Goal: Task Accomplishment & Management: Complete application form

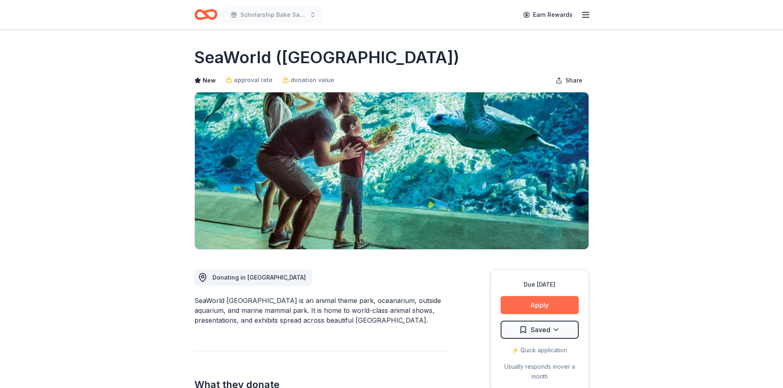
click at [545, 303] on button "Apply" at bounding box center [539, 305] width 78 height 18
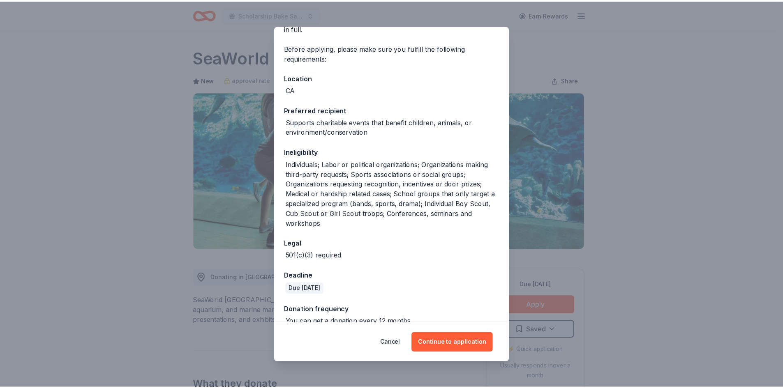
scroll to position [64, 0]
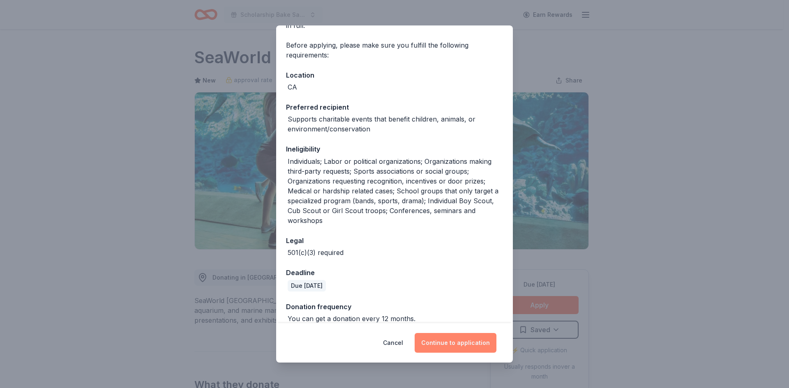
click at [451, 345] on button "Continue to application" at bounding box center [455, 343] width 82 height 20
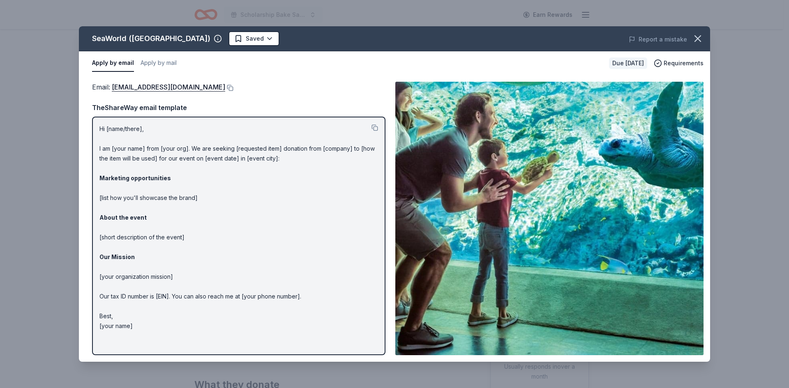
drag, startPoint x: 147, startPoint y: 330, endPoint x: 111, endPoint y: 245, distance: 92.6
click at [111, 245] on p "Hi [name/there], I am [your name] from [your org]. We are seeking [requested it…" at bounding box center [238, 227] width 279 height 207
click at [375, 129] on button at bounding box center [374, 127] width 7 height 7
click at [151, 61] on button "Apply by mail" at bounding box center [158, 63] width 36 height 17
click at [114, 64] on button "Apply by email" at bounding box center [112, 63] width 40 height 17
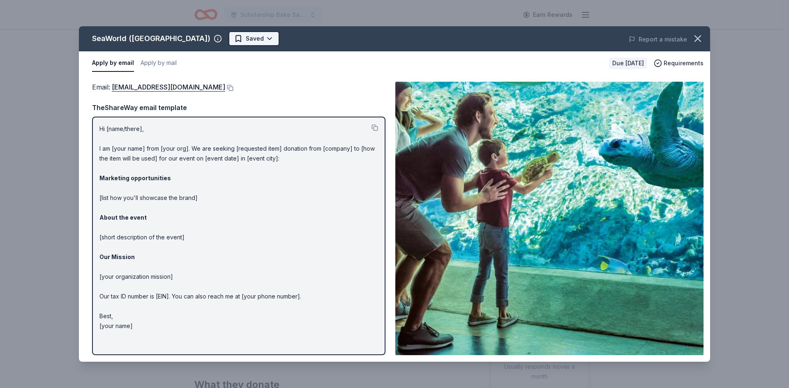
click at [229, 38] on html "10% Scholarship Bake Sale and Raffle Earn Rewards Due in 18 days Share SeaWorld…" at bounding box center [394, 194] width 789 height 388
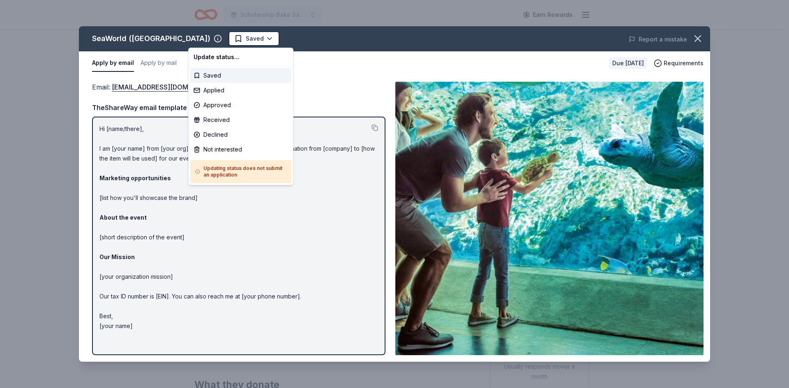
click at [311, 79] on html "10% Scholarship Bake Sale and Raffle Earn Rewards Due in 18 days Share SeaWorld…" at bounding box center [394, 194] width 789 height 388
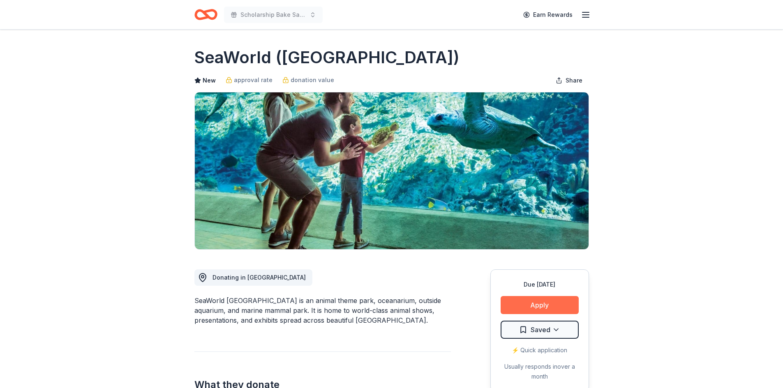
click at [566, 304] on button "Apply" at bounding box center [539, 305] width 78 height 18
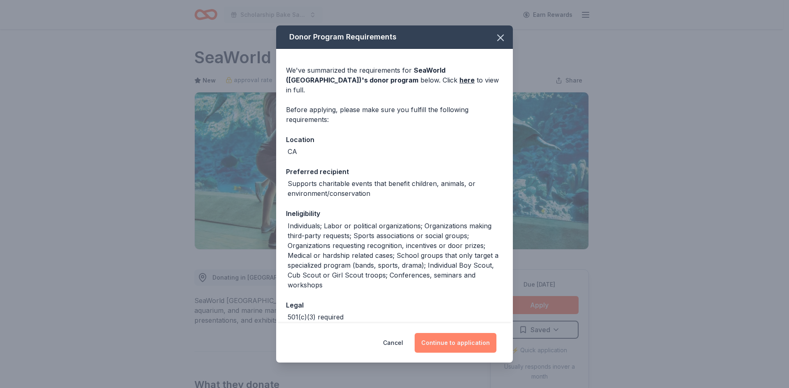
click at [458, 343] on button "Continue to application" at bounding box center [455, 343] width 82 height 20
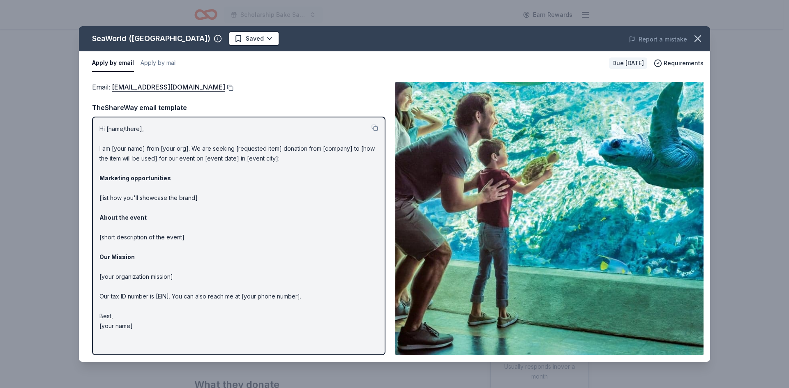
click at [233, 88] on button at bounding box center [229, 88] width 8 height 7
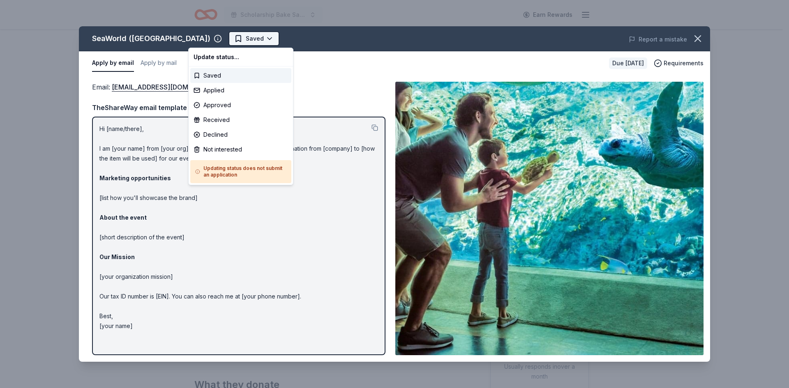
click at [227, 36] on html "10% Scholarship Bake Sale and Raffle Earn Rewards Due in 18 days Share SeaWorld…" at bounding box center [394, 194] width 789 height 388
click at [207, 92] on div "Applied" at bounding box center [240, 90] width 101 height 15
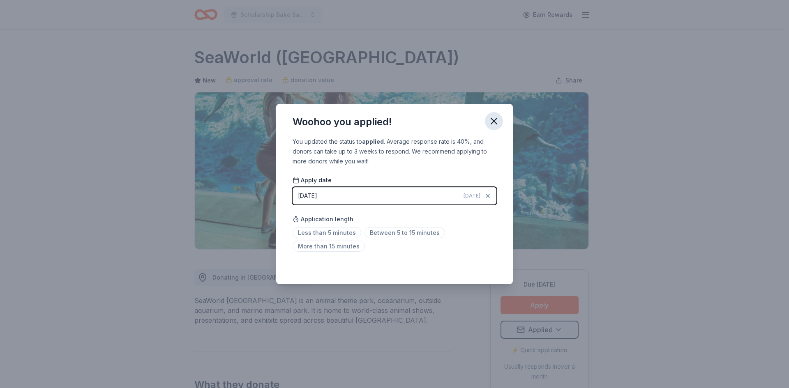
click at [493, 120] on icon "button" at bounding box center [494, 121] width 6 height 6
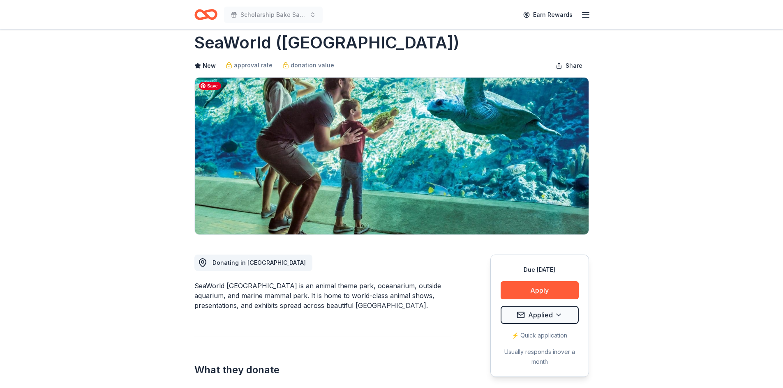
scroll to position [0, 0]
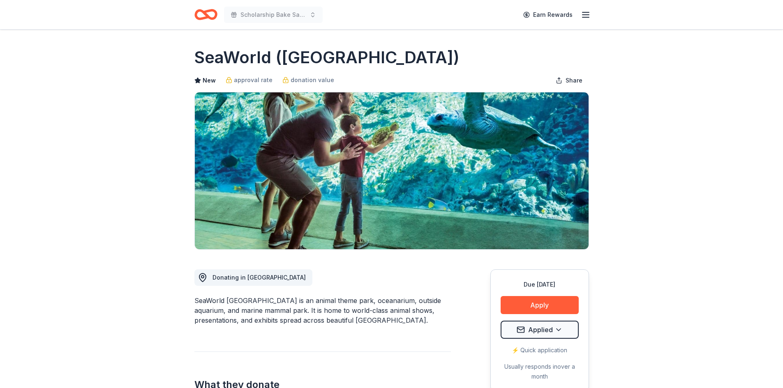
click at [201, 13] on icon "Home" at bounding box center [205, 14] width 23 height 19
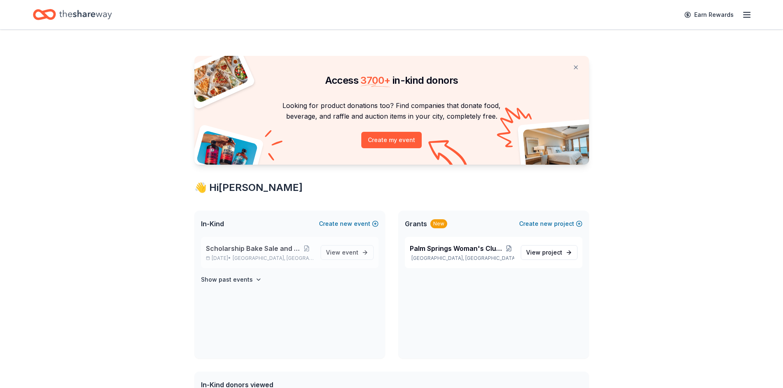
click at [227, 255] on p "Dec 11, 2025 • Palm Springs, CA" at bounding box center [260, 258] width 108 height 7
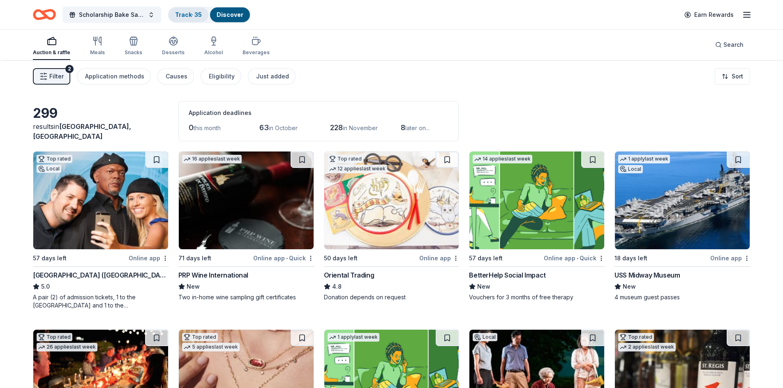
click at [191, 14] on link "Track · 35" at bounding box center [188, 14] width 27 height 7
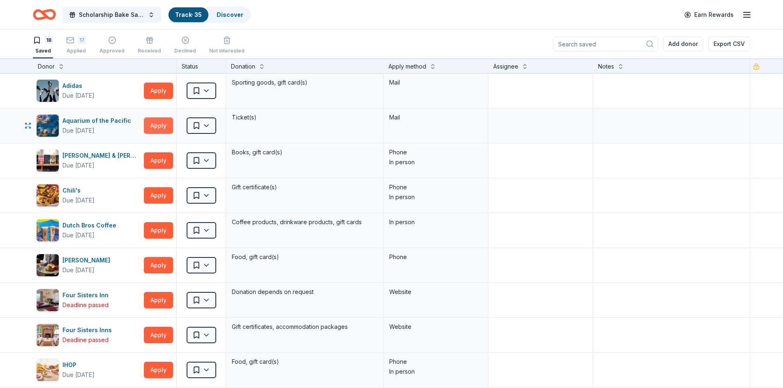
click at [154, 126] on button "Apply" at bounding box center [158, 125] width 29 height 16
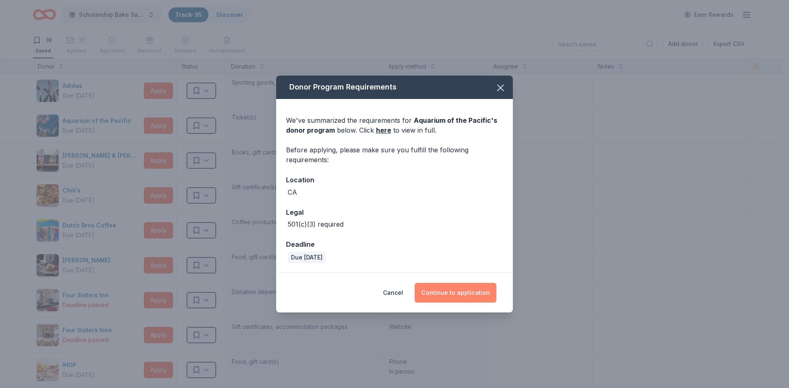
click at [456, 297] on button "Continue to application" at bounding box center [455, 293] width 82 height 20
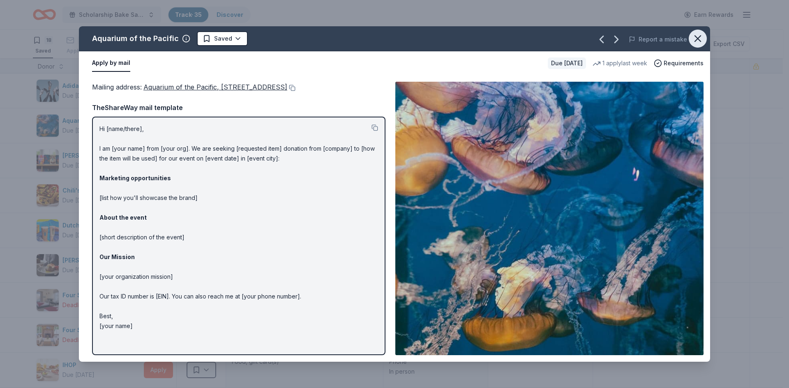
click at [695, 38] on icon "button" at bounding box center [698, 39] width 12 height 12
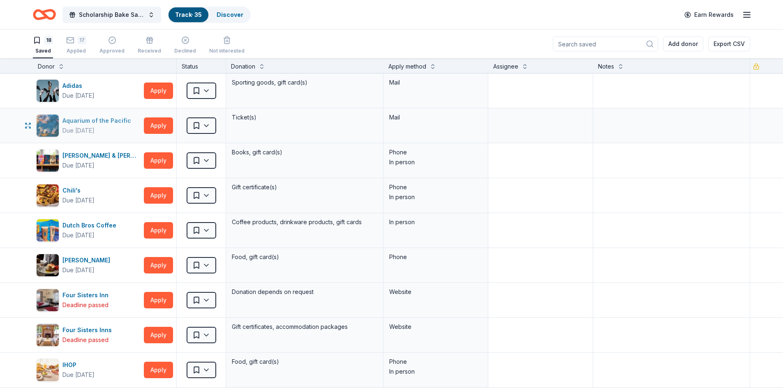
click at [86, 128] on div "Due [DATE]" at bounding box center [78, 131] width 32 height 10
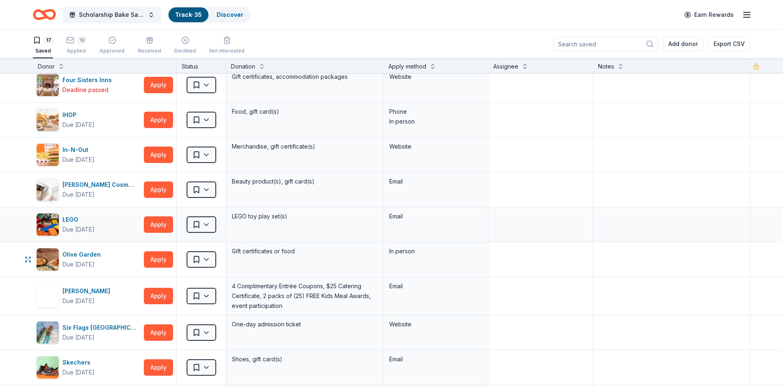
scroll to position [123, 0]
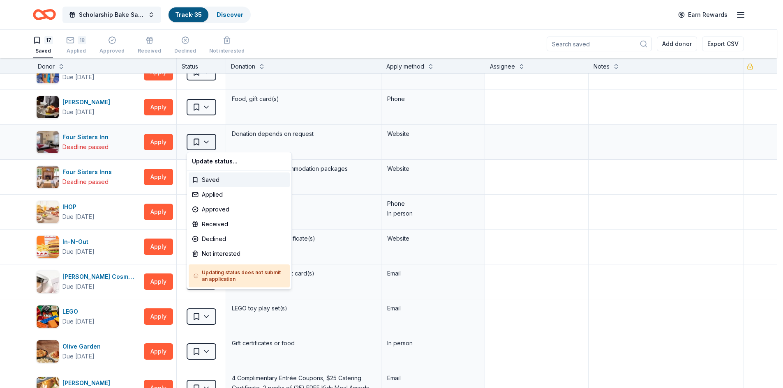
click at [207, 143] on html "10% Save Scholarship Bake Sale and Raffle Track · 35 Discover Earn Rewards 17 S…" at bounding box center [391, 194] width 783 height 388
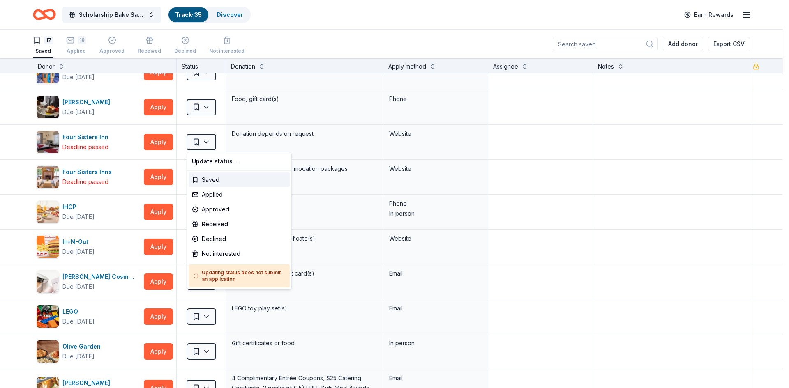
click at [571, 225] on html "10% Save Scholarship Bake Sale and Raffle Track · 35 Discover Earn Rewards 17 S…" at bounding box center [394, 194] width 789 height 388
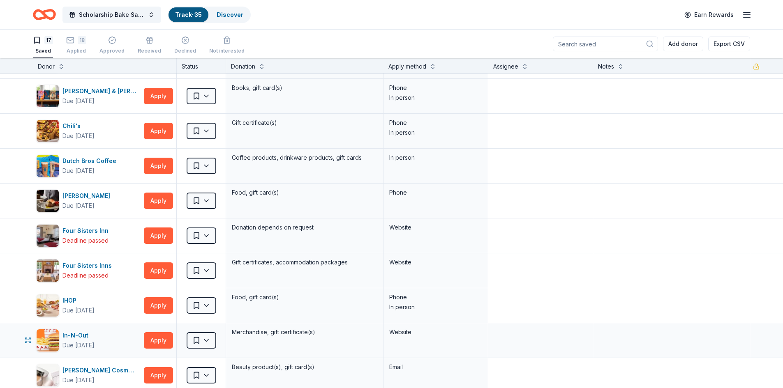
scroll to position [41, 0]
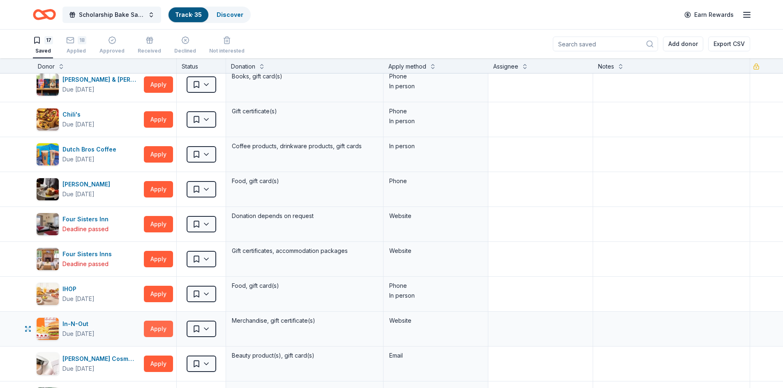
click at [158, 331] on button "Apply" at bounding box center [158, 329] width 29 height 16
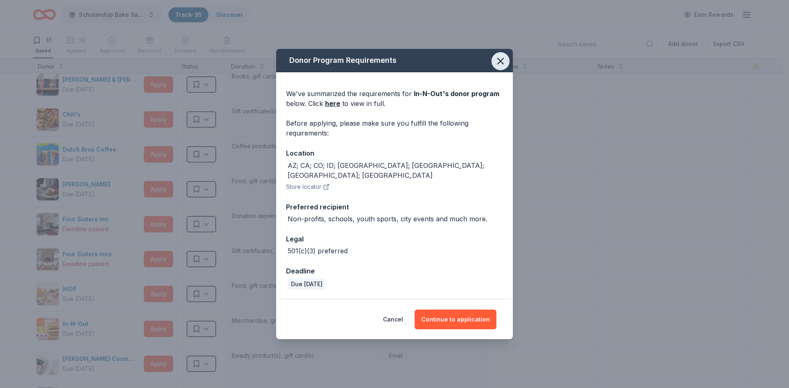
click at [501, 64] on icon "button" at bounding box center [500, 61] width 6 height 6
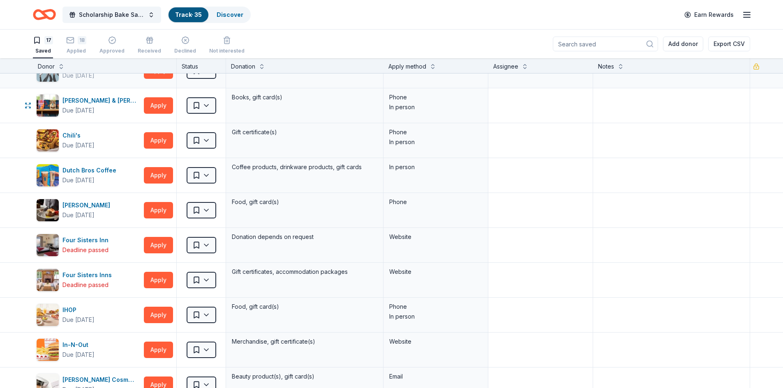
scroll to position [0, 0]
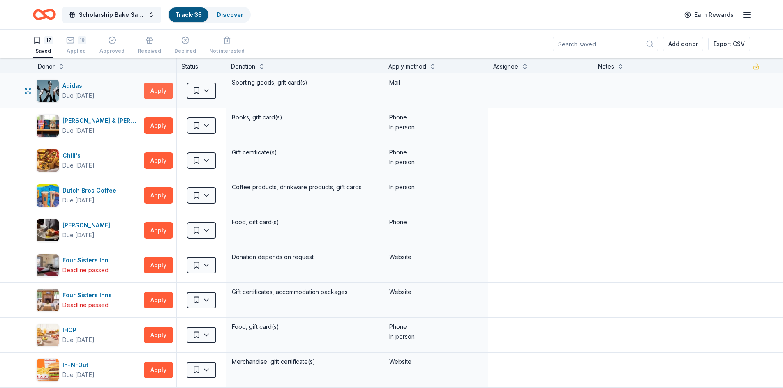
click at [158, 89] on button "Apply" at bounding box center [158, 91] width 29 height 16
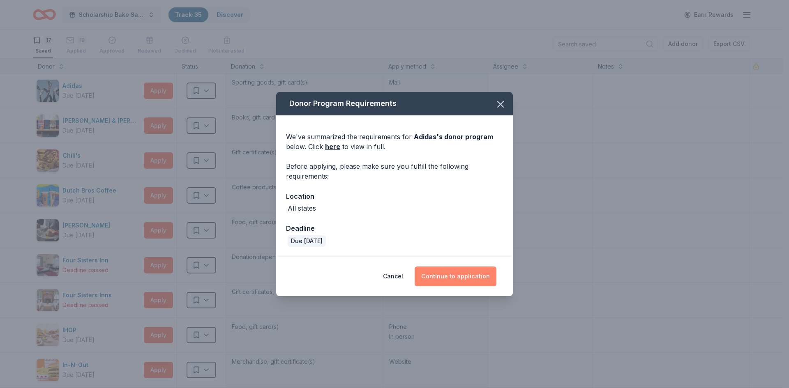
click at [461, 275] on button "Continue to application" at bounding box center [455, 277] width 82 height 20
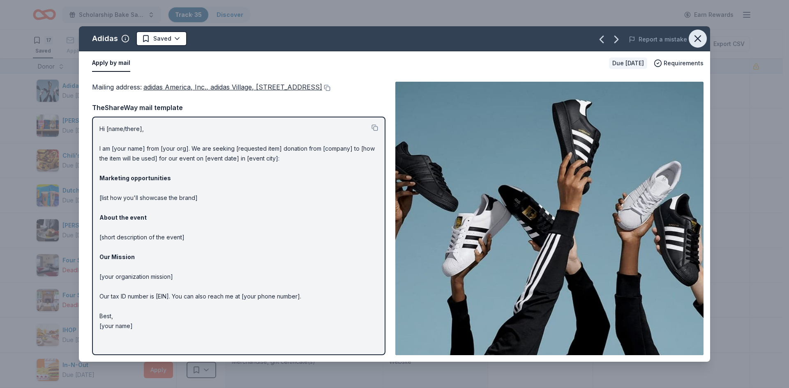
click at [694, 39] on icon "button" at bounding box center [698, 39] width 12 height 12
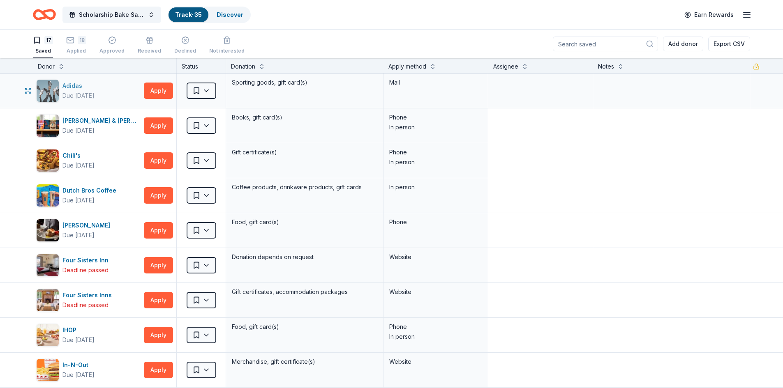
click at [82, 88] on div "Adidas" at bounding box center [78, 86] width 32 height 10
click at [156, 91] on button "Apply" at bounding box center [158, 91] width 29 height 16
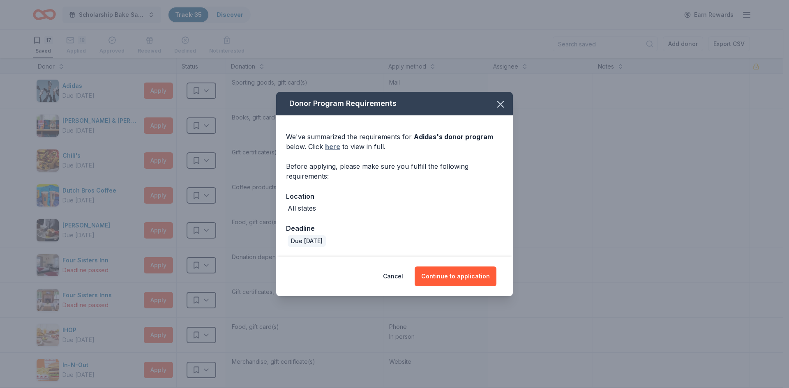
click at [334, 147] on link "here" at bounding box center [332, 147] width 15 height 10
click at [462, 279] on button "Continue to application" at bounding box center [455, 277] width 82 height 20
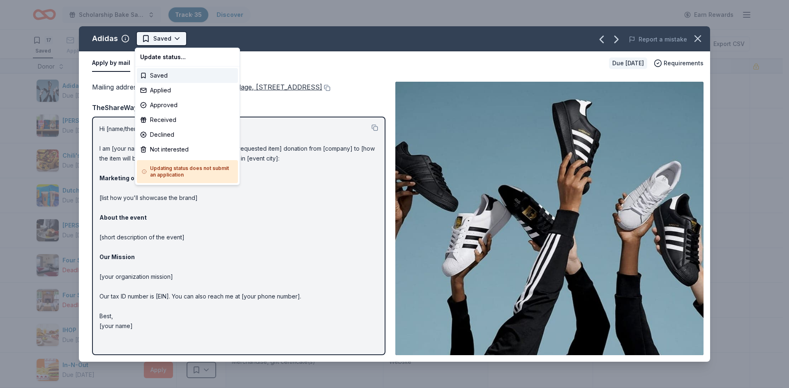
click at [172, 39] on html "10% Save Scholarship Bake Sale and Raffle Track · 35 Discover Earn Rewards 17 S…" at bounding box center [394, 194] width 789 height 388
click at [161, 92] on div "Applied" at bounding box center [187, 90] width 101 height 15
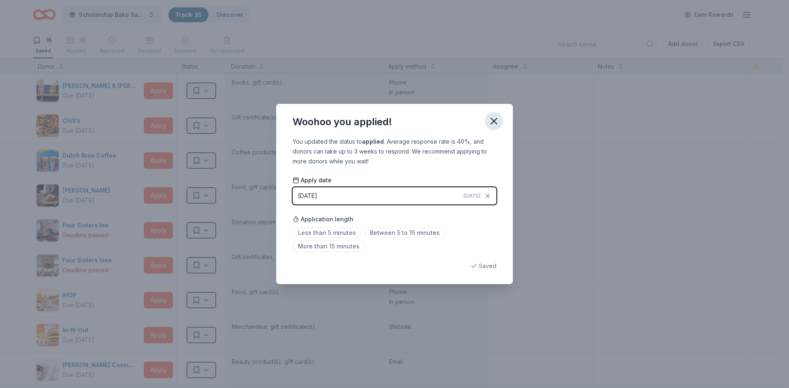
click at [496, 123] on icon "button" at bounding box center [494, 121] width 6 height 6
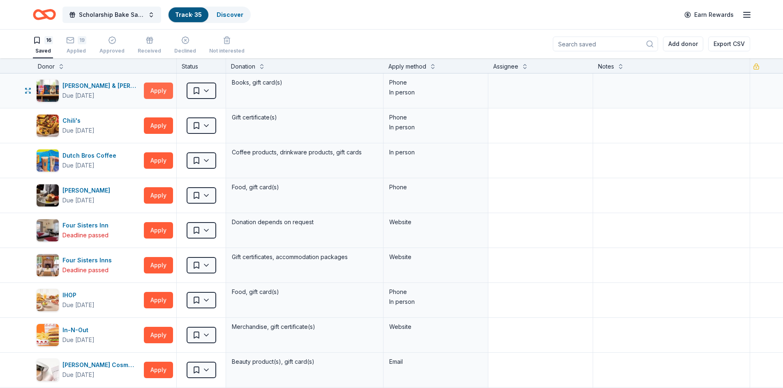
click at [158, 91] on button "Apply" at bounding box center [158, 91] width 29 height 16
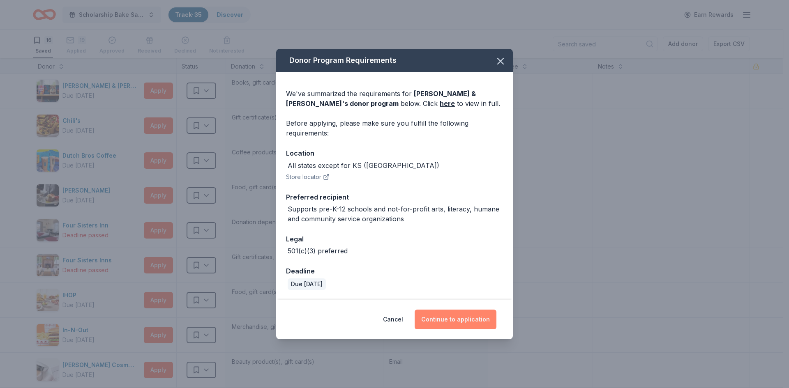
click at [456, 317] on button "Continue to application" at bounding box center [455, 320] width 82 height 20
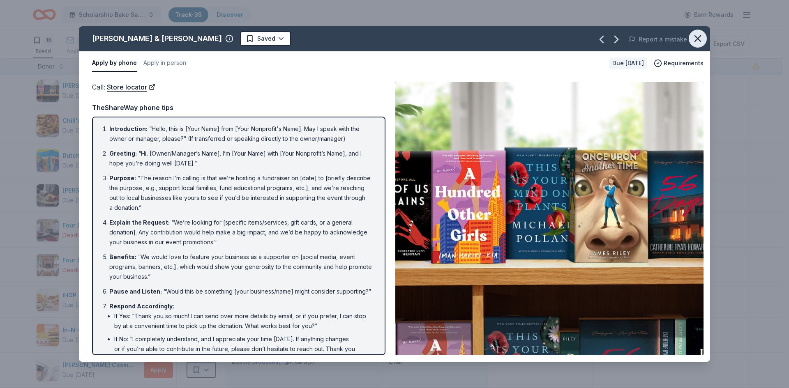
click at [693, 39] on icon "button" at bounding box center [698, 39] width 12 height 12
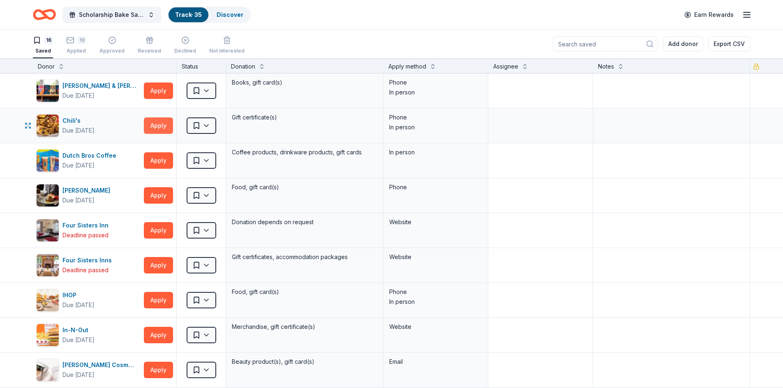
click at [164, 123] on button "Apply" at bounding box center [158, 125] width 29 height 16
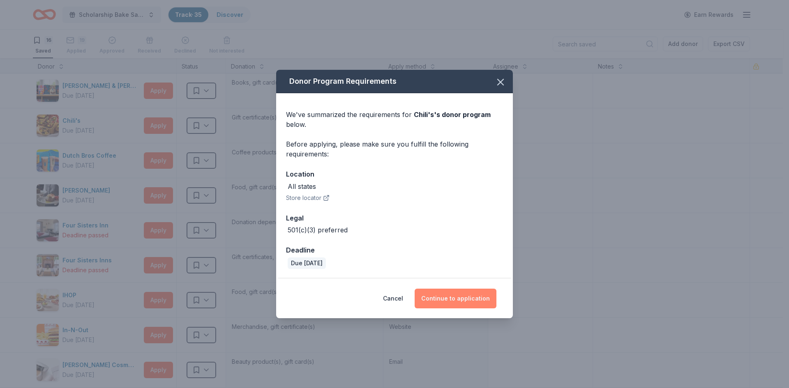
click at [456, 300] on button "Continue to application" at bounding box center [455, 299] width 82 height 20
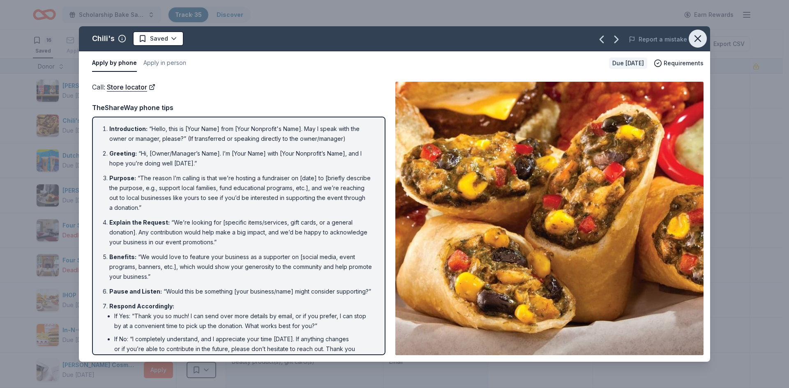
click at [698, 38] on icon "button" at bounding box center [698, 39] width 6 height 6
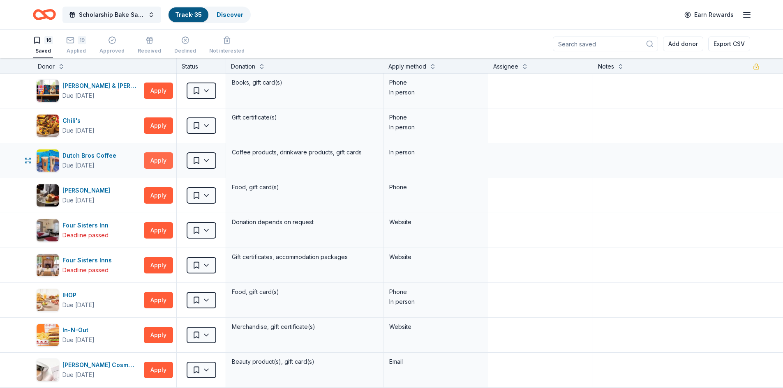
click at [159, 159] on button "Apply" at bounding box center [158, 160] width 29 height 16
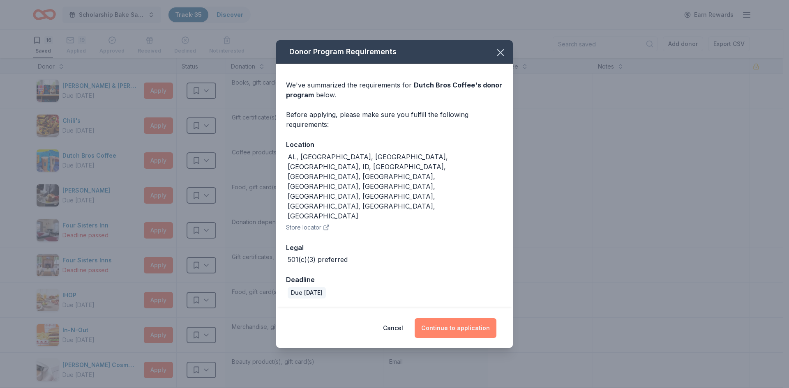
click at [468, 318] on button "Continue to application" at bounding box center [455, 328] width 82 height 20
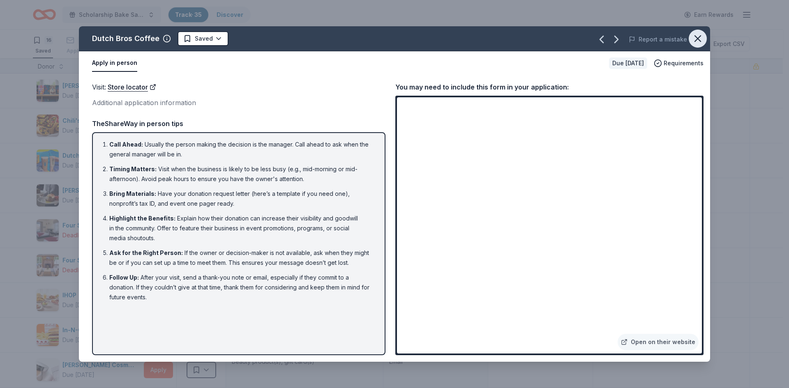
click at [695, 37] on icon "button" at bounding box center [698, 39] width 12 height 12
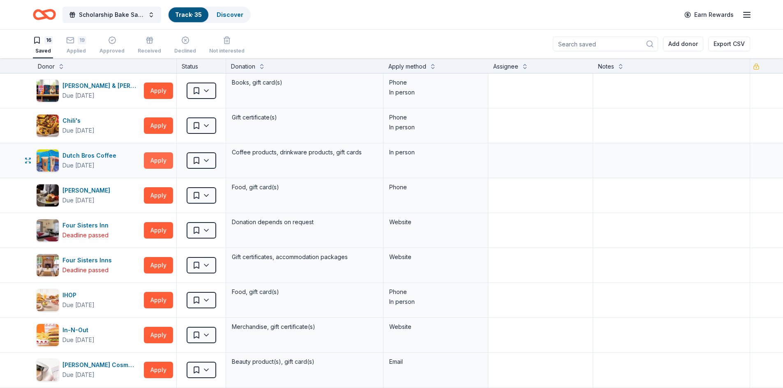
click at [161, 161] on button "Apply" at bounding box center [158, 160] width 29 height 16
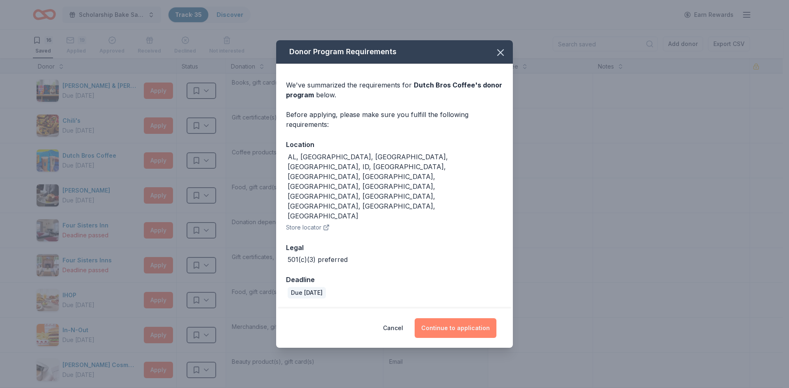
click at [450, 318] on button "Continue to application" at bounding box center [455, 328] width 82 height 20
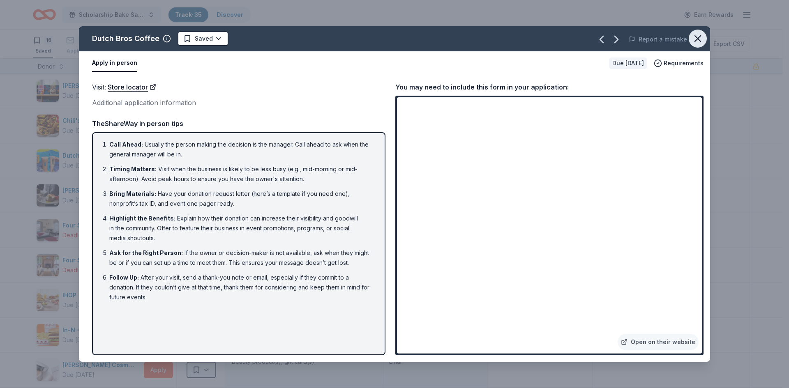
click at [697, 38] on icon "button" at bounding box center [698, 39] width 6 height 6
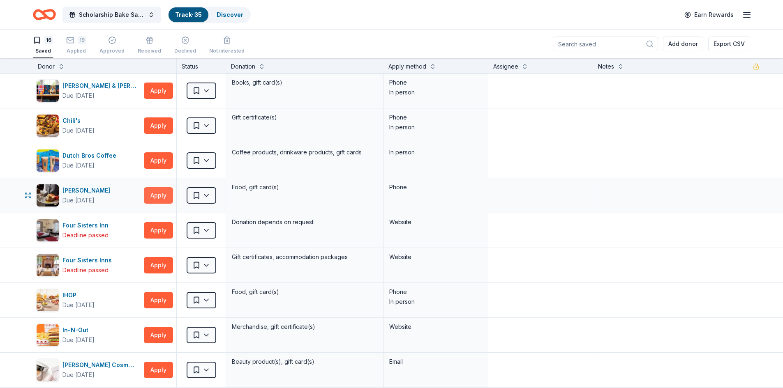
click at [159, 198] on button "Apply" at bounding box center [158, 195] width 29 height 16
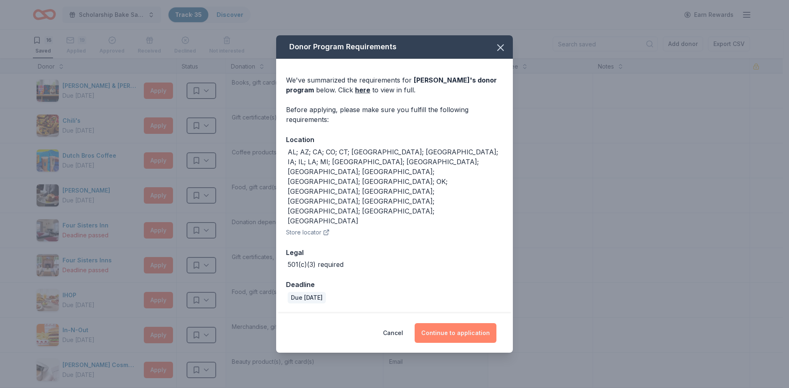
click at [447, 323] on button "Continue to application" at bounding box center [455, 333] width 82 height 20
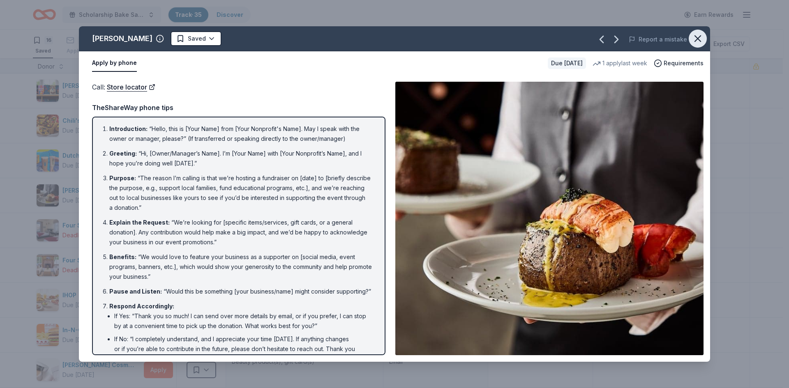
click at [696, 36] on icon "button" at bounding box center [698, 39] width 12 height 12
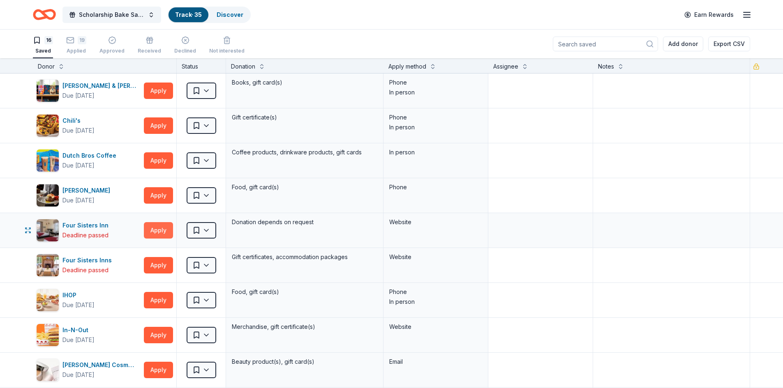
click at [159, 231] on button "Apply" at bounding box center [158, 230] width 29 height 16
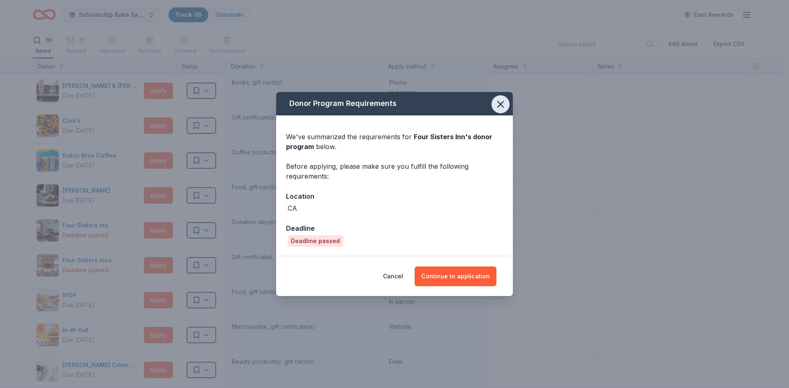
click at [502, 104] on icon "button" at bounding box center [501, 105] width 12 height 12
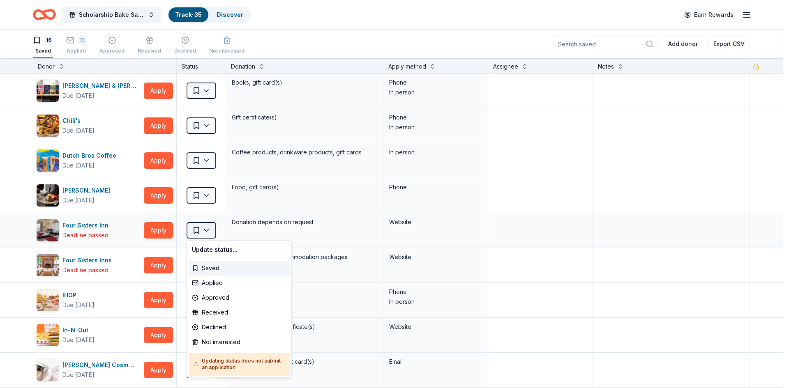
click at [206, 230] on html "10% Save Scholarship Bake Sale and Raffle Track · 35 Discover Earn Rewards 16 S…" at bounding box center [394, 194] width 789 height 388
click at [204, 343] on div "Not interested" at bounding box center [239, 342] width 101 height 15
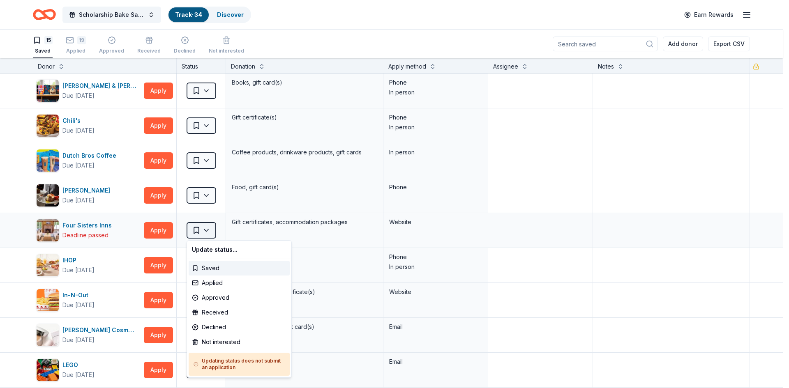
click at [208, 230] on html "10% Save Scholarship Bake Sale and Raffle Track · 34 Discover Earn Rewards 15 S…" at bounding box center [394, 194] width 789 height 388
click at [209, 343] on div "Not interested" at bounding box center [239, 342] width 101 height 15
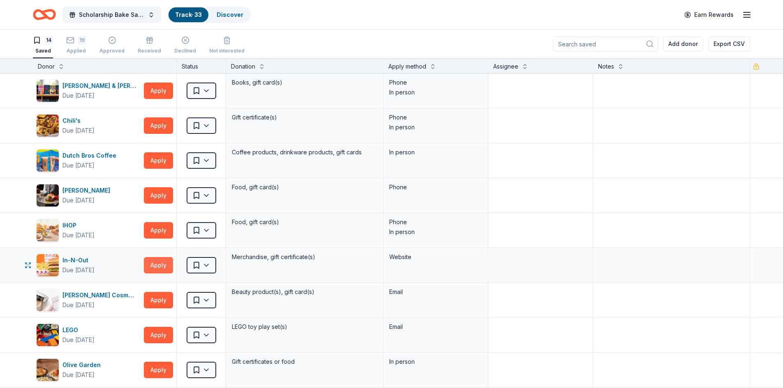
click at [154, 266] on button "Apply" at bounding box center [158, 265] width 29 height 16
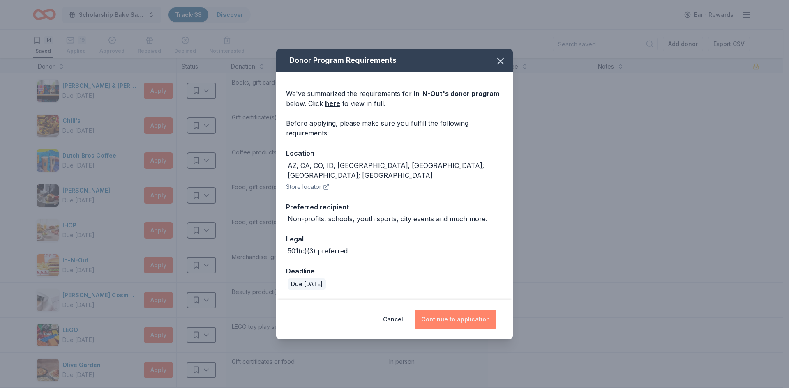
click at [466, 316] on button "Continue to application" at bounding box center [455, 320] width 82 height 20
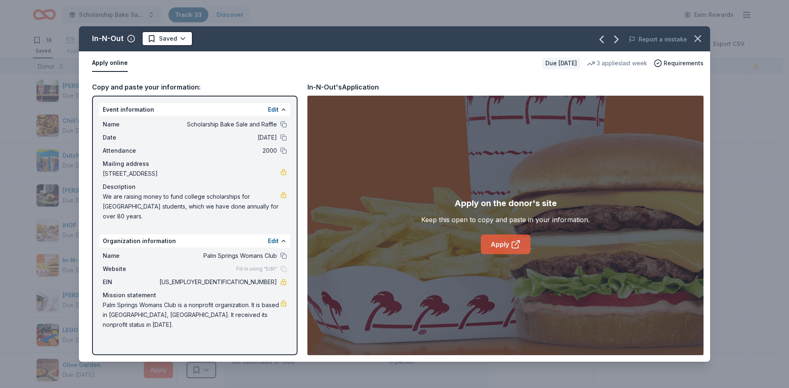
click at [497, 245] on link "Apply" at bounding box center [506, 245] width 50 height 20
click at [702, 36] on icon "button" at bounding box center [698, 39] width 12 height 12
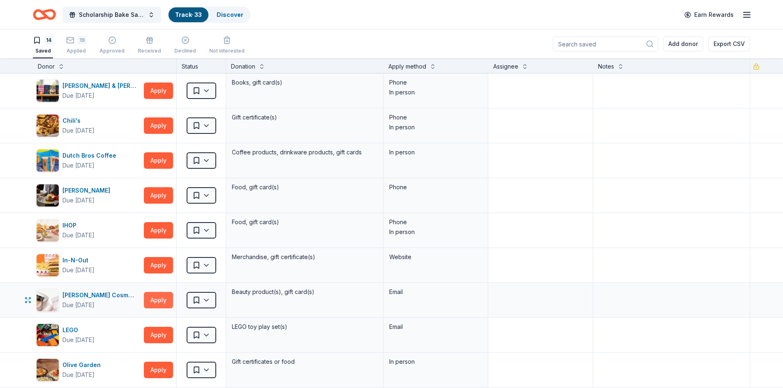
click at [163, 295] on button "Apply" at bounding box center [158, 300] width 29 height 16
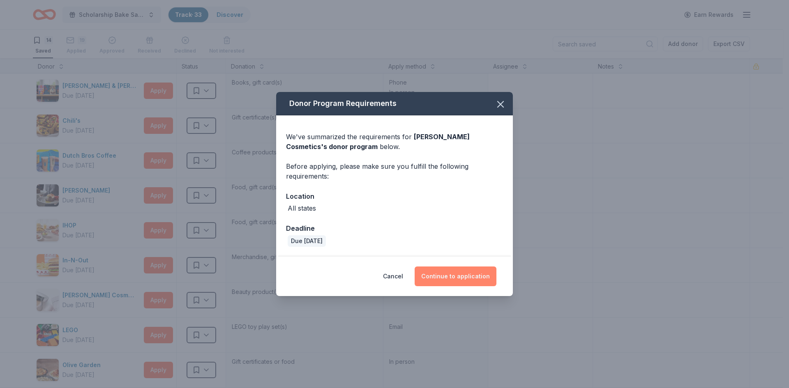
click at [446, 276] on button "Continue to application" at bounding box center [455, 277] width 82 height 20
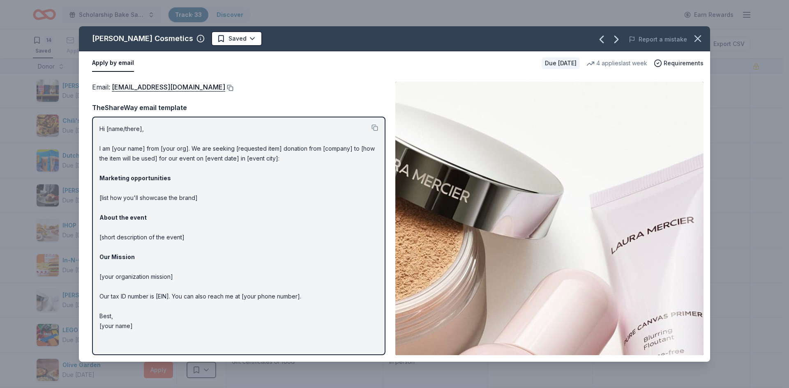
click at [225, 87] on button at bounding box center [229, 88] width 8 height 7
click at [698, 41] on icon "button" at bounding box center [698, 39] width 12 height 12
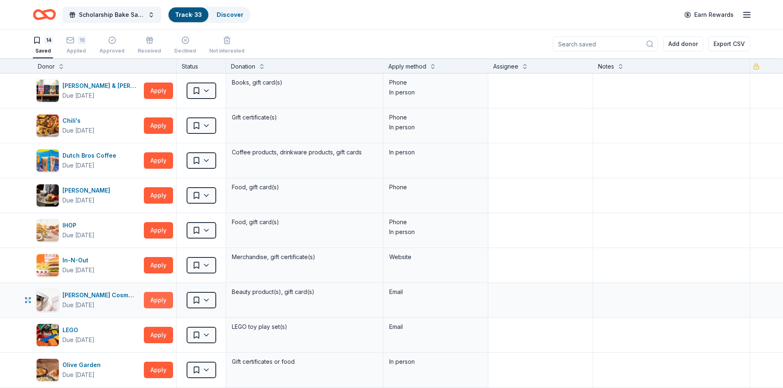
click at [157, 302] on button "Apply" at bounding box center [158, 300] width 29 height 16
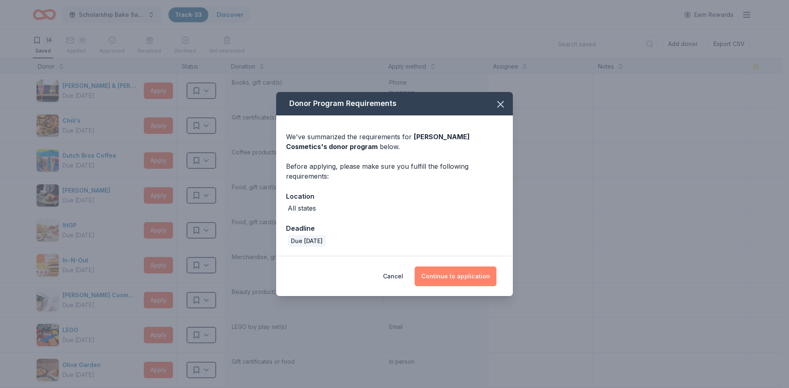
click at [444, 276] on button "Continue to application" at bounding box center [455, 277] width 82 height 20
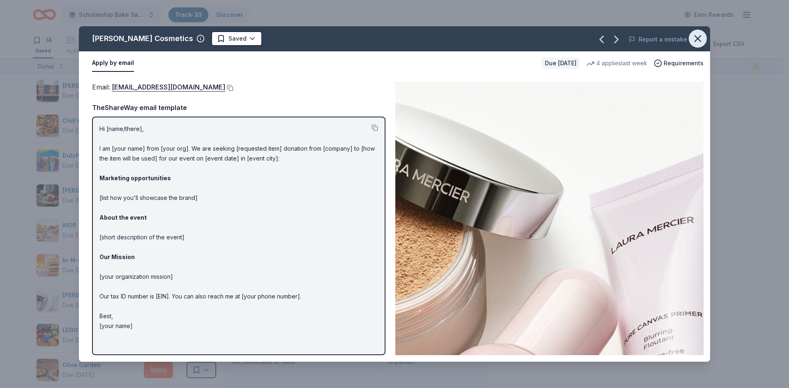
click at [698, 39] on icon "button" at bounding box center [698, 39] width 6 height 6
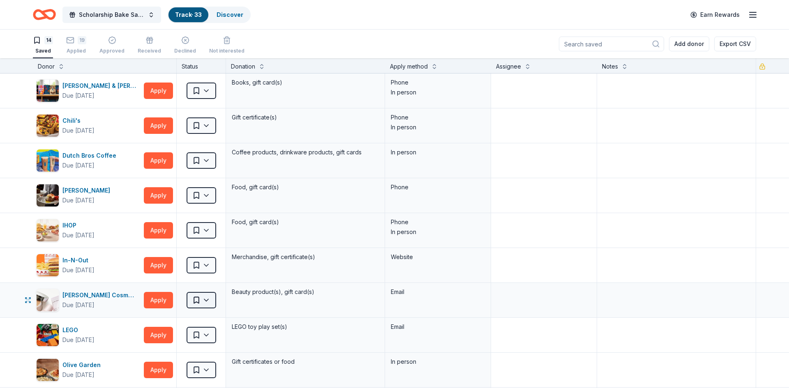
click at [207, 299] on html "10% Save Scholarship Bake Sale and Raffle Track · 33 Discover Earn Rewards 14 S…" at bounding box center [394, 194] width 789 height 388
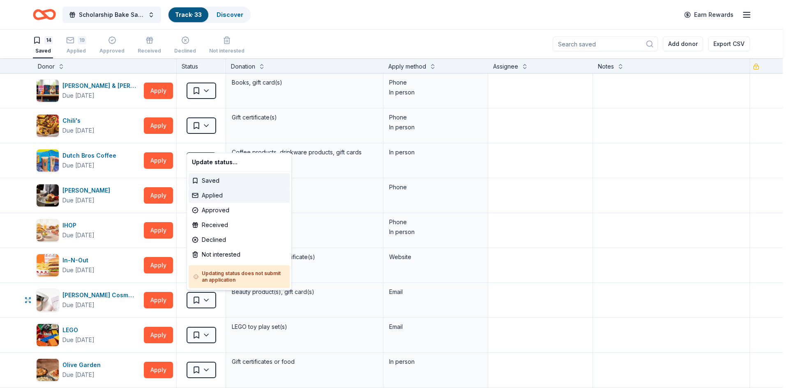
click at [212, 196] on div "Applied" at bounding box center [239, 195] width 101 height 15
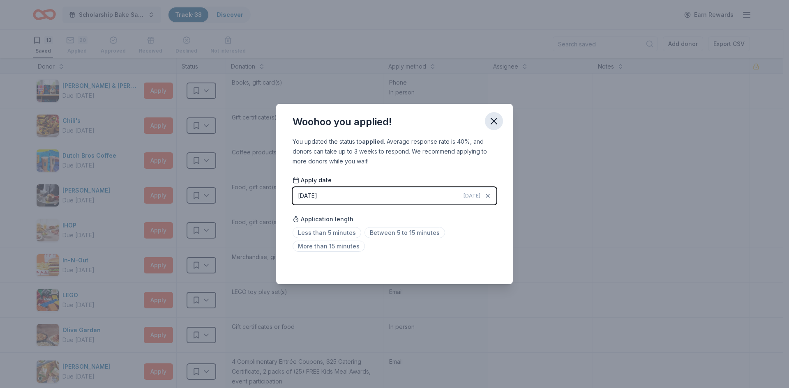
click at [489, 119] on icon "button" at bounding box center [494, 121] width 12 height 12
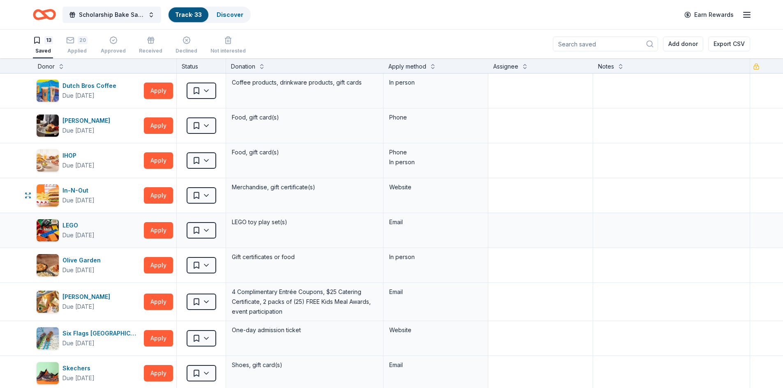
scroll to position [82, 0]
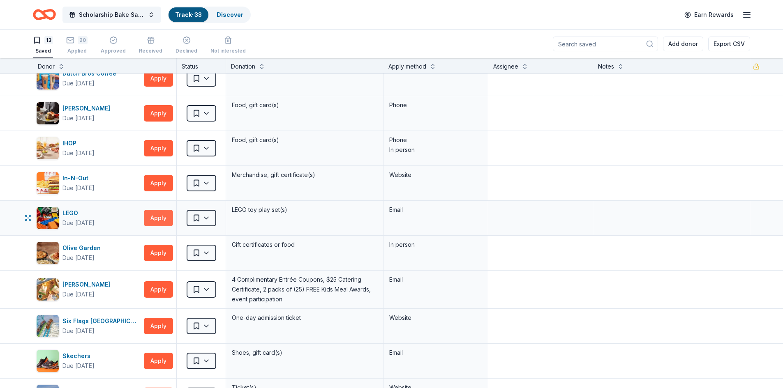
click at [153, 219] on button "Apply" at bounding box center [158, 218] width 29 height 16
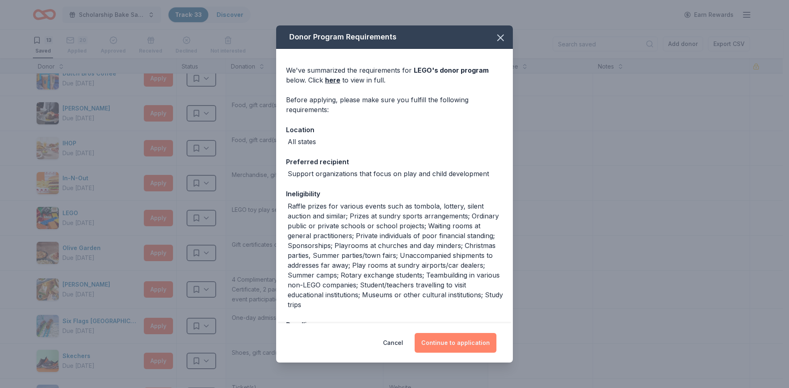
click at [448, 342] on button "Continue to application" at bounding box center [455, 343] width 82 height 20
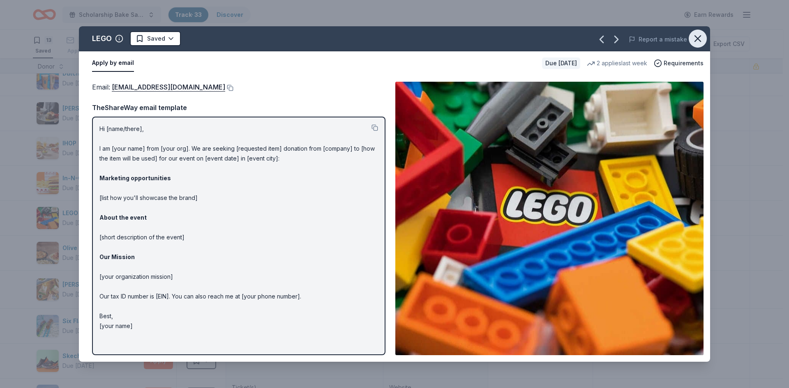
click at [695, 39] on icon "button" at bounding box center [698, 39] width 12 height 12
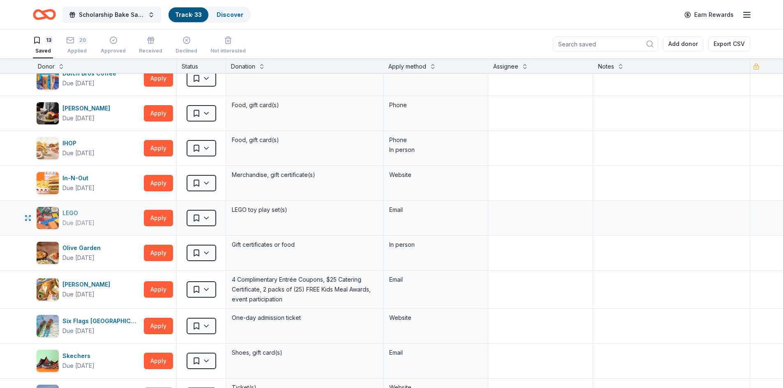
click at [60, 220] on div "LEGO Due in 48 days" at bounding box center [88, 218] width 104 height 23
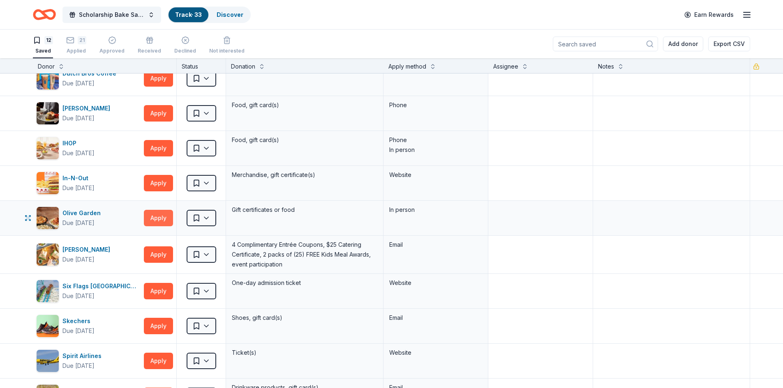
click at [157, 219] on button "Apply" at bounding box center [158, 218] width 29 height 16
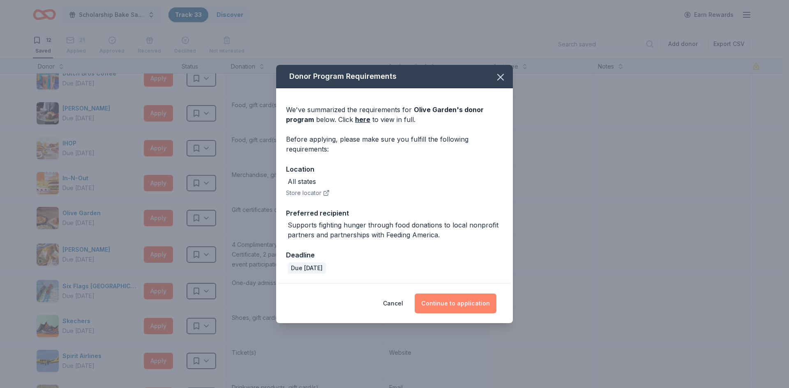
click at [449, 304] on button "Continue to application" at bounding box center [455, 304] width 82 height 20
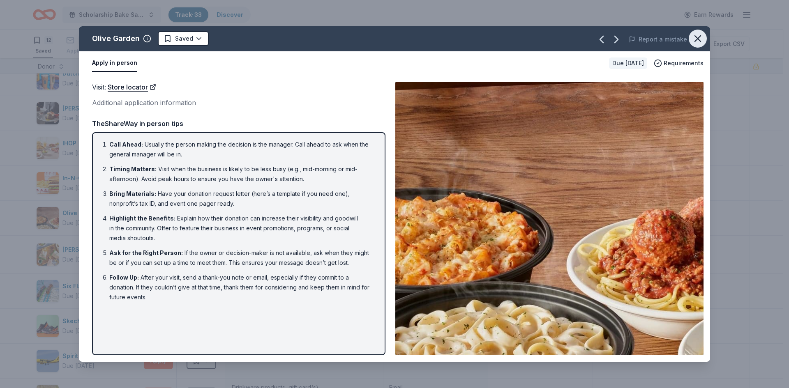
click at [697, 39] on icon "button" at bounding box center [698, 39] width 6 height 6
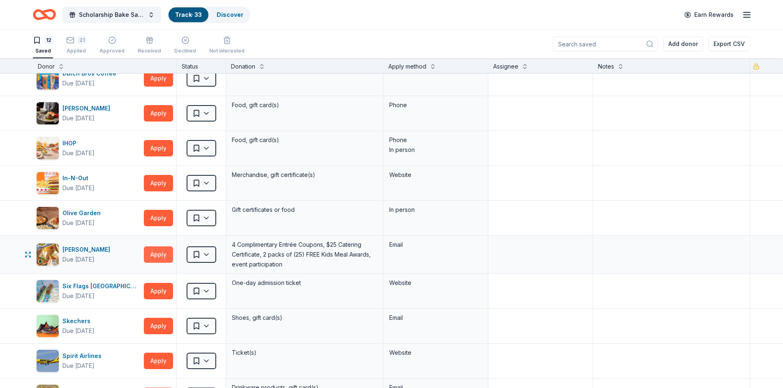
click at [157, 257] on button "Apply" at bounding box center [158, 254] width 29 height 16
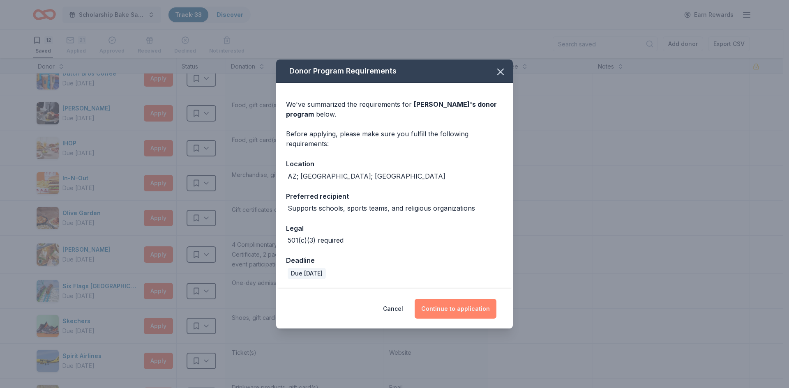
click at [447, 310] on button "Continue to application" at bounding box center [455, 309] width 82 height 20
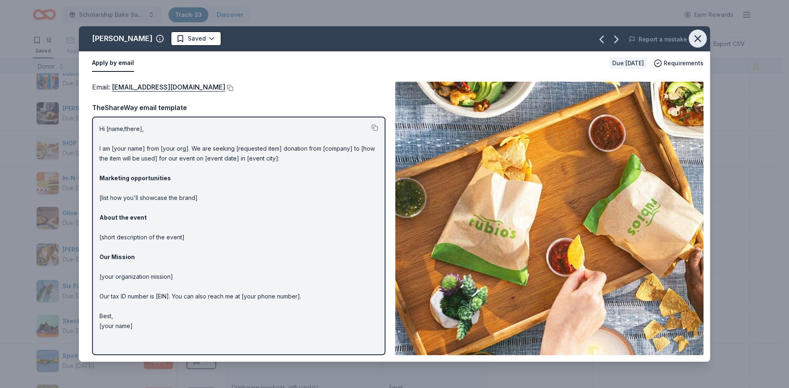
click at [696, 37] on icon "button" at bounding box center [698, 39] width 6 height 6
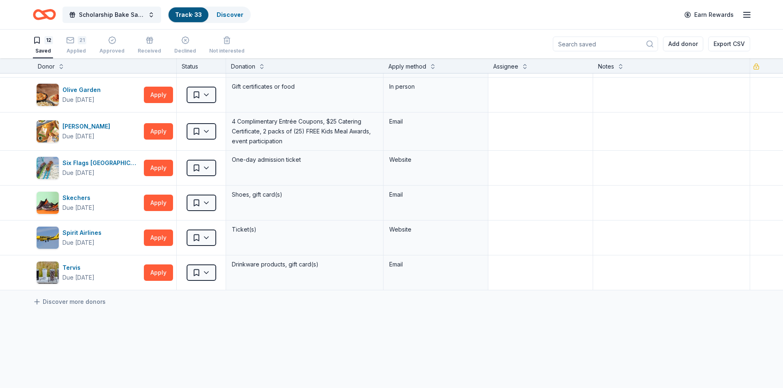
scroll to position [123, 0]
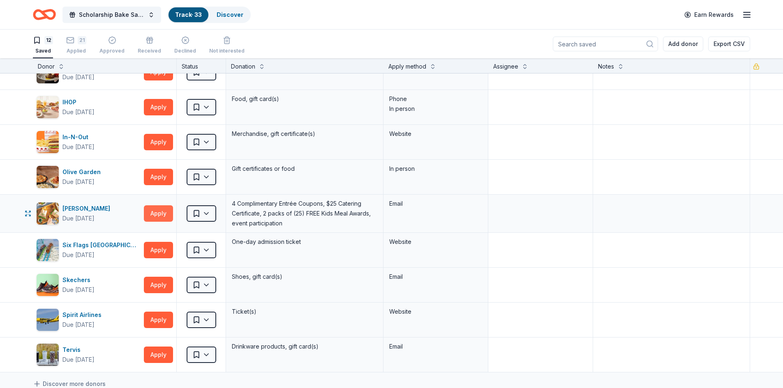
click at [152, 214] on button "Apply" at bounding box center [158, 213] width 29 height 16
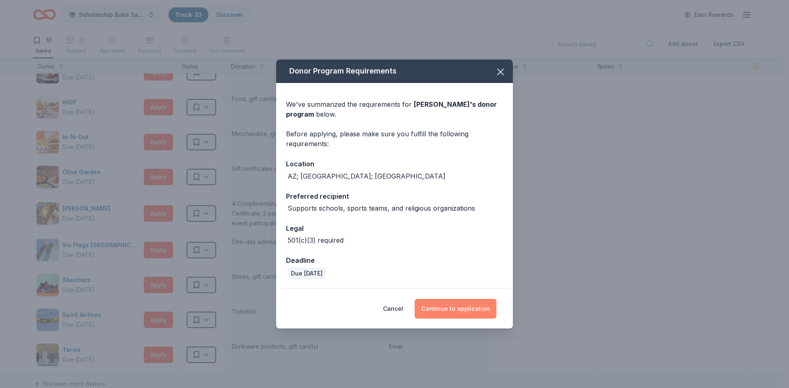
click at [458, 313] on button "Continue to application" at bounding box center [455, 309] width 82 height 20
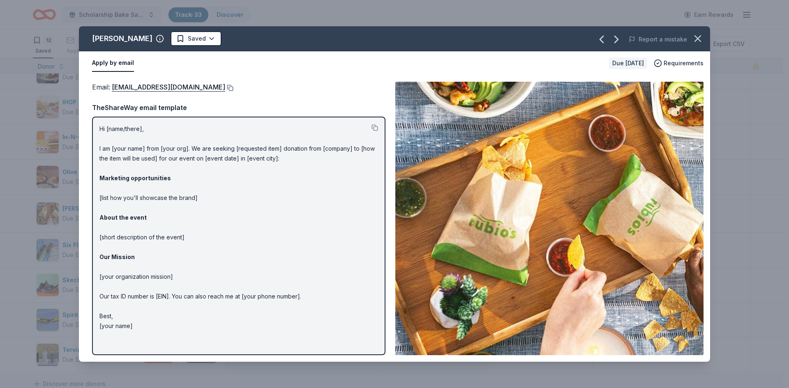
click at [225, 87] on button at bounding box center [229, 88] width 8 height 7
click at [701, 39] on icon "button" at bounding box center [698, 39] width 12 height 12
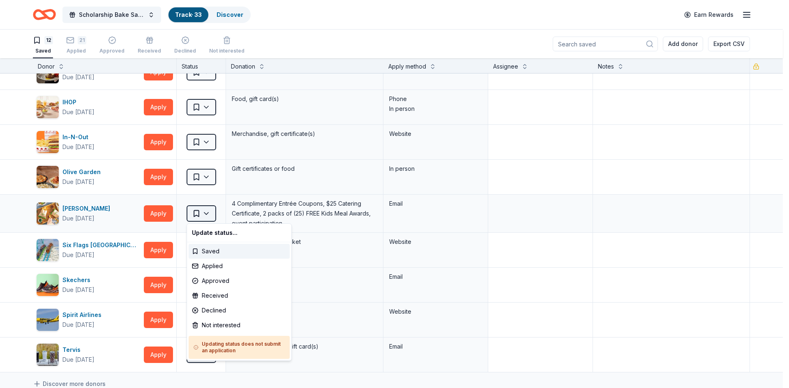
click at [205, 213] on html "10% Save Scholarship Bake Sale and Raffle Track · 33 Discover Earn Rewards 12 S…" at bounding box center [394, 194] width 789 height 388
click at [205, 266] on div "Applied" at bounding box center [239, 266] width 101 height 15
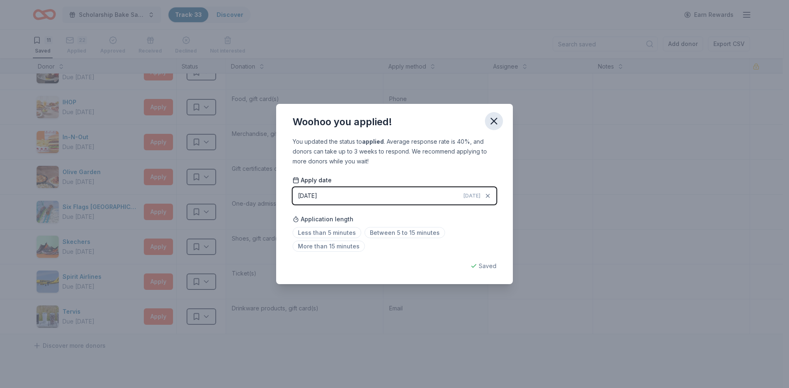
click at [490, 120] on icon "button" at bounding box center [494, 121] width 12 height 12
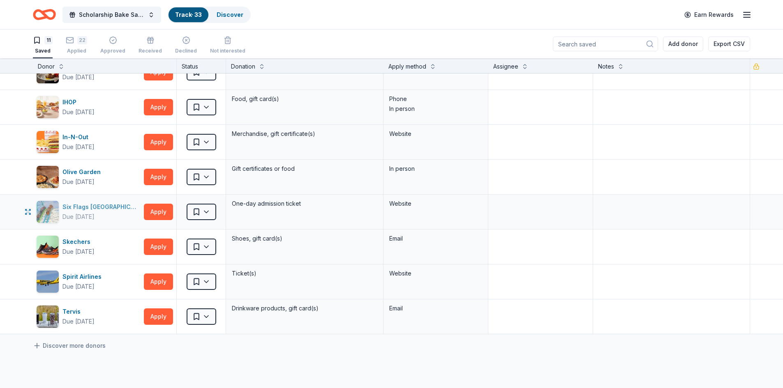
click at [86, 212] on div "Six Flags Magic Mountain (Valencia)" at bounding box center [101, 207] width 78 height 10
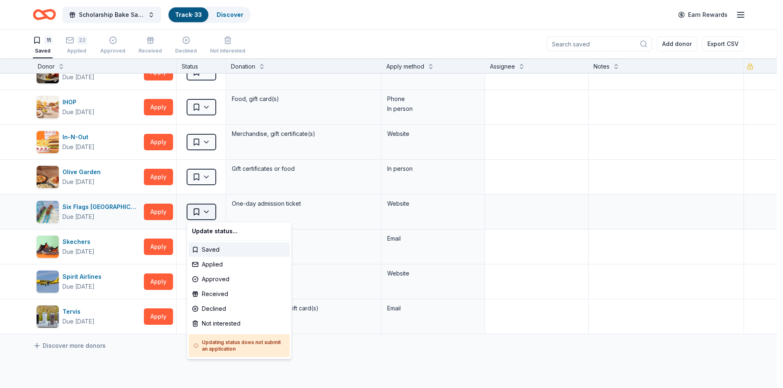
click at [205, 211] on html "10% Save Scholarship Bake Sale and Raffle Track · 33 Discover Earn Rewards 11 S…" at bounding box center [391, 194] width 783 height 388
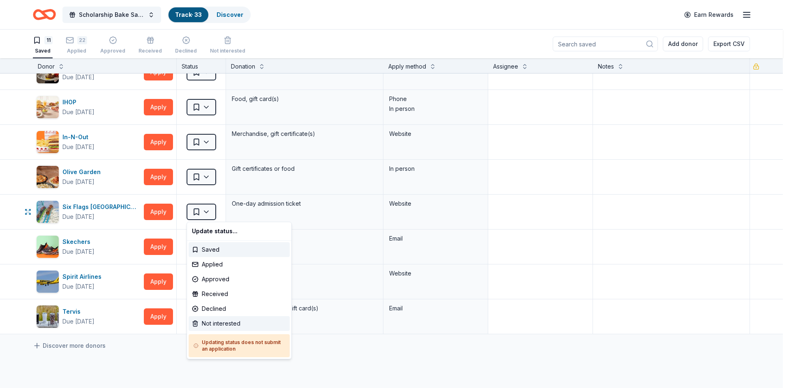
click at [210, 323] on div "Not interested" at bounding box center [239, 323] width 101 height 15
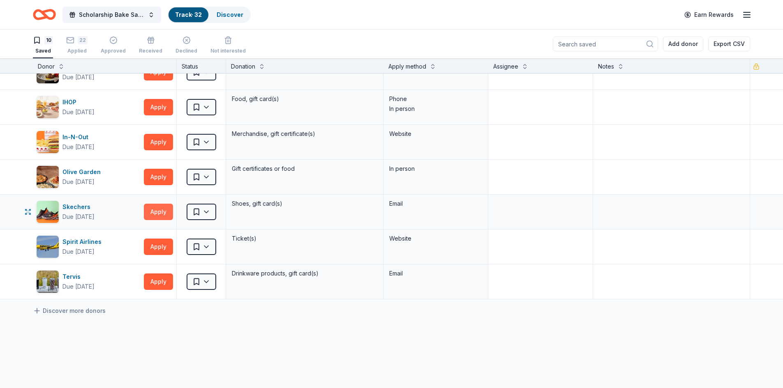
click at [152, 213] on button "Apply" at bounding box center [158, 212] width 29 height 16
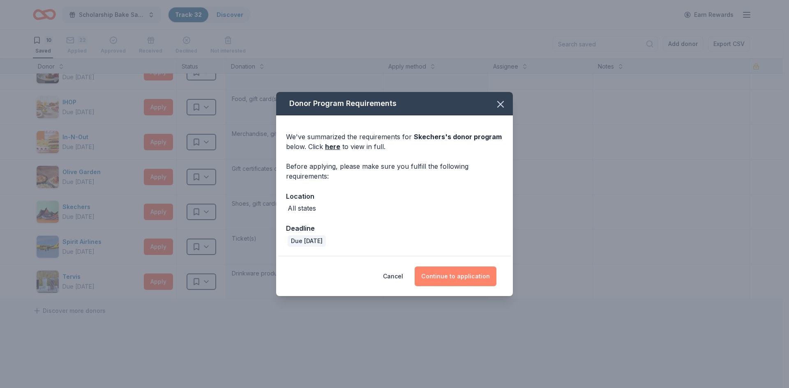
click at [483, 277] on button "Continue to application" at bounding box center [455, 277] width 82 height 20
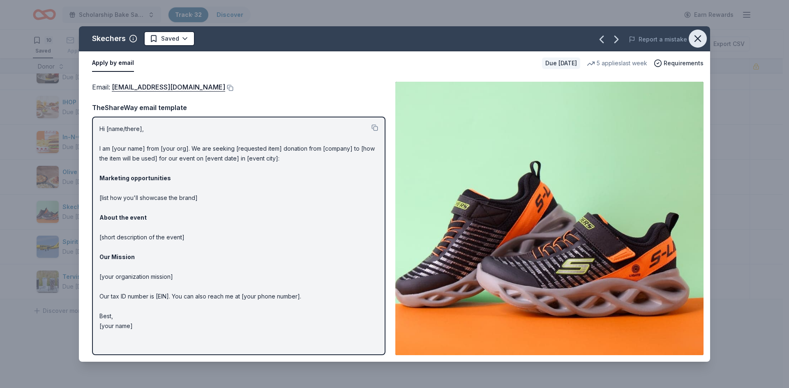
click at [698, 38] on icon "button" at bounding box center [698, 39] width 6 height 6
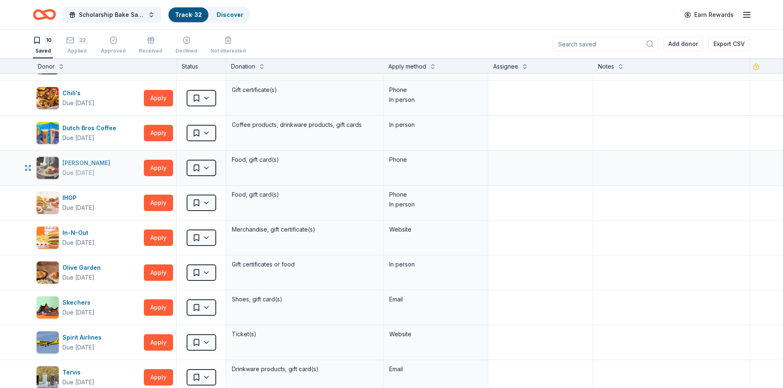
scroll to position [41, 0]
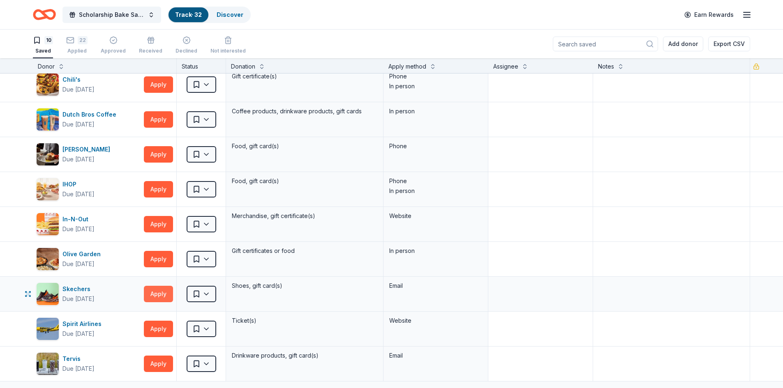
click at [157, 294] on button "Apply" at bounding box center [158, 294] width 29 height 16
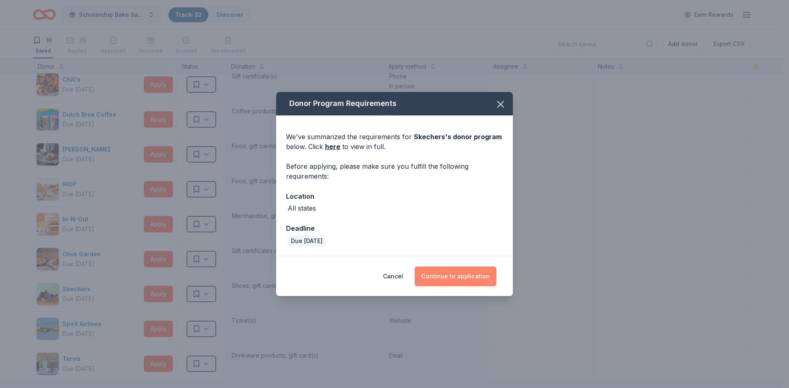
click at [481, 272] on button "Continue to application" at bounding box center [455, 277] width 82 height 20
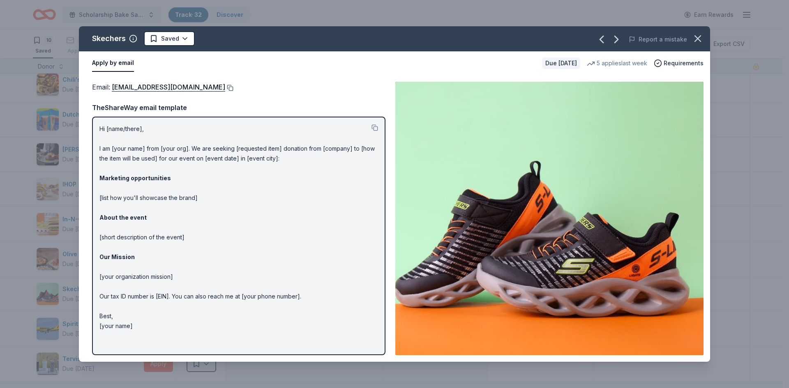
click at [225, 89] on button at bounding box center [229, 88] width 8 height 7
click at [694, 38] on icon "button" at bounding box center [698, 39] width 12 height 12
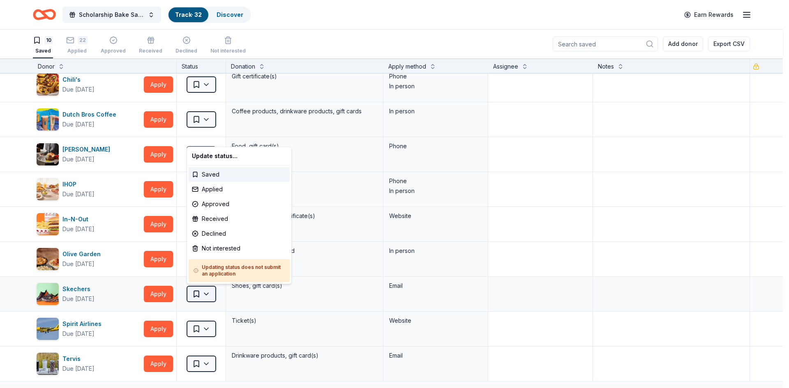
click at [207, 292] on html "10% Save Scholarship Bake Sale and Raffle Track · 32 Discover Earn Rewards 10 S…" at bounding box center [394, 194] width 789 height 388
click at [216, 187] on div "Applied" at bounding box center [239, 189] width 101 height 15
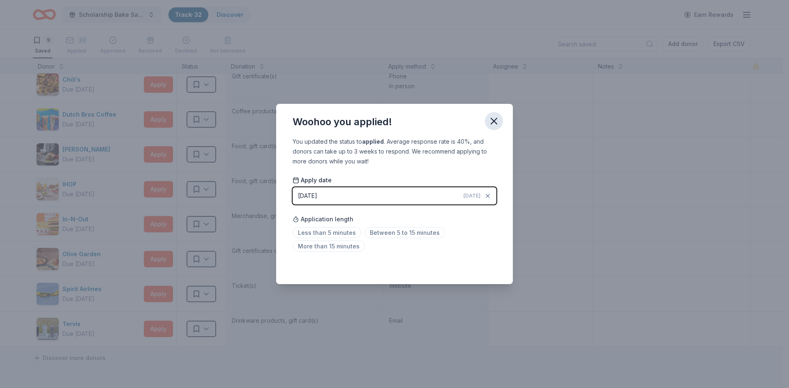
click at [494, 122] on icon "button" at bounding box center [494, 121] width 12 height 12
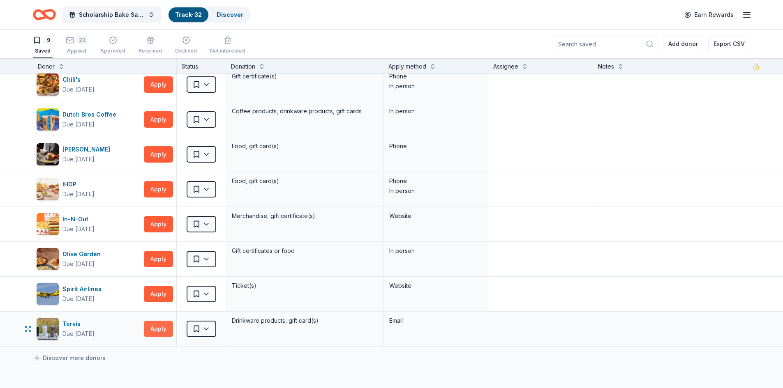
click at [146, 327] on button "Apply" at bounding box center [158, 329] width 29 height 16
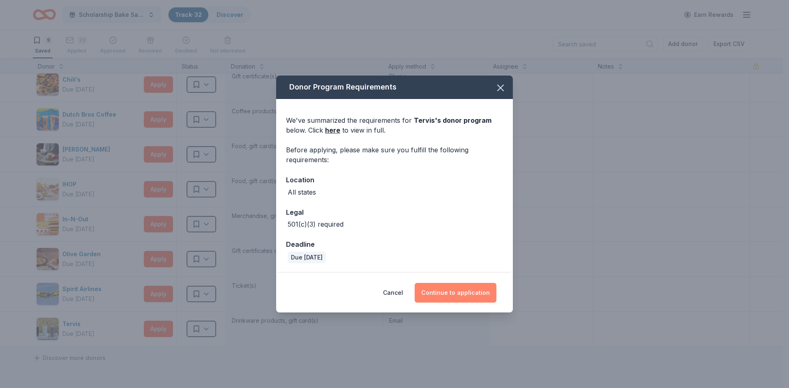
click at [446, 297] on button "Continue to application" at bounding box center [455, 293] width 82 height 20
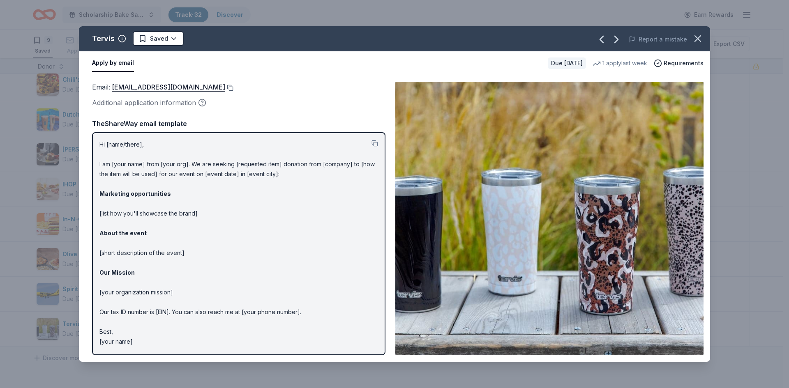
click at [225, 88] on button at bounding box center [229, 88] width 8 height 7
click at [697, 37] on icon "button" at bounding box center [698, 39] width 12 height 12
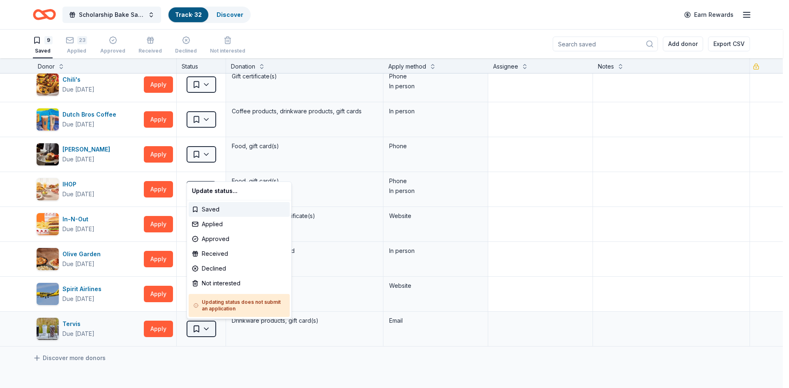
click at [207, 328] on html "10% Save Scholarship Bake Sale and Raffle Track · 32 Discover Earn Rewards 9 Sa…" at bounding box center [394, 194] width 789 height 388
click at [212, 227] on div "Applied" at bounding box center [239, 224] width 101 height 15
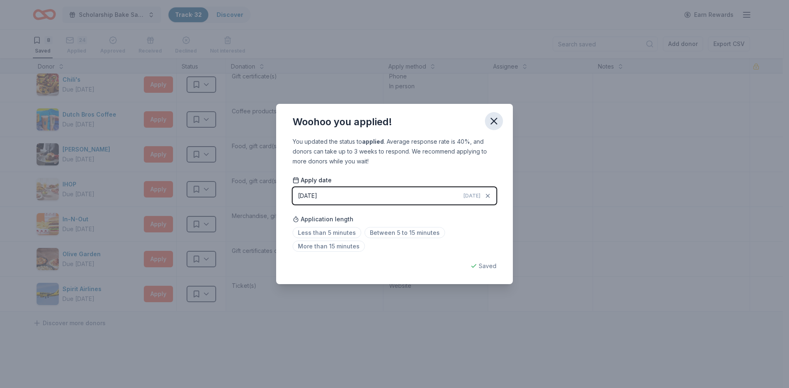
click at [494, 119] on icon "button" at bounding box center [494, 121] width 12 height 12
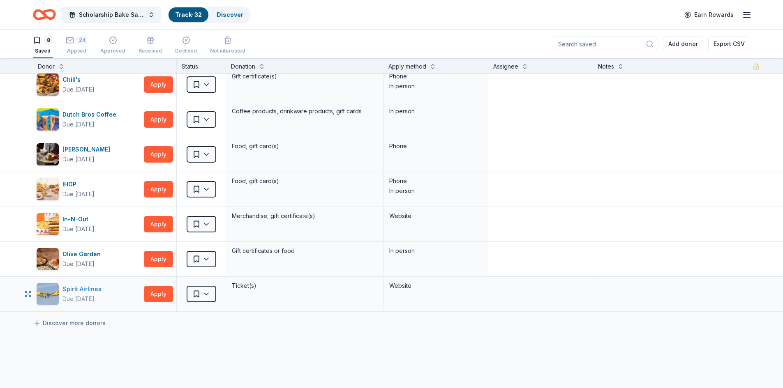
click at [67, 291] on div "Spirit Airlines" at bounding box center [83, 289] width 42 height 10
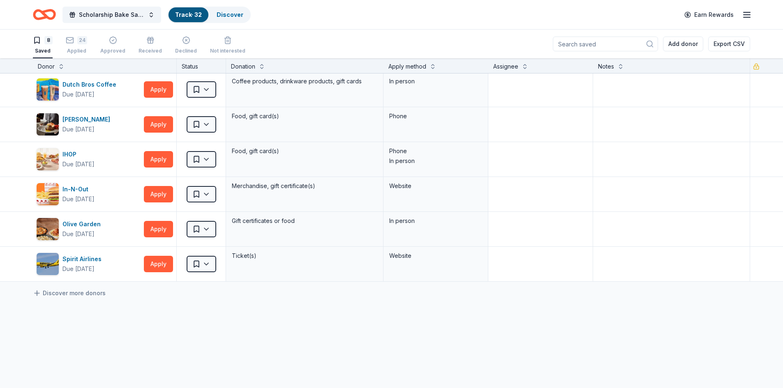
scroll to position [0, 0]
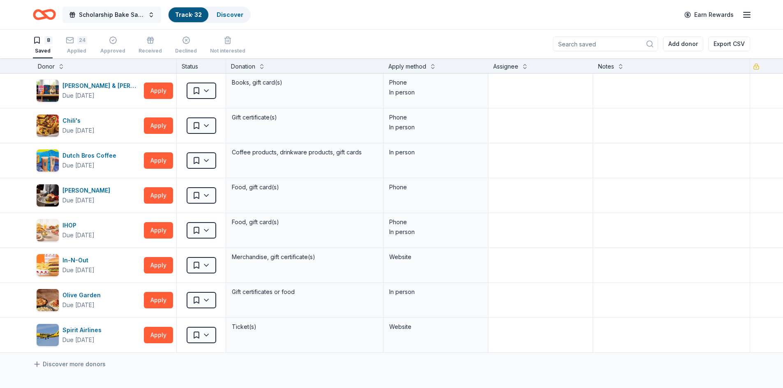
click at [148, 15] on button "Scholarship Bake Sale and Raffle" at bounding box center [111, 15] width 99 height 16
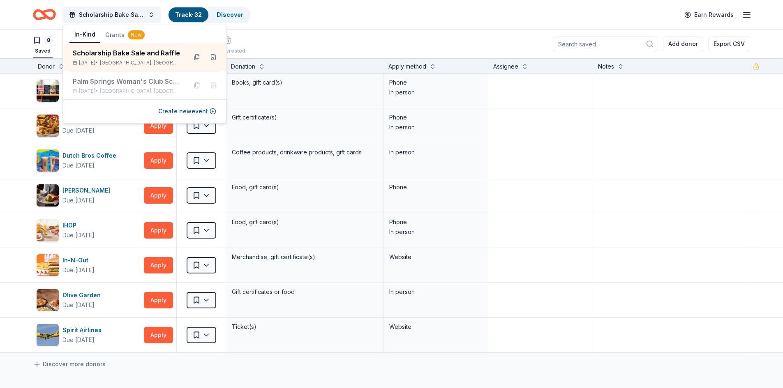
click at [47, 11] on icon "Home" at bounding box center [48, 14] width 13 height 8
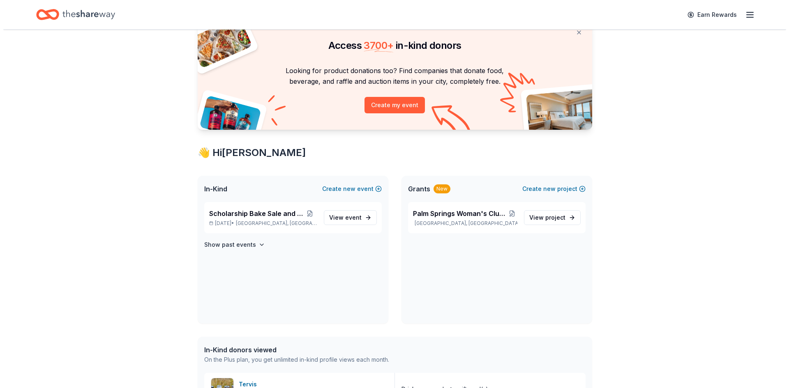
scroll to position [123, 0]
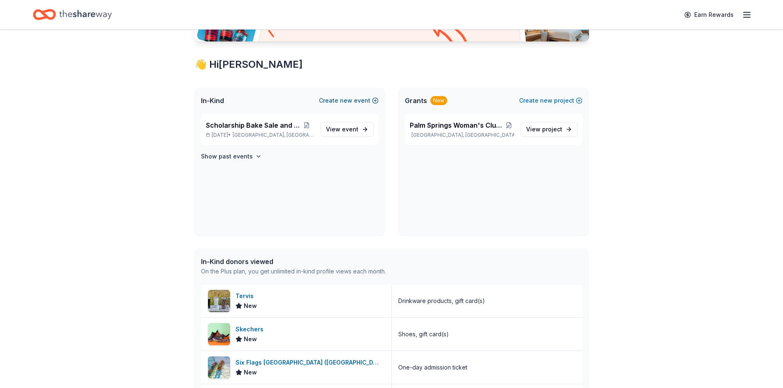
click at [348, 101] on span "new" at bounding box center [346, 101] width 12 height 10
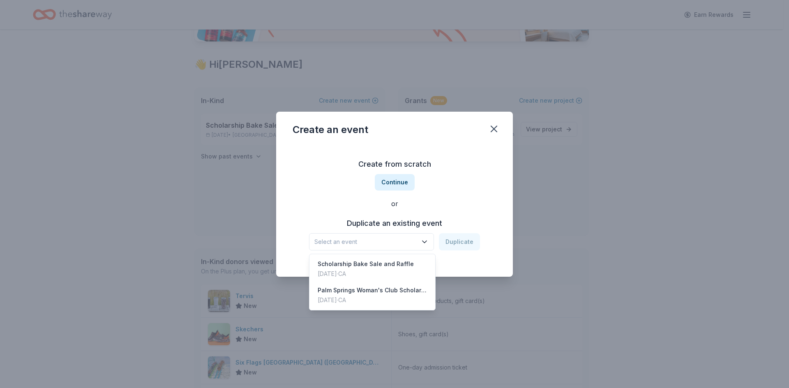
click at [426, 239] on icon "button" at bounding box center [424, 242] width 8 height 8
click at [403, 292] on div "Palm Springs Woman's Club Scholarship Event" at bounding box center [372, 291] width 109 height 10
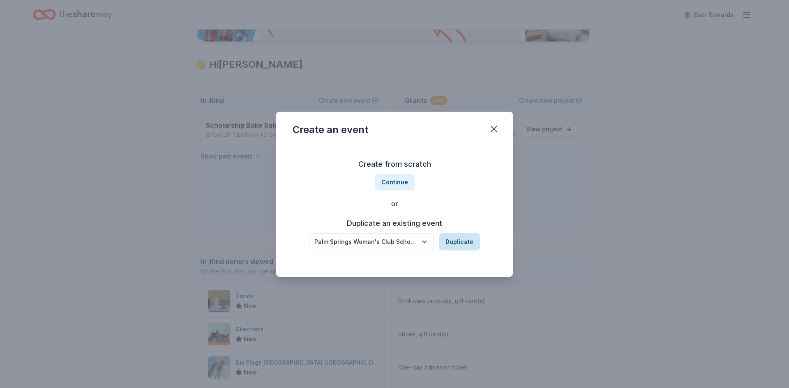
click at [466, 242] on button "Duplicate" at bounding box center [459, 241] width 41 height 17
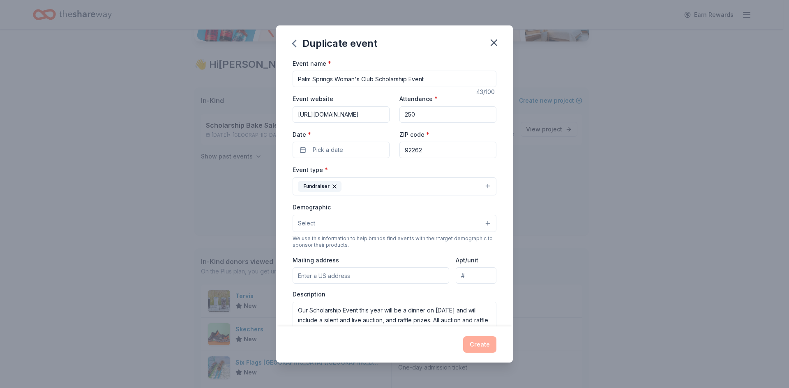
click at [385, 169] on div "Event type * Fundraiser" at bounding box center [394, 180] width 204 height 31
click at [325, 151] on span "Pick a date" at bounding box center [328, 150] width 30 height 10
click at [383, 171] on button "Go to next month" at bounding box center [384, 172] width 12 height 12
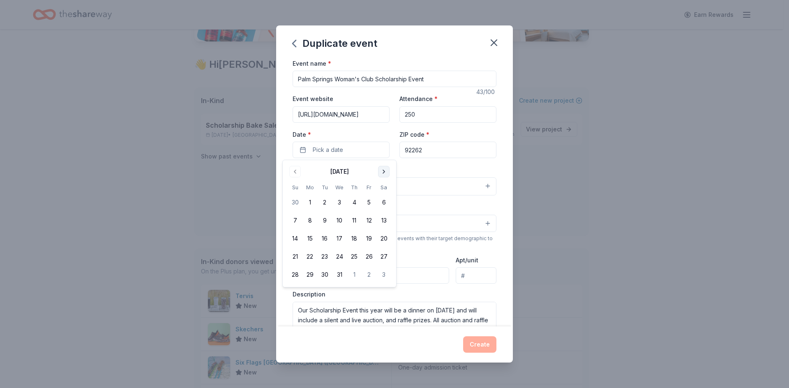
click at [383, 171] on button "Go to next month" at bounding box center [384, 172] width 12 height 12
click at [352, 258] on button "26" at bounding box center [354, 256] width 15 height 15
click at [437, 190] on button "Fundraiser" at bounding box center [394, 186] width 204 height 18
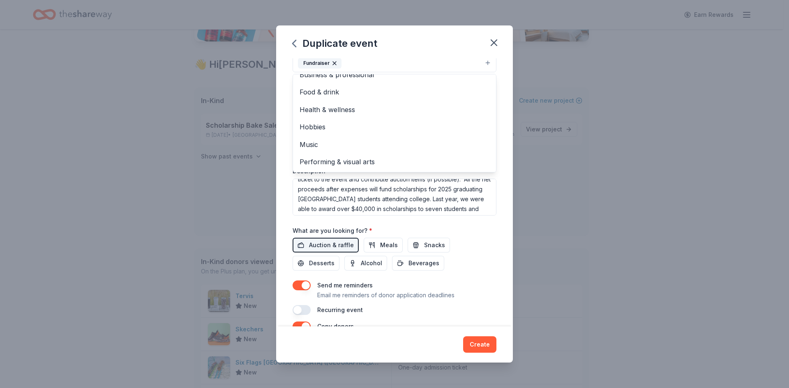
scroll to position [0, 0]
drag, startPoint x: 487, startPoint y: 191, endPoint x: 483, endPoint y: 188, distance: 5.0
click at [483, 188] on div "Event type * Fundraiser Business & professional Food & drink Health & wellness …" at bounding box center [394, 128] width 204 height 174
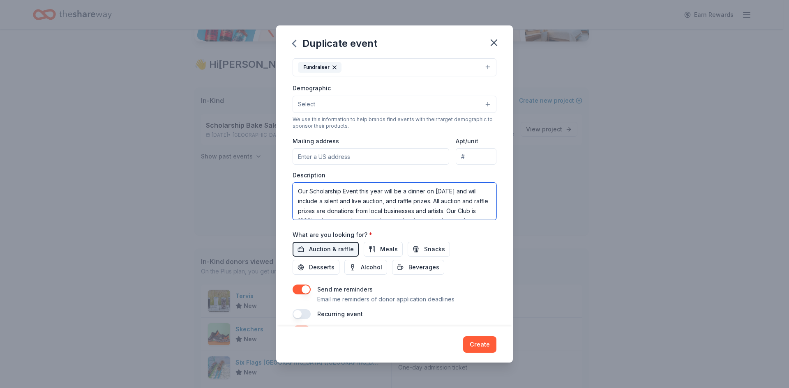
click at [457, 193] on textarea "Our Scholarship Event this year will be a dinner on 3/26/25 and will include a …" at bounding box center [394, 201] width 204 height 37
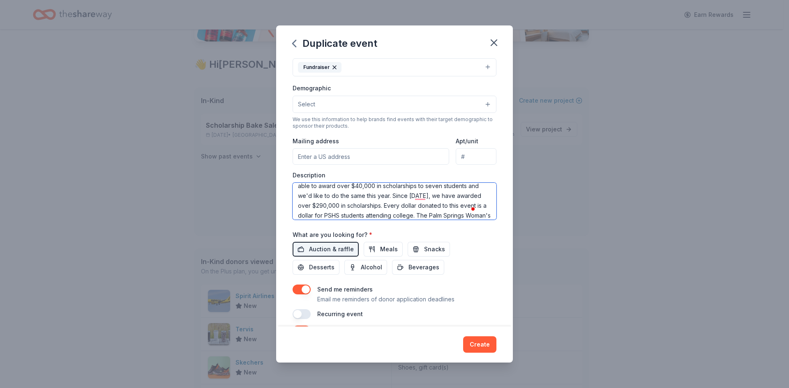
click at [308, 197] on textarea "Our Scholarship Event this year will be a dinner on 3/26/26 and will include a …" at bounding box center [394, 201] width 204 height 37
click at [450, 206] on textarea "Our Scholarship Event this year will be a dinner on 3/26/26 and will include a …" at bounding box center [394, 201] width 204 height 37
type textarea "Our Scholarship Event this year will be a dinner on 3/26/26 and will include a …"
click at [482, 346] on button "Create" at bounding box center [479, 344] width 33 height 16
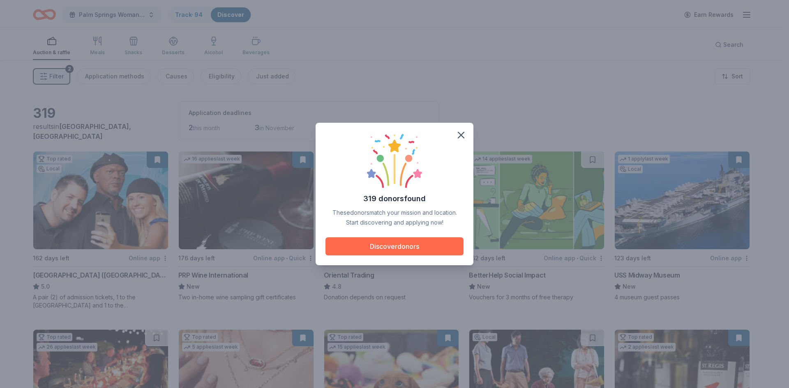
click at [424, 249] on button "Discover donors" at bounding box center [394, 246] width 138 height 18
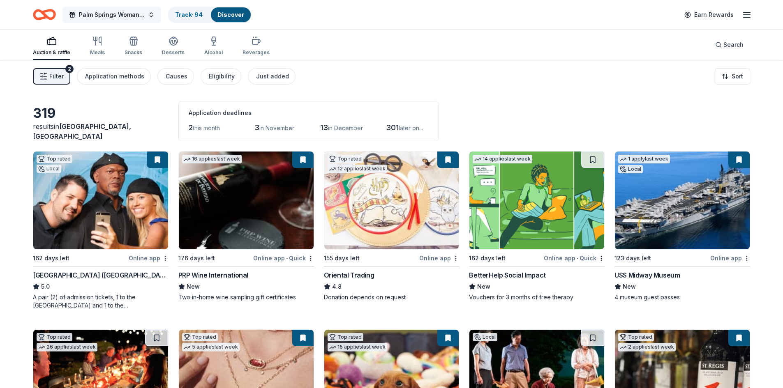
click at [147, 15] on button "Palm Springs Woman's Club Scholarship Event" at bounding box center [111, 15] width 99 height 16
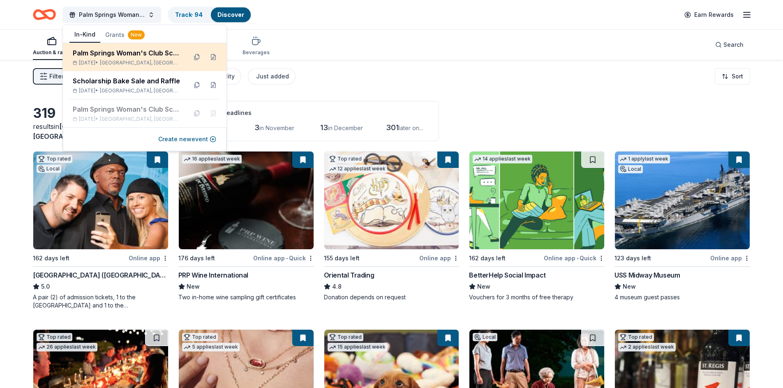
click at [101, 60] on div "Mar 26, 2026 • Palm Springs, CA" at bounding box center [127, 63] width 108 height 7
click at [124, 59] on div "Palm Springs Woman's Club Scholarship Event Mar 26, 2026 • Palm Springs, CA" at bounding box center [127, 57] width 108 height 18
click at [211, 58] on button at bounding box center [213, 57] width 13 height 13
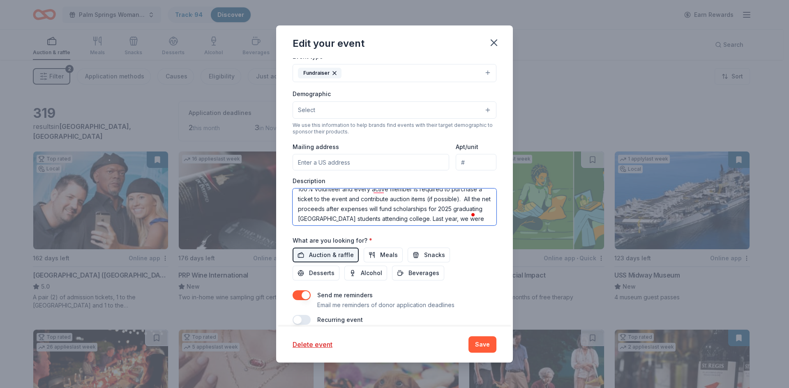
click at [356, 219] on textarea "Our Scholarship Event this year will be a dinner on 3/26/26 and will include a …" at bounding box center [394, 207] width 204 height 37
type textarea "Our Scholarship Event this year will be a dinner on [DATE] and will include a s…"
click at [485, 343] on button "Save" at bounding box center [482, 344] width 28 height 16
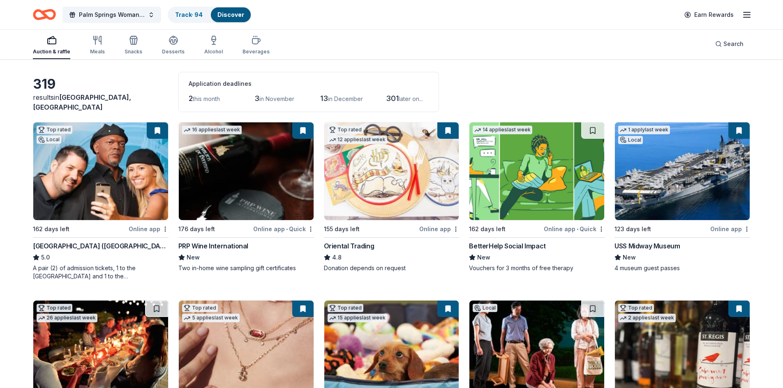
click at [302, 132] on button at bounding box center [302, 130] width 21 height 16
click at [303, 131] on button at bounding box center [302, 130] width 21 height 16
click at [238, 187] on img at bounding box center [246, 171] width 135 height 98
click at [193, 16] on link "Track · 94" at bounding box center [189, 14] width 28 height 7
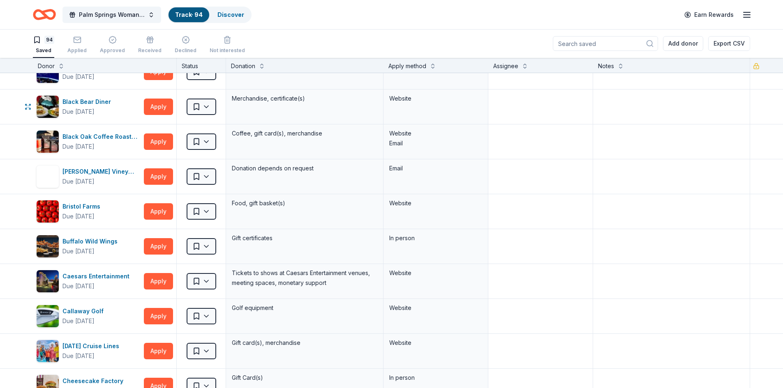
scroll to position [370, 0]
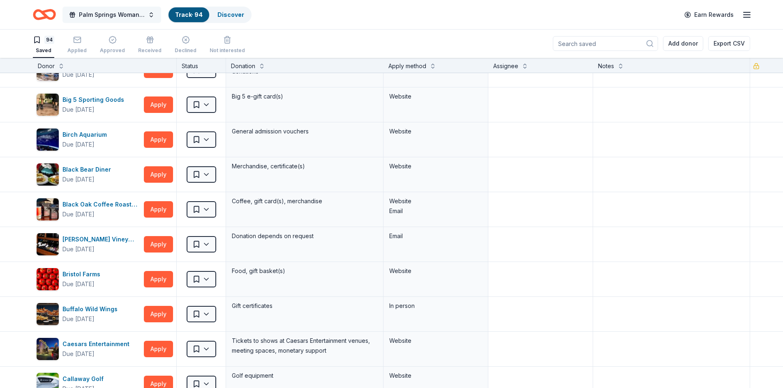
click at [152, 15] on button "Palm Springs Woman's Club Scholarship Event" at bounding box center [111, 15] width 99 height 16
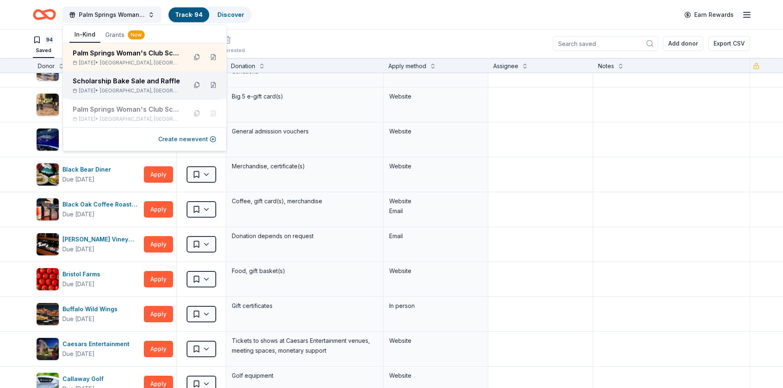
click at [145, 78] on div "Scholarship Bake Sale and Raffle" at bounding box center [127, 81] width 108 height 10
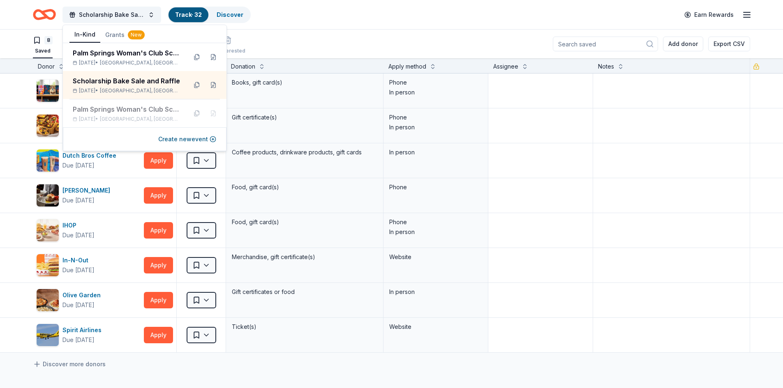
click at [311, 32] on div "8 Saved 24 Applied Approved Received Declined Not interested Add donor Export C…" at bounding box center [391, 44] width 717 height 29
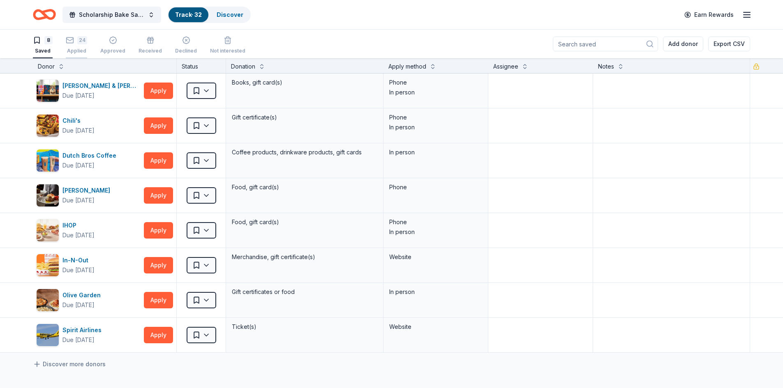
click at [68, 44] on icon "button" at bounding box center [70, 40] width 8 height 8
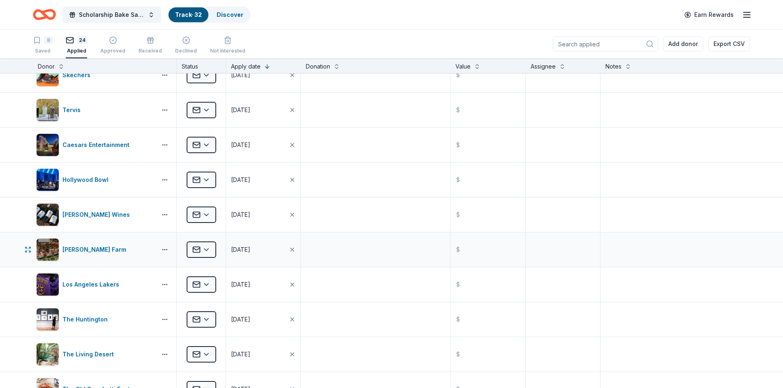
scroll to position [205, 0]
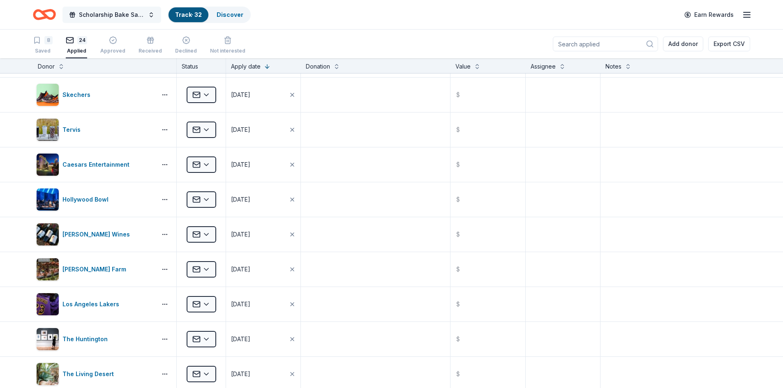
click at [152, 14] on button "Scholarship Bake Sale and Raffle" at bounding box center [111, 15] width 99 height 16
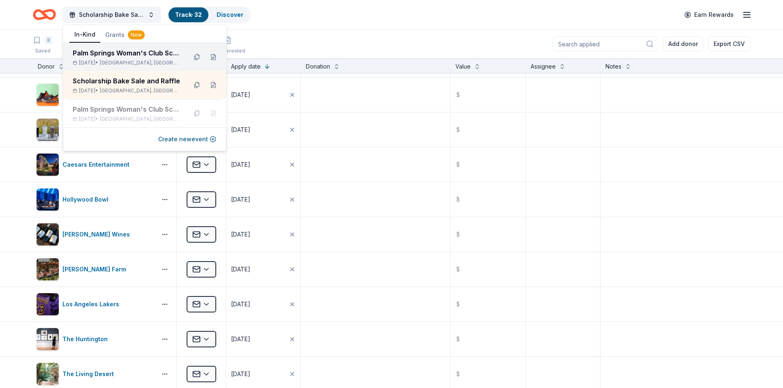
click at [135, 53] on div "Palm Springs Woman's Club Scholarship Event" at bounding box center [127, 53] width 108 height 10
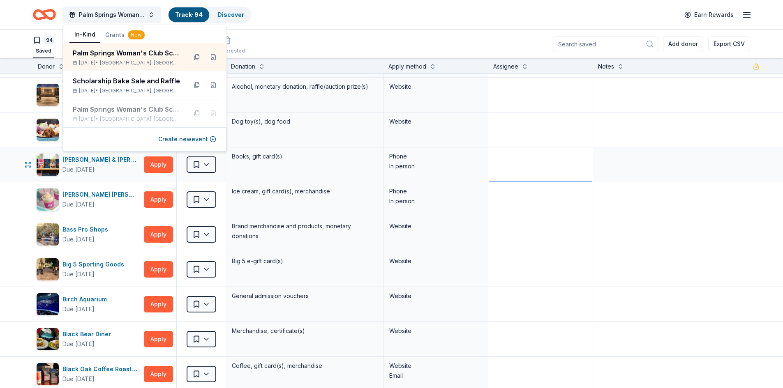
click at [559, 168] on textarea at bounding box center [540, 164] width 103 height 33
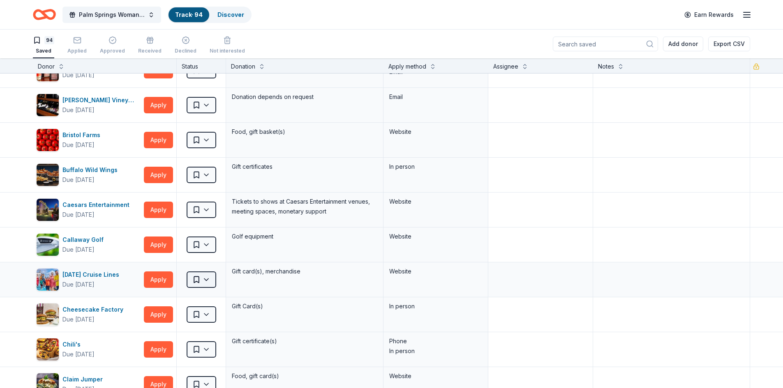
scroll to position [534, 0]
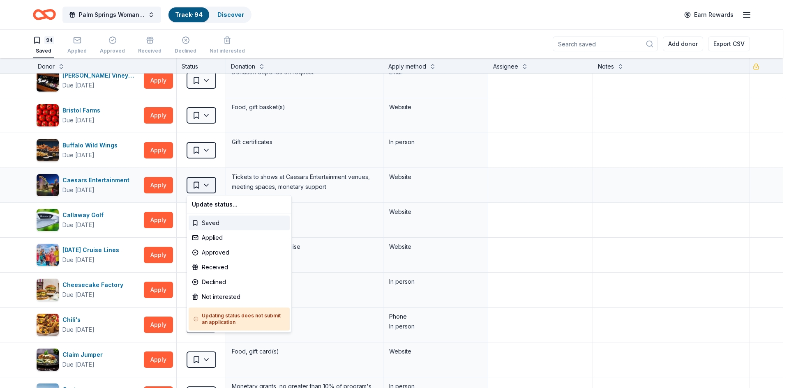
click at [206, 186] on html "10% Save Palm Springs Woman's Club Scholarship Event Track · 94 Discover Earn R…" at bounding box center [394, 194] width 789 height 388
click at [213, 296] on div "Not interested" at bounding box center [239, 297] width 101 height 15
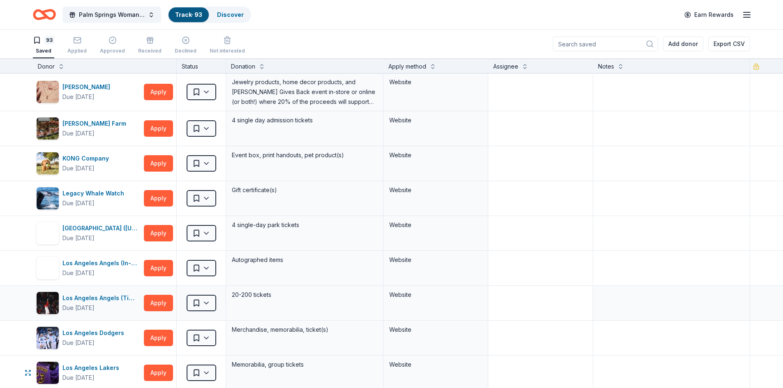
scroll to position [1438, 0]
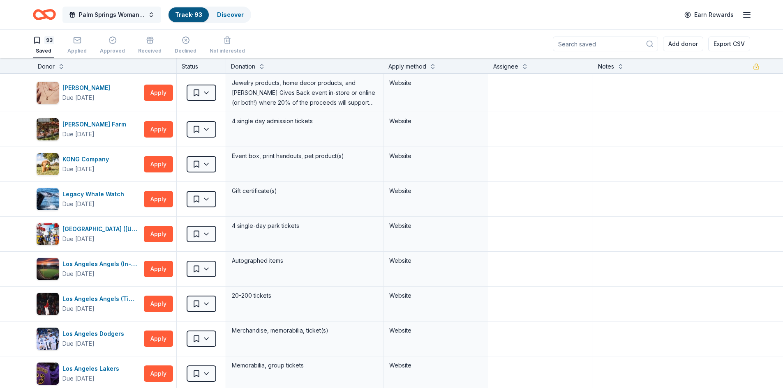
click at [153, 14] on button "Palm Springs Woman's Club Scholarship Event" at bounding box center [111, 15] width 99 height 16
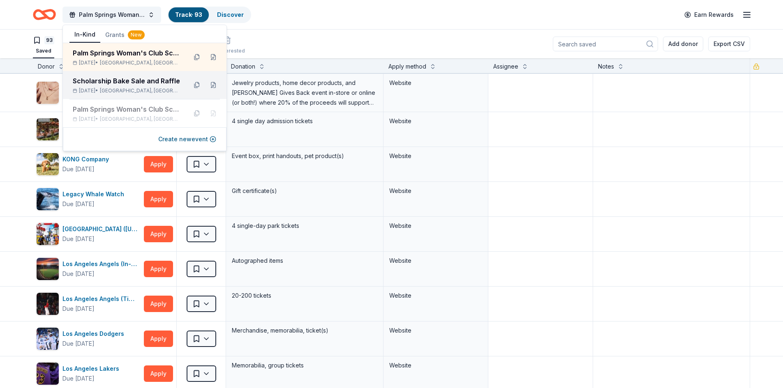
click at [138, 81] on div "Scholarship Bake Sale and Raffle" at bounding box center [127, 81] width 108 height 10
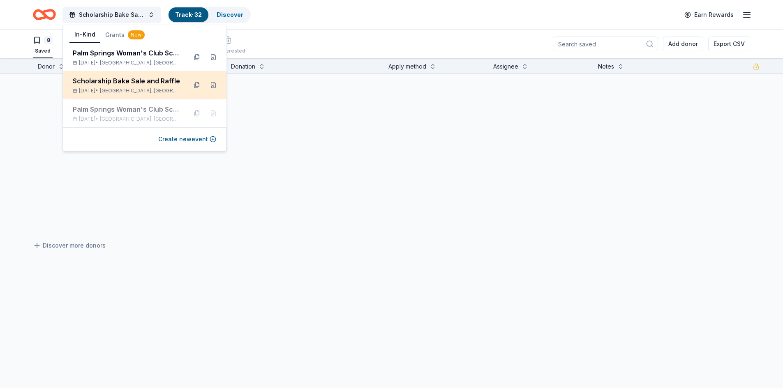
scroll to position [119, 0]
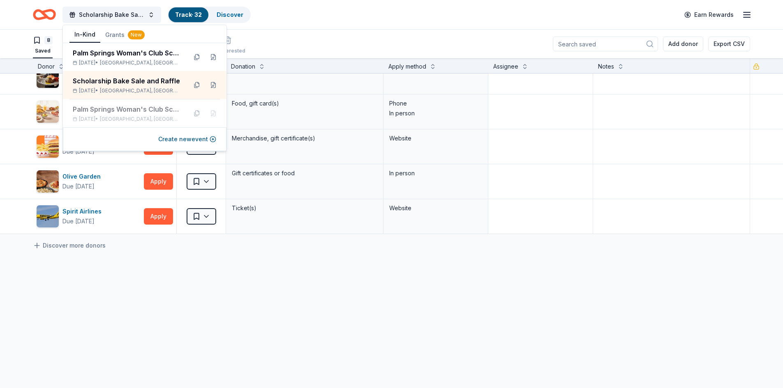
click at [95, 260] on div "Barnes & Noble Due in 48 days Apply Saved Books, gift card(s) Phone In person C…" at bounding box center [391, 172] width 783 height 434
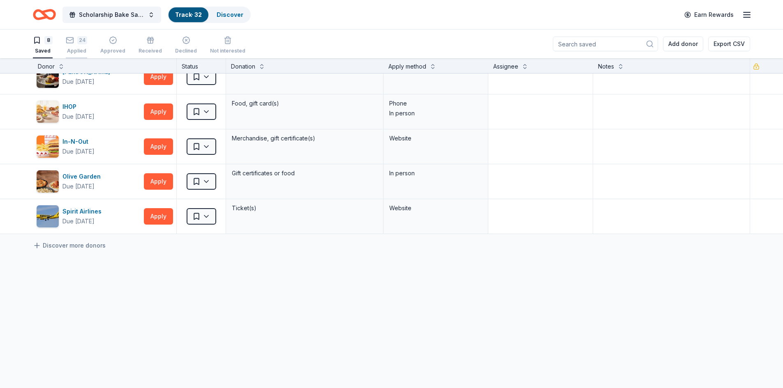
click at [74, 44] on div "24 Applied" at bounding box center [76, 45] width 21 height 18
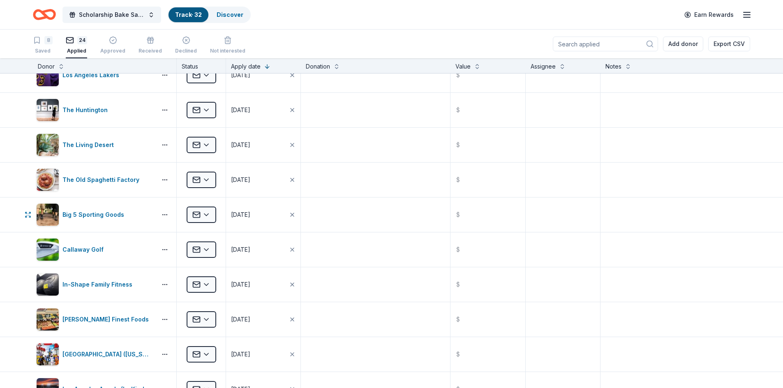
scroll to position [431, 0]
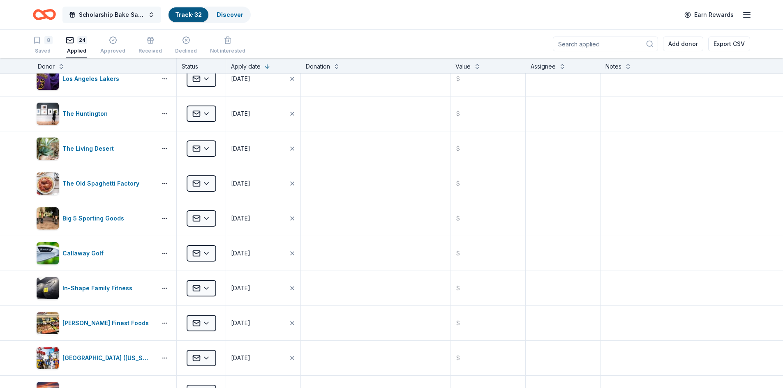
click at [150, 14] on button "Scholarship Bake Sale and Raffle" at bounding box center [111, 15] width 99 height 16
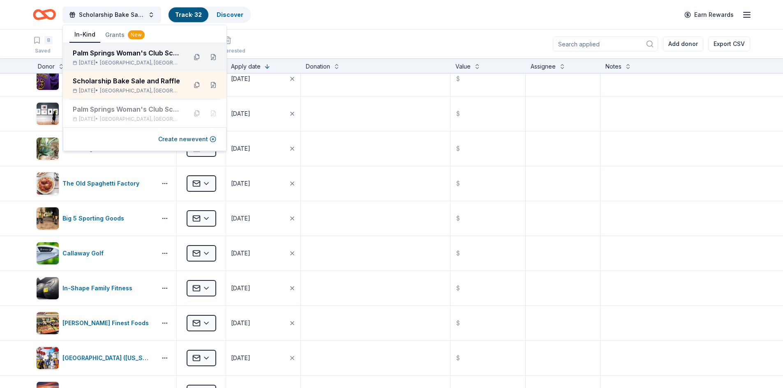
click at [138, 57] on div "Palm Springs Woman's Club Scholarship Event" at bounding box center [127, 53] width 108 height 10
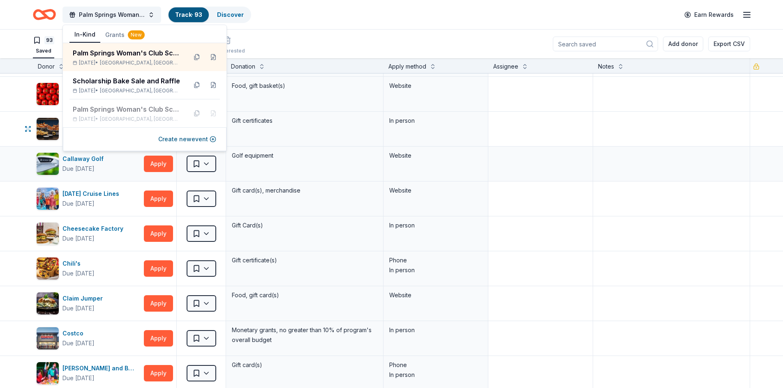
scroll to position [595, 0]
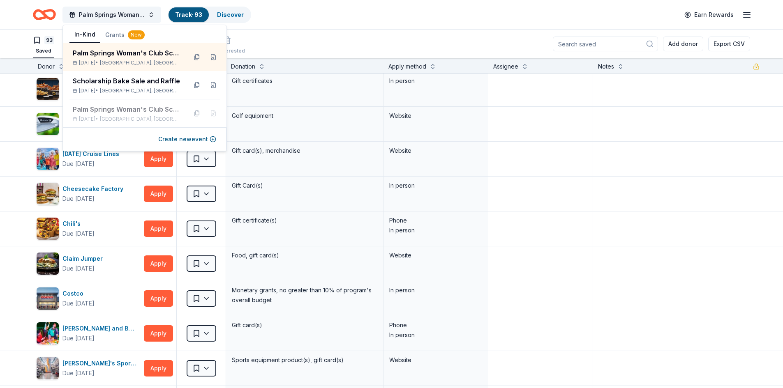
click at [333, 27] on div "Palm Springs Woman's Club Scholarship Event Track · 93 Discover Earn Rewards" at bounding box center [391, 14] width 783 height 29
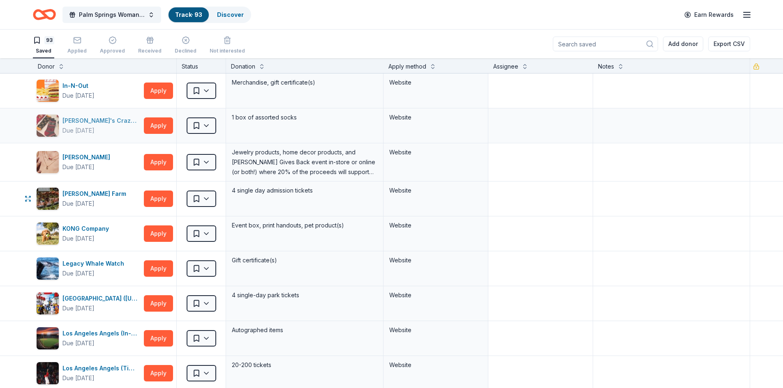
scroll to position [1376, 0]
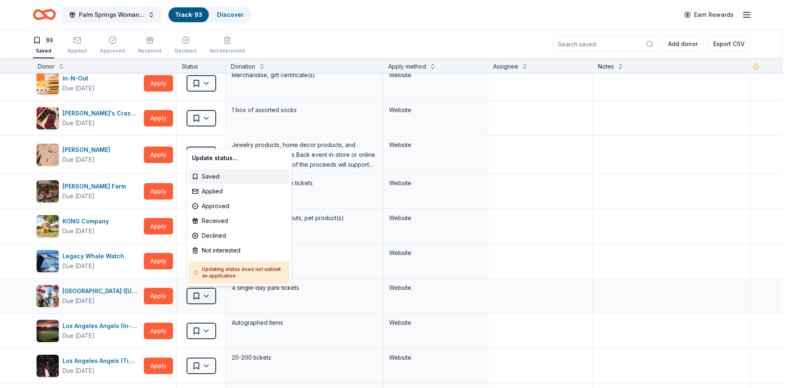
click at [207, 295] on html "10% Save Palm Springs Woman's Club Scholarship Event Track · 93 Discover Earn R…" at bounding box center [394, 194] width 789 height 388
click at [211, 252] on div "Not interested" at bounding box center [239, 250] width 101 height 15
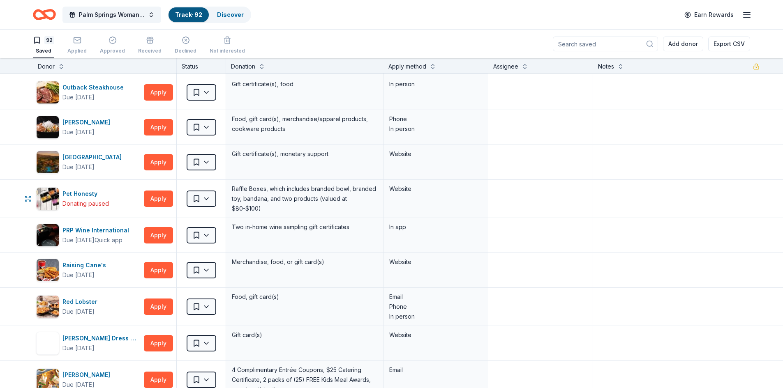
scroll to position [1992, 0]
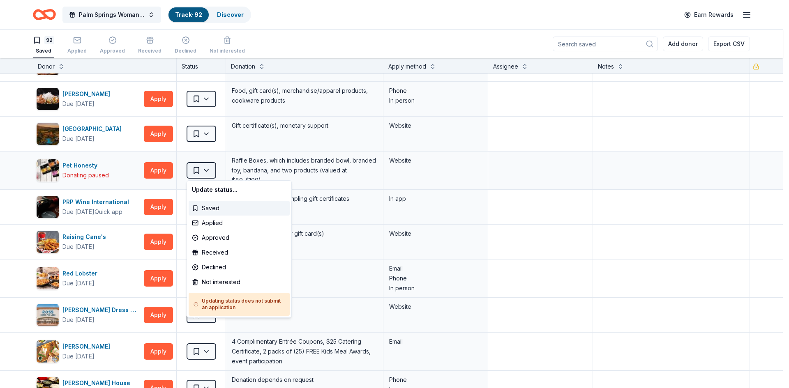
click at [208, 169] on html "10% Save Palm Springs Woman's Club Scholarship Event Track · 92 Discover Earn R…" at bounding box center [394, 194] width 789 height 388
click at [212, 281] on div "Not interested" at bounding box center [239, 282] width 101 height 15
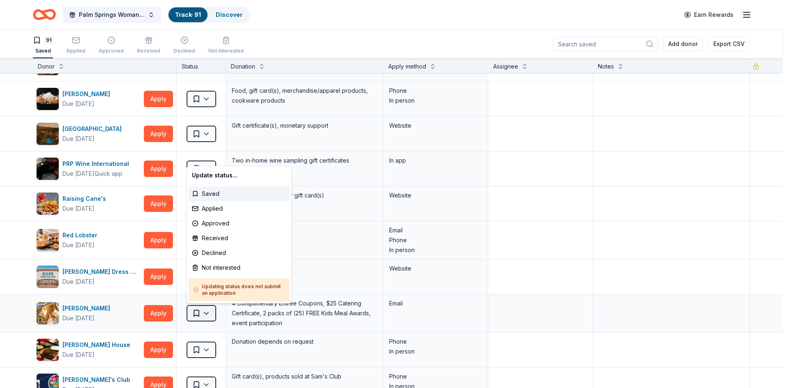
click at [207, 315] on html "10% Save Palm Springs Woman's Club Scholarship Event Track · 91 Discover Earn R…" at bounding box center [394, 194] width 789 height 388
click at [224, 268] on div "Not interested" at bounding box center [239, 267] width 101 height 15
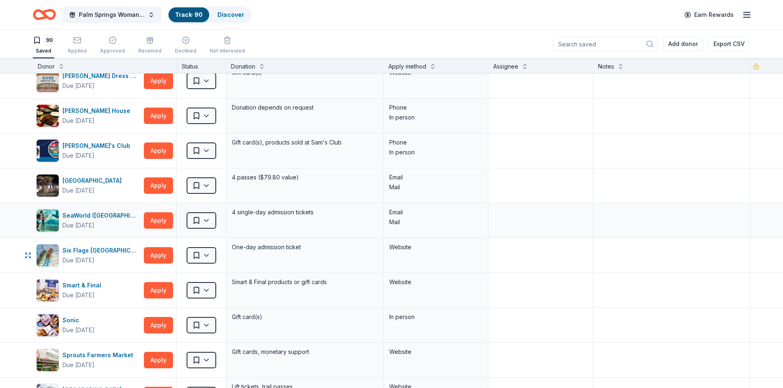
scroll to position [2197, 0]
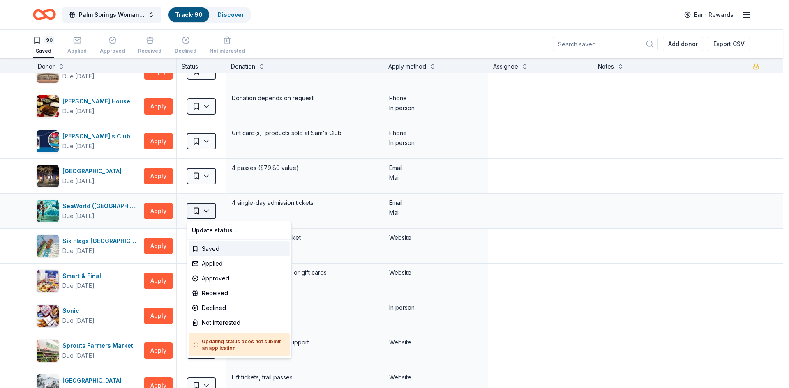
click at [206, 212] on html "10% Save Palm Springs Woman's Club Scholarship Event Track · 90 Discover Earn R…" at bounding box center [394, 194] width 789 height 388
click at [208, 322] on div "Not interested" at bounding box center [239, 322] width 101 height 15
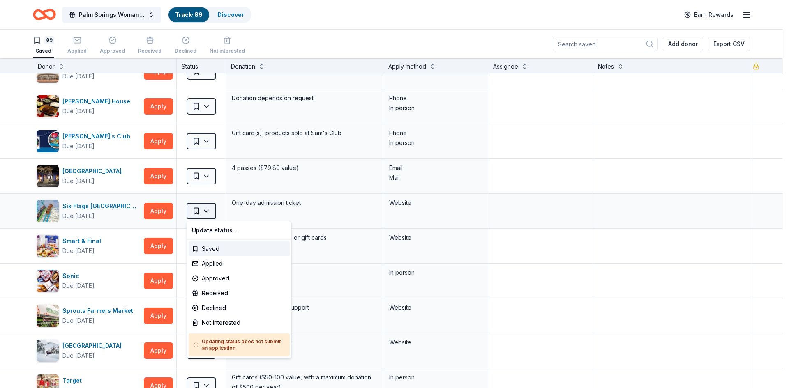
click at [209, 212] on html "10% Save Palm Springs Woman's Club Scholarship Event Track · 89 Discover Earn R…" at bounding box center [394, 194] width 789 height 388
click at [213, 324] on div "Not interested" at bounding box center [239, 322] width 101 height 15
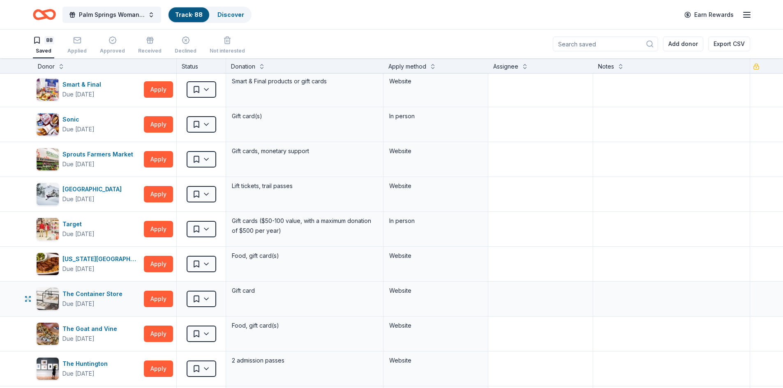
scroll to position [2403, 0]
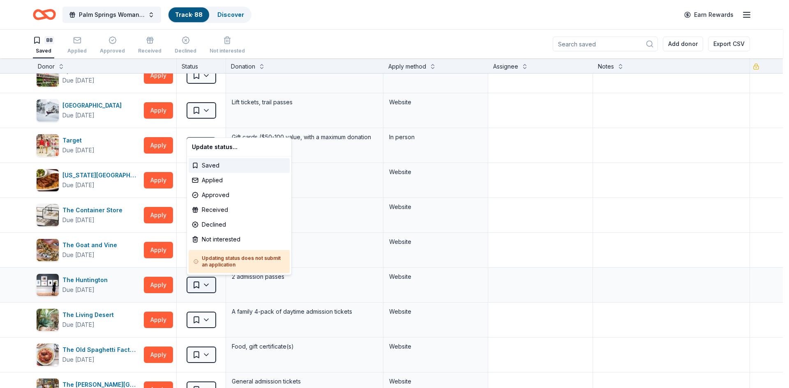
click at [207, 285] on html "10% Save Palm Springs Woman's Club Scholarship Event Track · 88 Discover Earn R…" at bounding box center [394, 194] width 789 height 388
click at [214, 239] on div "Not interested" at bounding box center [239, 239] width 101 height 15
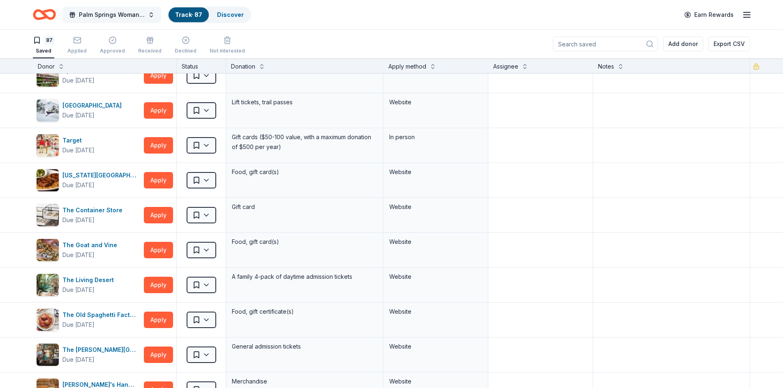
click at [152, 16] on button "Palm Springs Woman's Club Scholarship Event" at bounding box center [111, 15] width 99 height 16
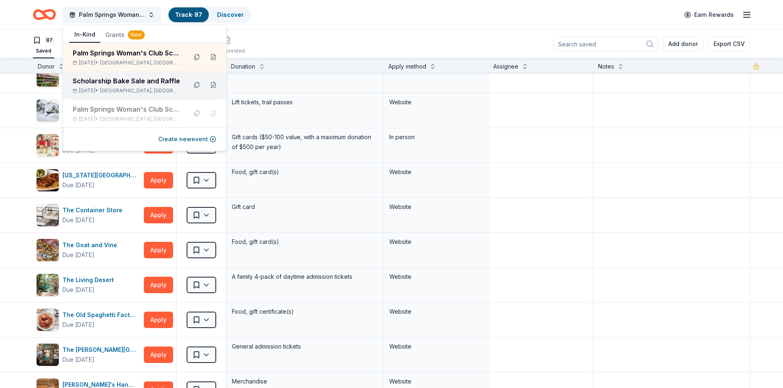
click at [134, 78] on div "Scholarship Bake Sale and Raffle" at bounding box center [127, 81] width 108 height 10
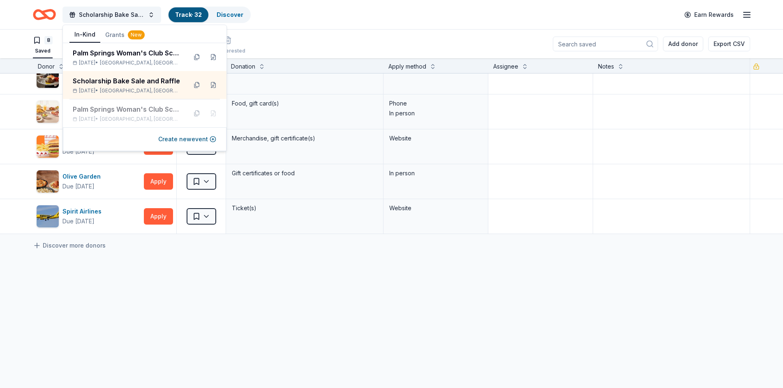
click at [93, 270] on div "Barnes & Noble Due in 48 days Apply Saved Books, gift card(s) Phone In person C…" at bounding box center [391, 172] width 783 height 434
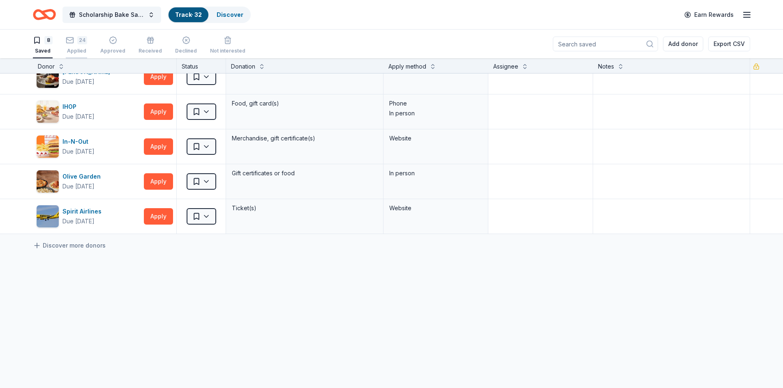
click at [76, 39] on div "24" at bounding box center [76, 40] width 21 height 8
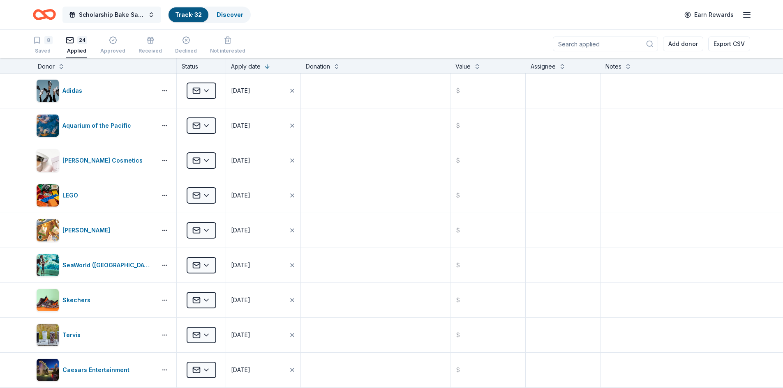
click at [99, 12] on span "Scholarship Bake Sale and Raffle" at bounding box center [112, 15] width 66 height 10
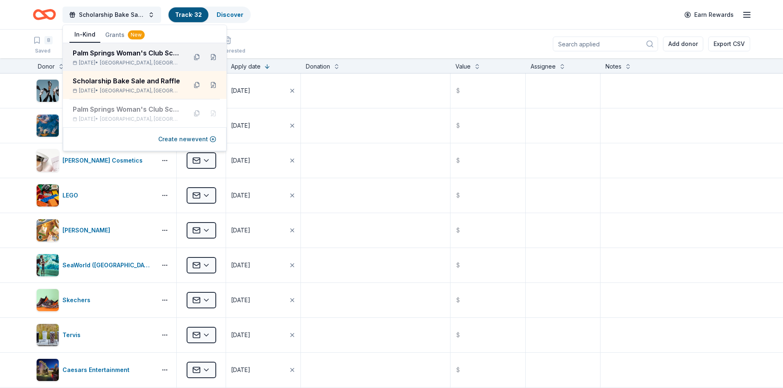
click at [134, 53] on div "Palm Springs Woman's Club Scholarship Event" at bounding box center [127, 53] width 108 height 10
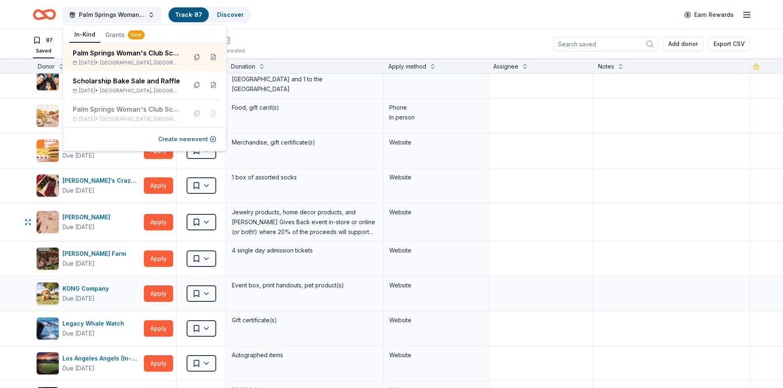
scroll to position [1315, 0]
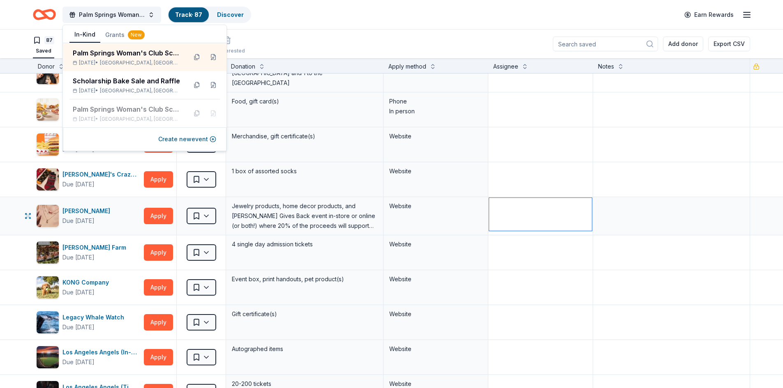
click at [555, 229] on textarea at bounding box center [540, 214] width 103 height 33
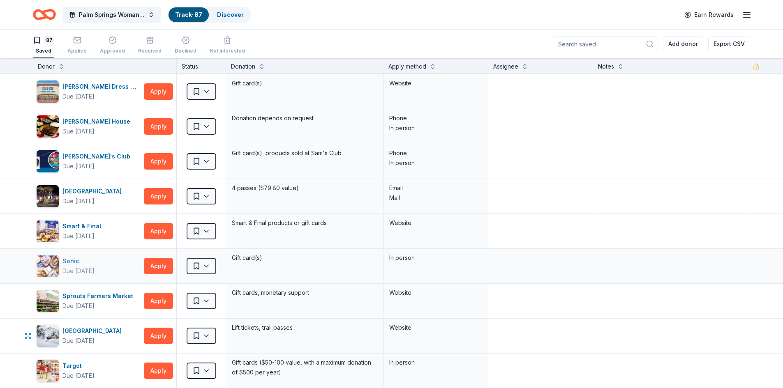
scroll to position [2424, 0]
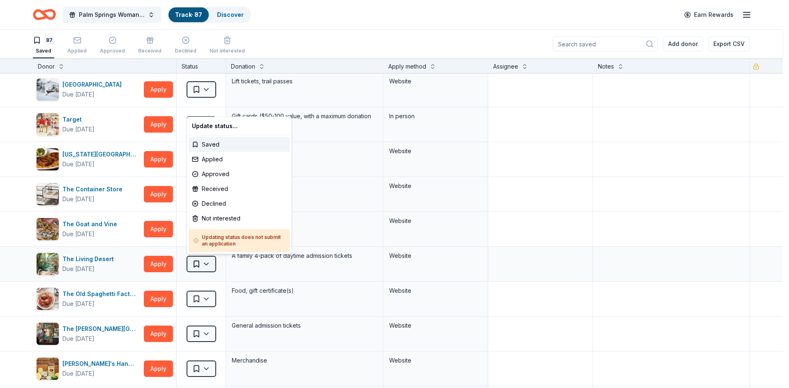
click at [207, 265] on html "10% Save Palm Springs Woman's Club Scholarship Event Track · 87 Discover Earn R…" at bounding box center [394, 194] width 789 height 388
click at [214, 218] on div "Not interested" at bounding box center [239, 218] width 101 height 15
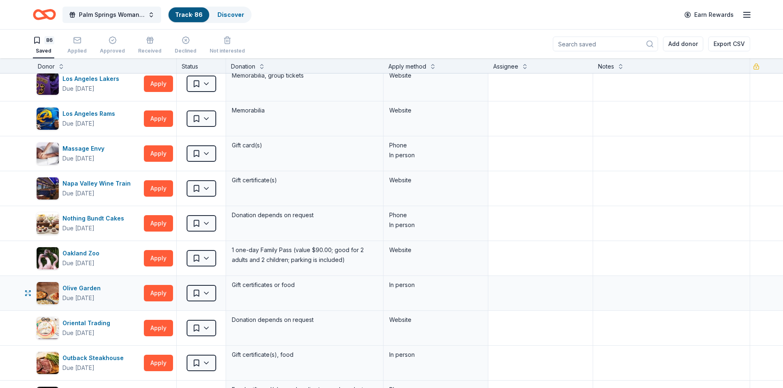
scroll to position [1684, 0]
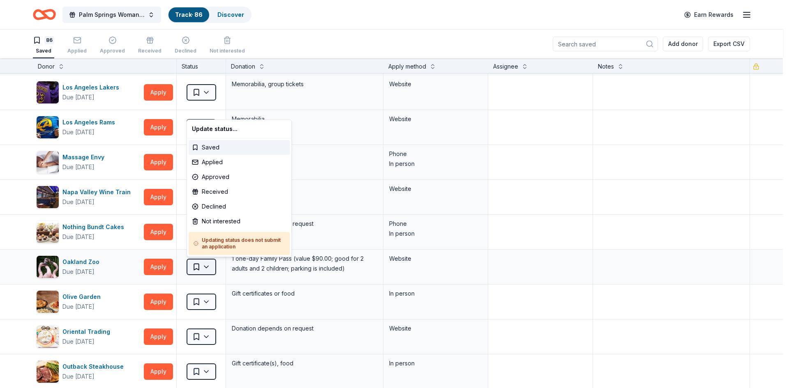
click at [205, 267] on html "10% Save Palm Springs Woman's Club Scholarship Event Track · 86 Discover Earn R…" at bounding box center [394, 194] width 789 height 388
click at [220, 220] on div "Not interested" at bounding box center [239, 221] width 101 height 15
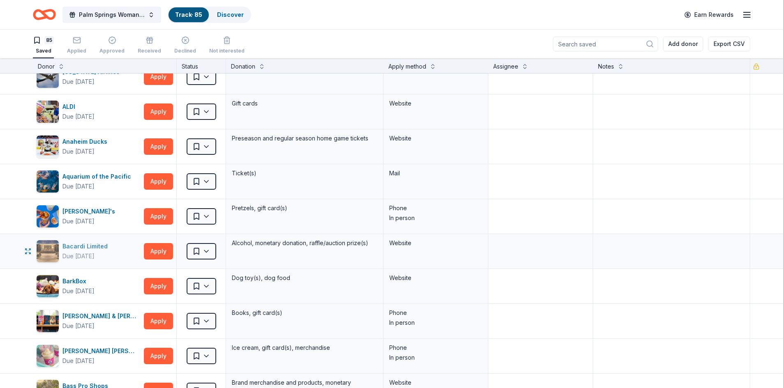
scroll to position [0, 0]
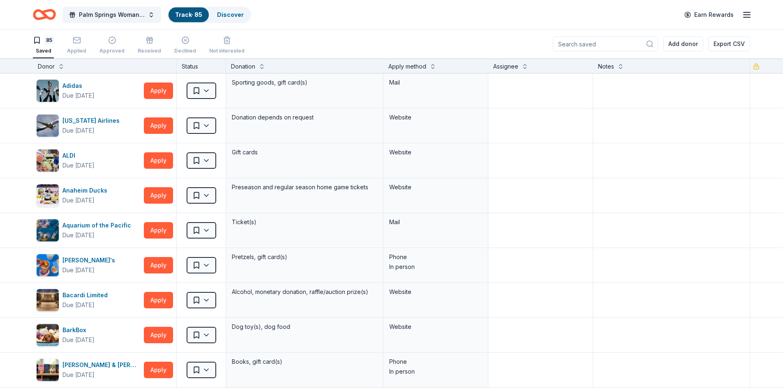
click at [188, 15] on link "Track · 85" at bounding box center [188, 14] width 27 height 7
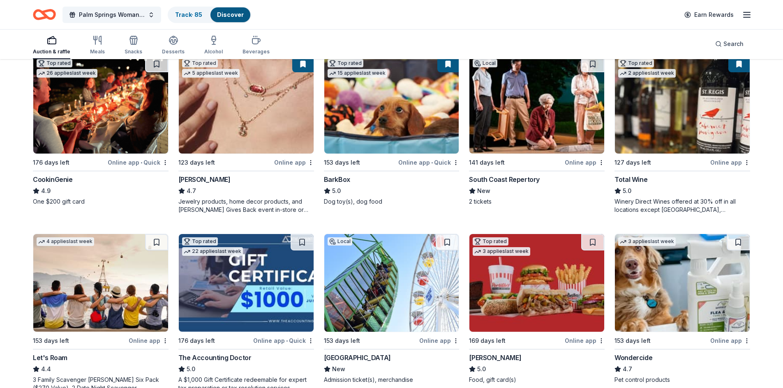
scroll to position [28, 0]
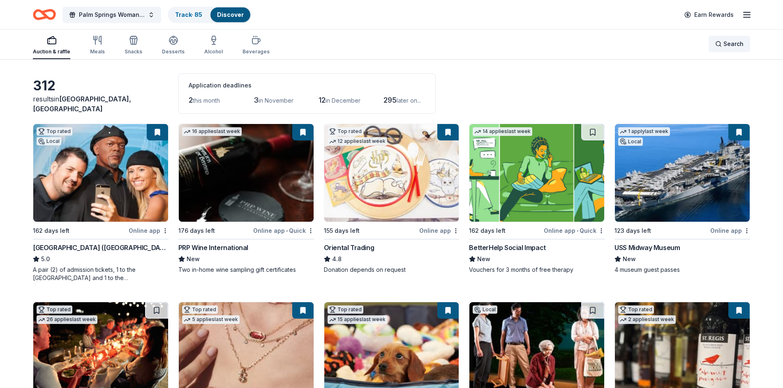
click at [728, 44] on span "Search" at bounding box center [733, 44] width 20 height 10
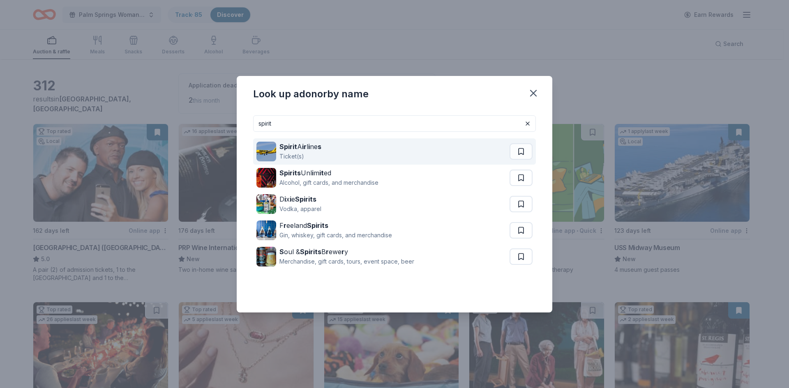
type input "spirit"
click at [319, 157] on div "Ticket(s)" at bounding box center [300, 157] width 42 height 10
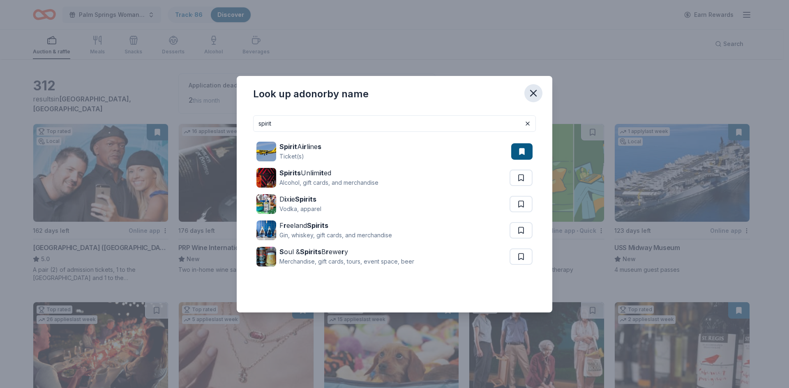
click at [536, 93] on icon "button" at bounding box center [533, 93] width 12 height 12
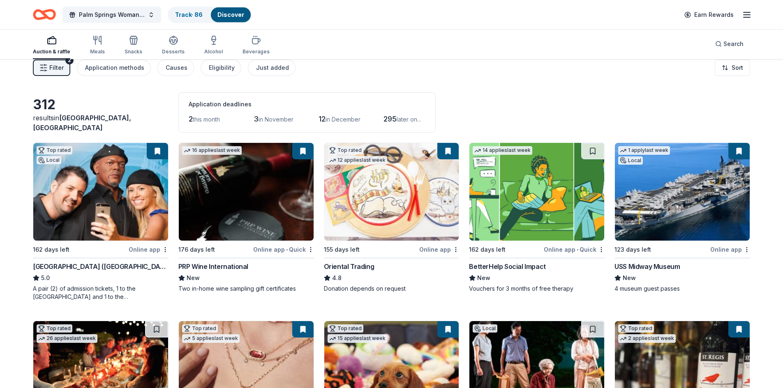
scroll to position [0, 0]
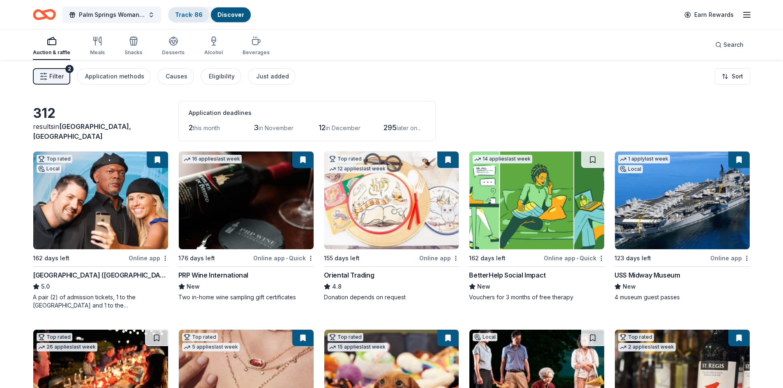
click at [189, 14] on link "Track · 86" at bounding box center [189, 14] width 28 height 7
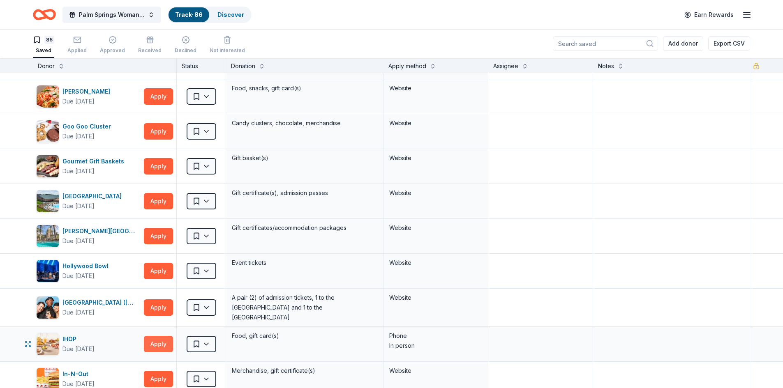
scroll to position [1109, 0]
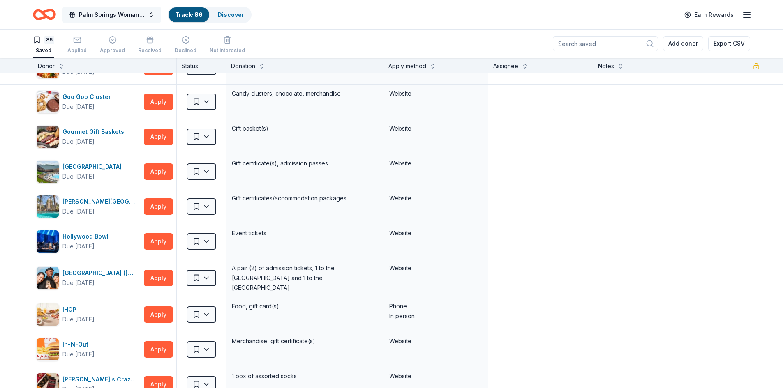
click at [108, 17] on span "Palm Springs Woman's Club Scholarship Event" at bounding box center [112, 15] width 66 height 10
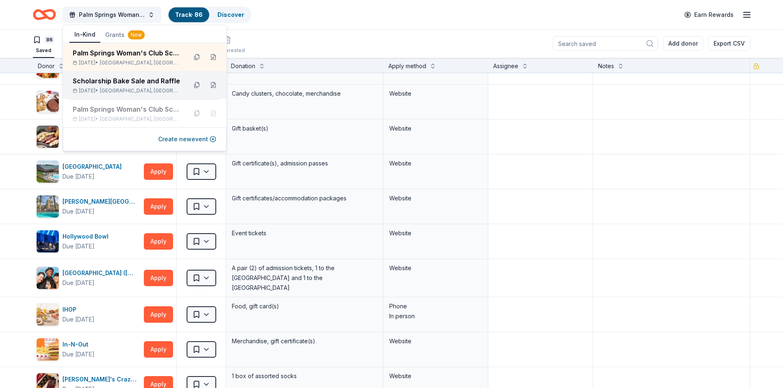
click at [110, 84] on div "Scholarship Bake Sale and Raffle" at bounding box center [127, 81] width 108 height 10
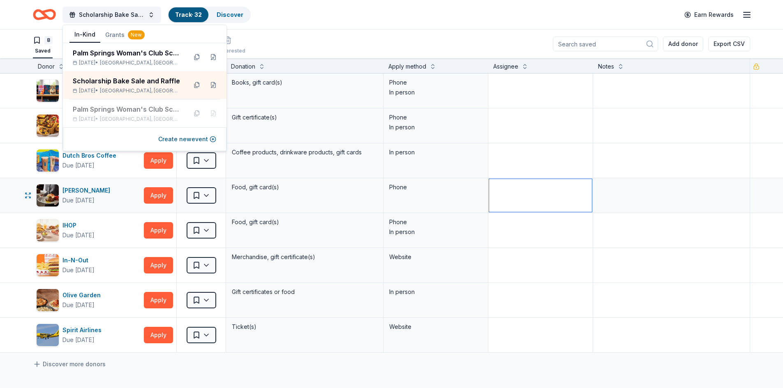
click at [498, 198] on textarea at bounding box center [540, 195] width 103 height 33
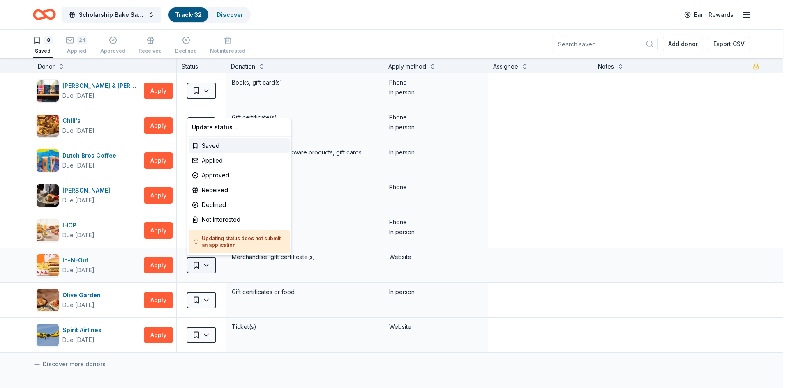
click at [209, 265] on html "10% Save Scholarship Bake Sale and Raffle Track · 32 Discover Earn Rewards 8 Sa…" at bounding box center [394, 194] width 789 height 388
click at [206, 265] on html "10% Save Scholarship Bake Sale and Raffle Track · 32 Discover Earn Rewards 8 Sa…" at bounding box center [394, 194] width 789 height 388
click at [207, 263] on html "10% Save Scholarship Bake Sale and Raffle Track · 32 Discover Earn Rewards 8 Sa…" at bounding box center [394, 194] width 789 height 388
click at [215, 219] on div "Not interested" at bounding box center [239, 219] width 101 height 15
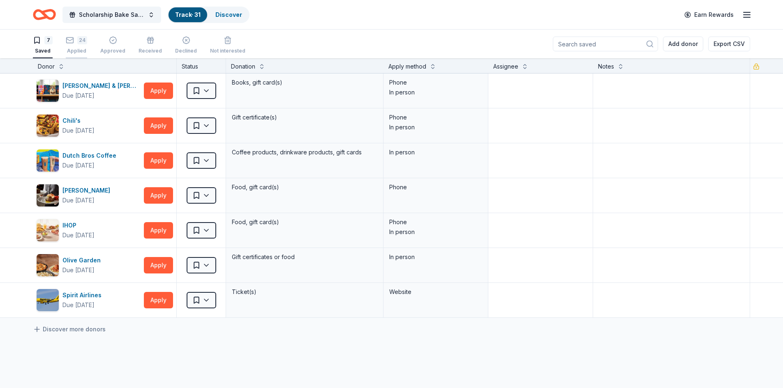
click at [71, 40] on icon "button" at bounding box center [70, 40] width 7 height 2
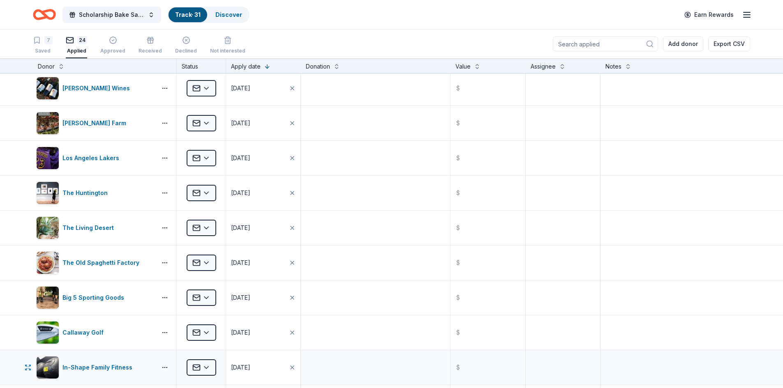
scroll to position [329, 0]
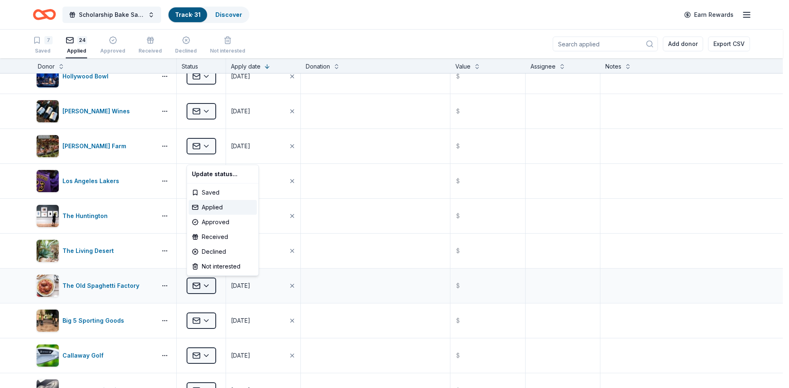
click at [209, 286] on html "10% Save Scholarship Bake Sale and Raffle Track · 31 Discover Earn Rewards 7 Sa…" at bounding box center [394, 194] width 789 height 388
click at [366, 337] on html "10% Save Scholarship Bake Sale and Raffle Track · 31 Discover Earn Rewards 7 Sa…" at bounding box center [394, 194] width 789 height 388
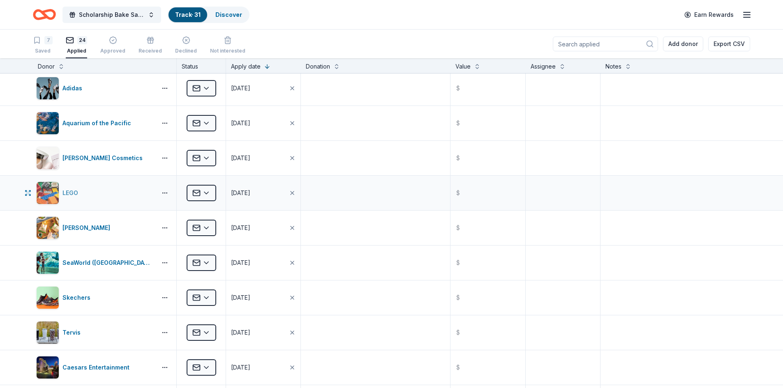
scroll to position [0, 0]
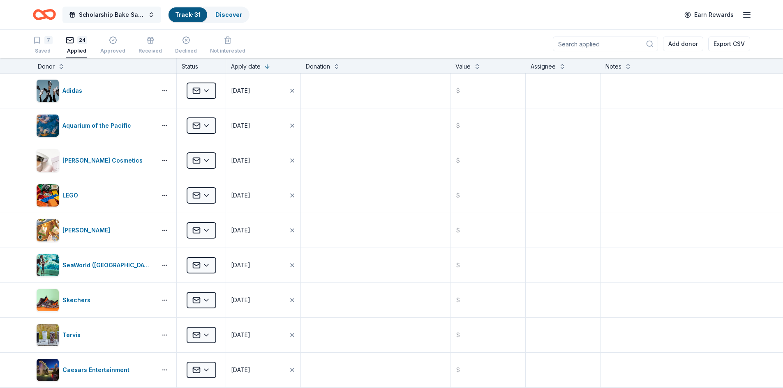
click at [127, 14] on span "Scholarship Bake Sale and Raffle" at bounding box center [112, 15] width 66 height 10
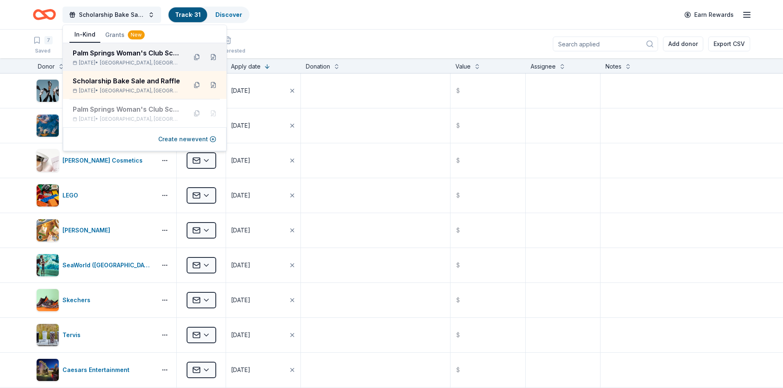
click at [116, 55] on div "Palm Springs Woman's Club Scholarship Event" at bounding box center [127, 53] width 108 height 10
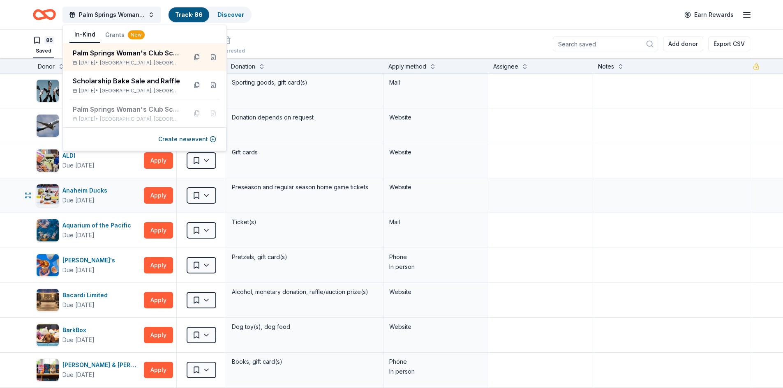
click at [469, 186] on div "Website" at bounding box center [435, 187] width 93 height 10
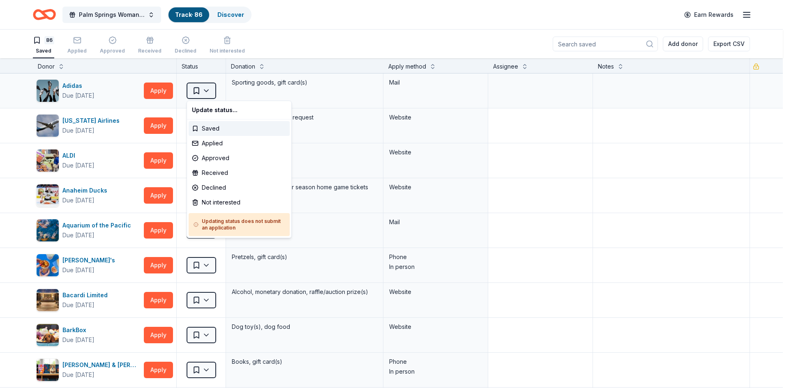
click at [206, 91] on html "10% Save Palm Springs Woman's Club Scholarship Event Track · 86 Discover Earn R…" at bounding box center [394, 194] width 789 height 388
click at [216, 201] on div "Not interested" at bounding box center [239, 202] width 101 height 15
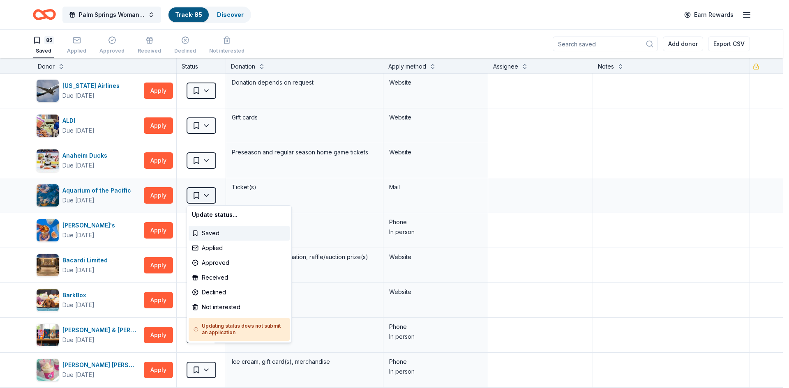
click at [207, 197] on html "10% Save Palm Springs Woman's Club Scholarship Event Track · 85 Discover Earn R…" at bounding box center [394, 194] width 789 height 388
click at [210, 306] on div "Not interested" at bounding box center [239, 307] width 101 height 15
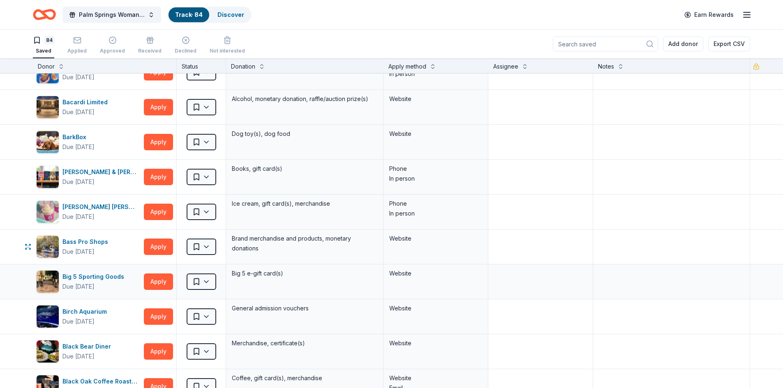
scroll to position [164, 0]
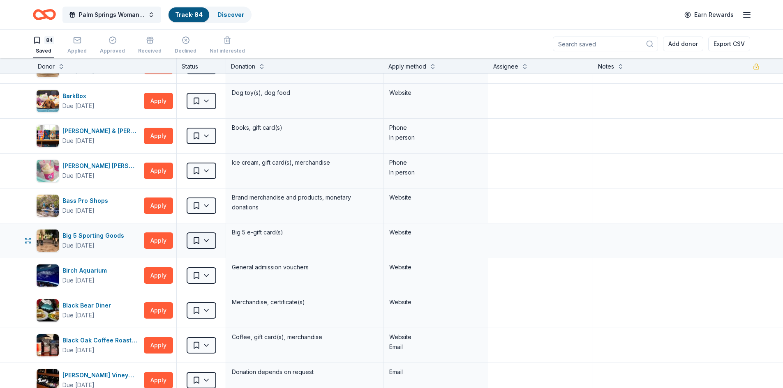
click at [205, 240] on html "10% Save Palm Springs Woman's Club Scholarship Event Track · 84 Discover Earn R…" at bounding box center [391, 194] width 783 height 388
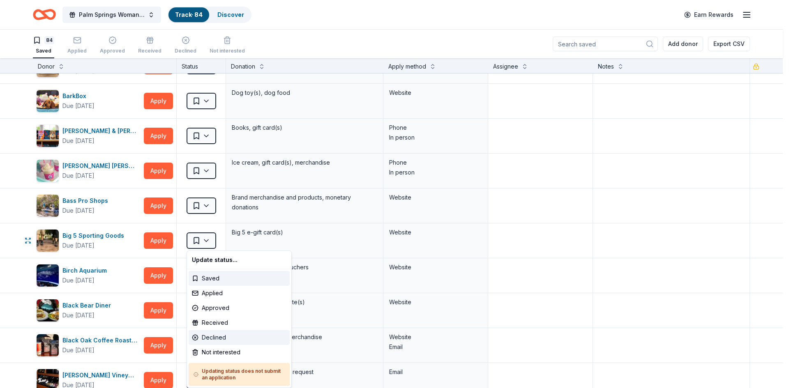
click at [216, 339] on div "Declined" at bounding box center [239, 337] width 101 height 15
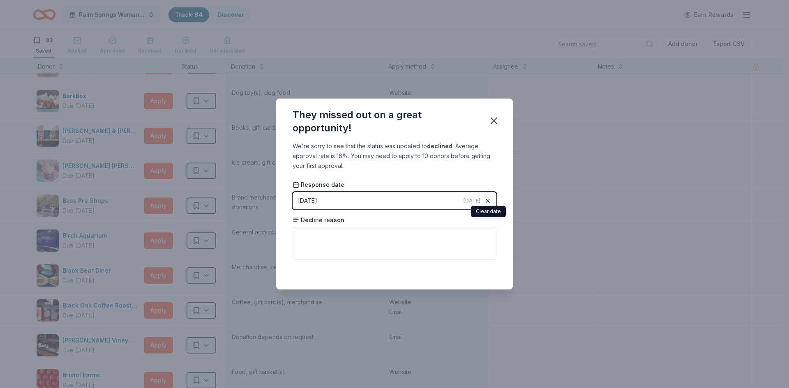
click at [487, 201] on icon "button" at bounding box center [487, 200] width 3 height 3
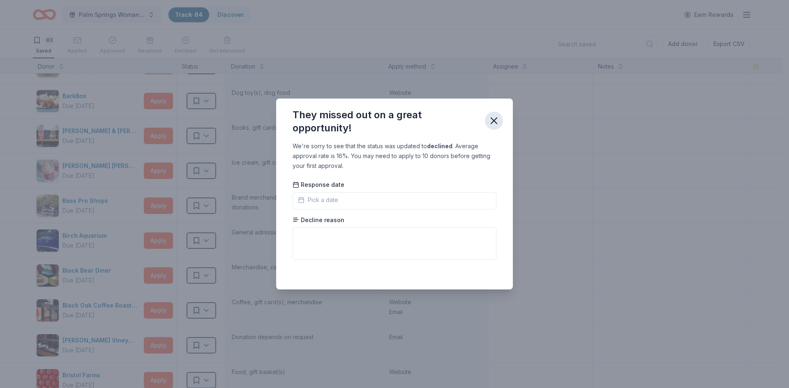
click at [490, 121] on icon "button" at bounding box center [494, 121] width 12 height 12
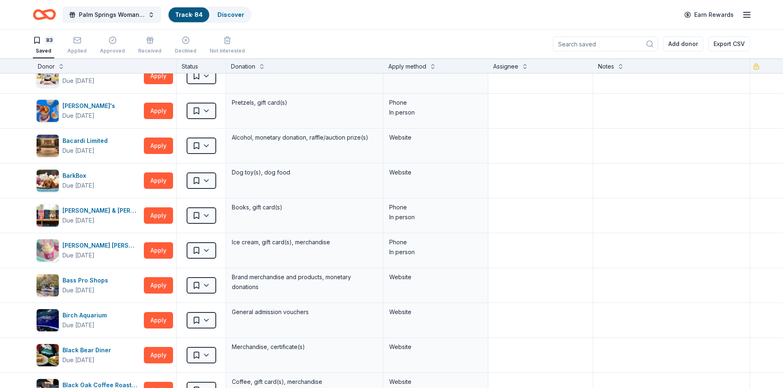
scroll to position [82, 0]
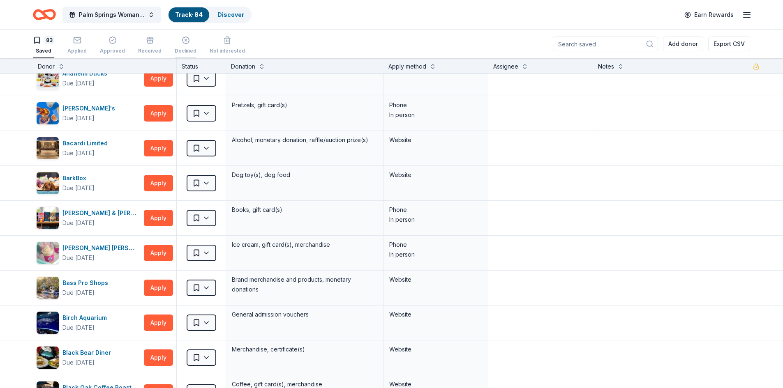
click at [182, 47] on div "Declined" at bounding box center [186, 45] width 22 height 18
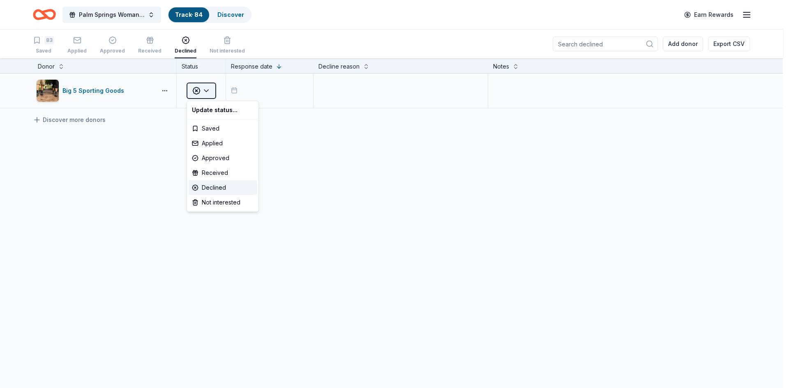
click at [207, 90] on html "10% Save Palm Springs Woman's Club Scholarship Event Track · 84 Discover Earn R…" at bounding box center [394, 194] width 789 height 388
click at [210, 207] on div "Not interested" at bounding box center [223, 202] width 68 height 15
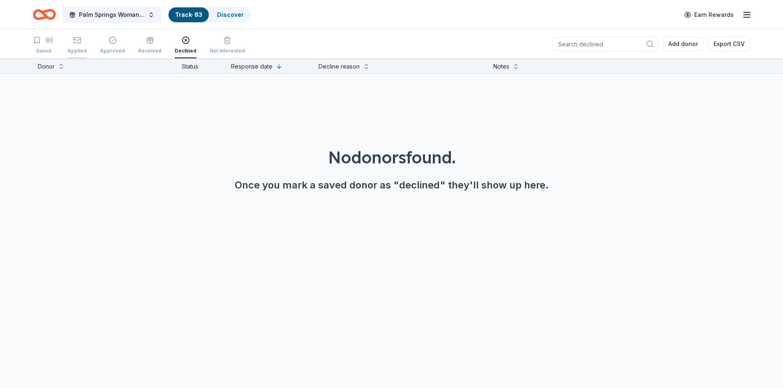
click at [73, 44] on icon "button" at bounding box center [77, 40] width 8 height 8
click at [47, 44] on div "83 Saved" at bounding box center [43, 45] width 21 height 18
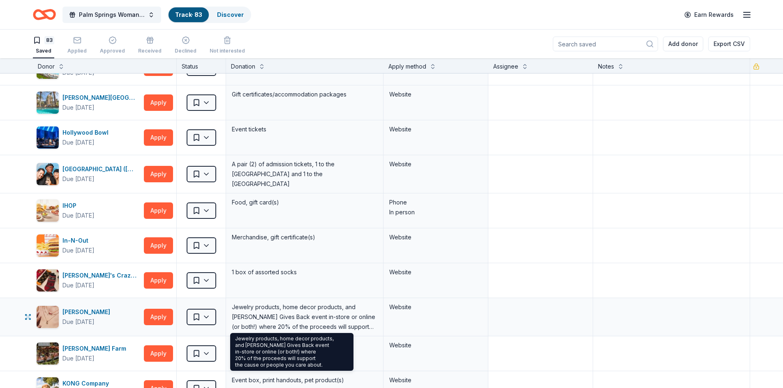
scroll to position [1109, 0]
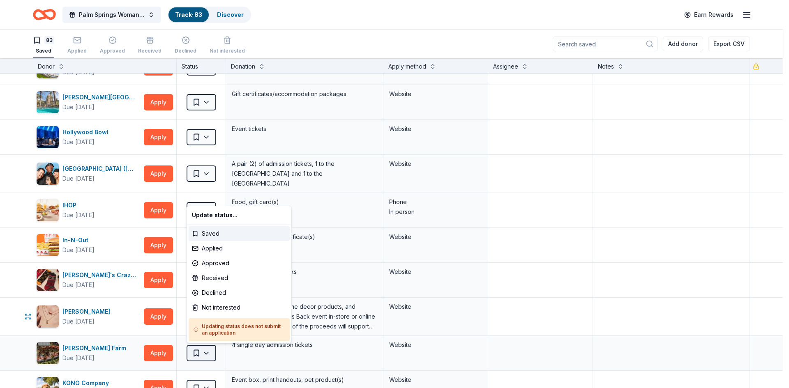
click at [205, 352] on html "10% Save Palm Springs Woman's Club Scholarship Event Track · 83 Discover Earn R…" at bounding box center [394, 194] width 789 height 388
click at [214, 309] on div "Not interested" at bounding box center [239, 307] width 101 height 15
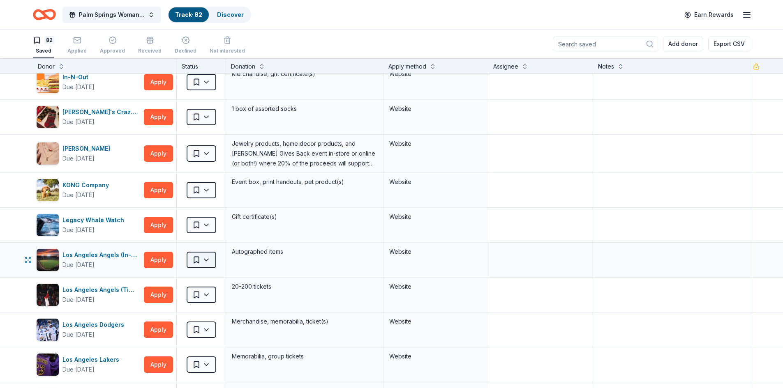
scroll to position [1273, 0]
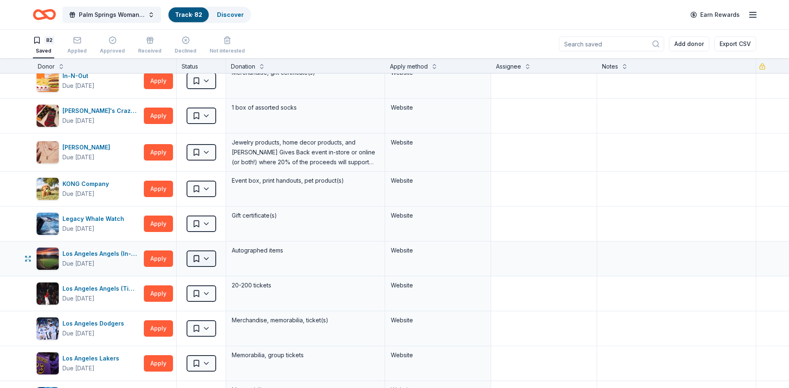
click at [209, 260] on html "10% Save Palm Springs Woman's Club Scholarship Event Track · 82 Discover Earn R…" at bounding box center [394, 194] width 789 height 388
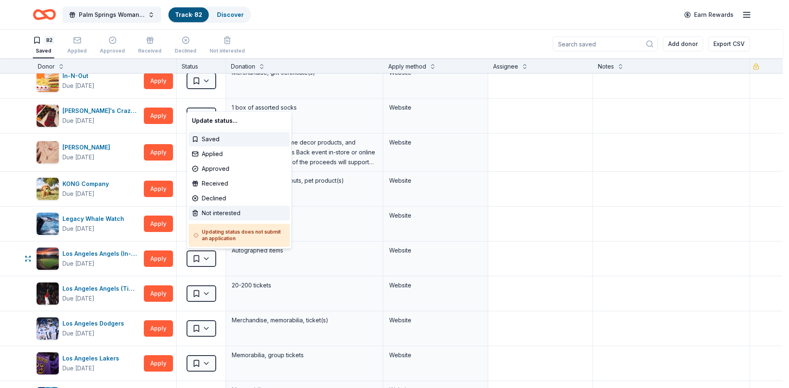
click at [206, 213] on div "Not interested" at bounding box center [239, 213] width 101 height 15
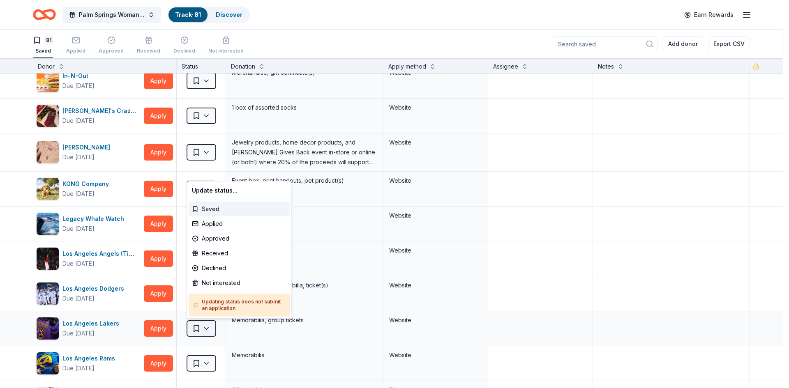
click at [207, 328] on html "10% Save Palm Springs Woman's Club Scholarship Event Track · 81 Discover Earn R…" at bounding box center [394, 194] width 789 height 388
click at [208, 286] on div "Not interested" at bounding box center [239, 283] width 101 height 15
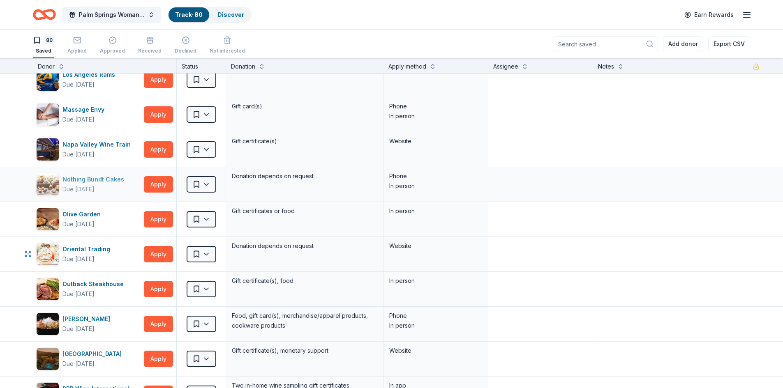
scroll to position [1561, 0]
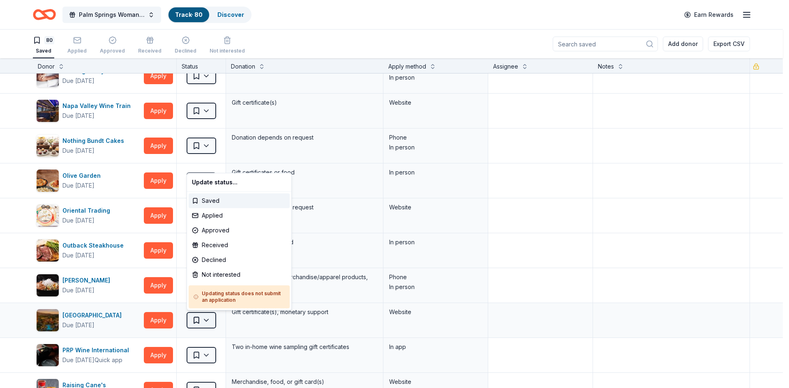
click at [209, 320] on html "10% Save Palm Springs Woman's Club Scholarship Event Track · 80 Discover Earn R…" at bounding box center [394, 194] width 789 height 388
click at [220, 275] on div "Not interested" at bounding box center [239, 274] width 101 height 15
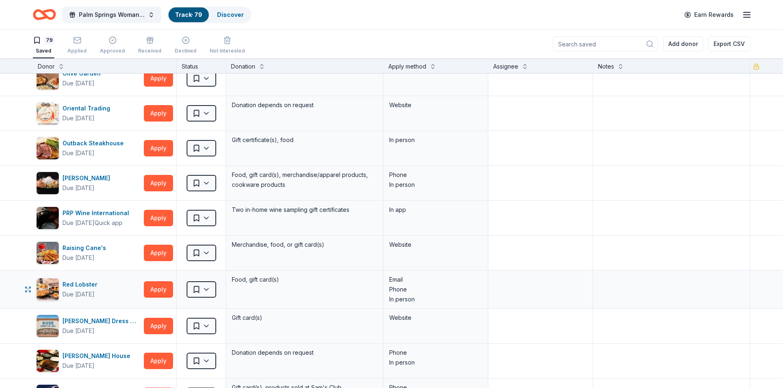
scroll to position [1684, 0]
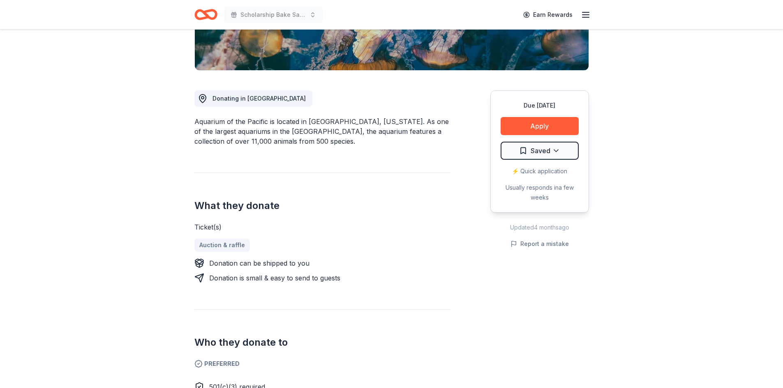
scroll to position [123, 0]
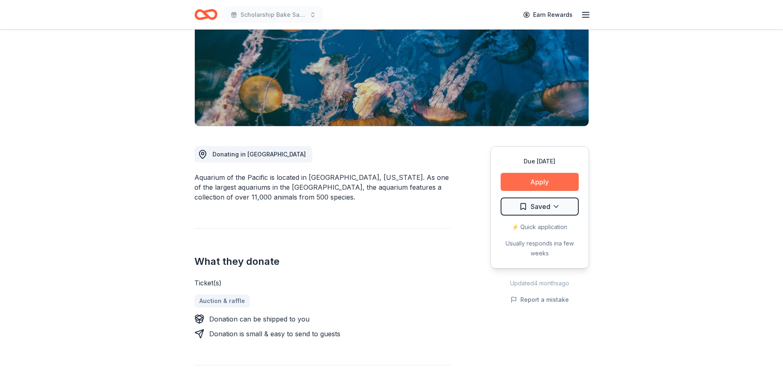
click at [528, 184] on button "Apply" at bounding box center [539, 182] width 78 height 18
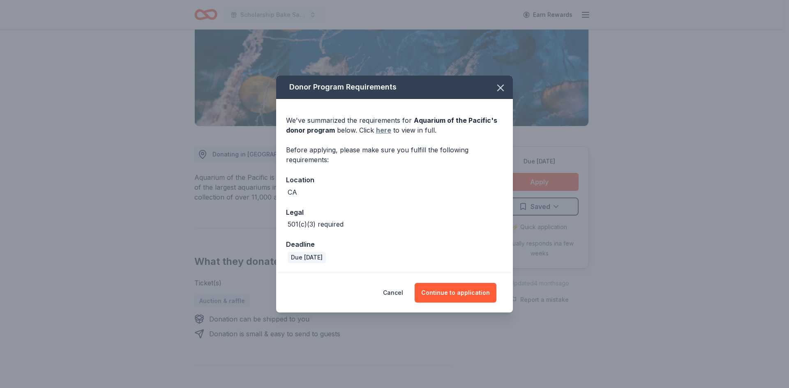
click at [385, 131] on link "here" at bounding box center [383, 130] width 15 height 10
click at [473, 292] on button "Continue to application" at bounding box center [455, 293] width 82 height 20
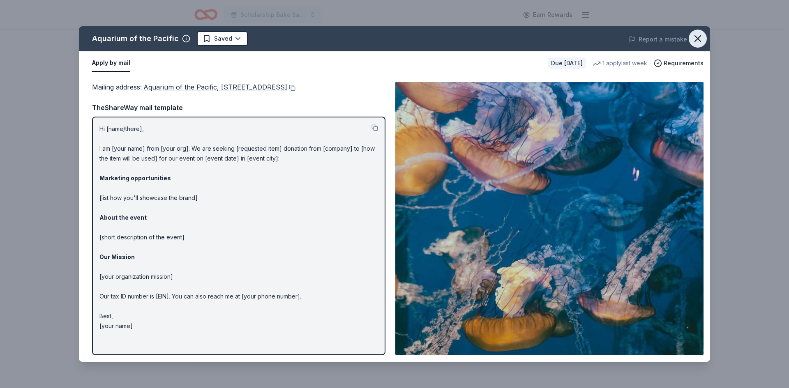
click at [701, 39] on icon "button" at bounding box center [698, 39] width 12 height 12
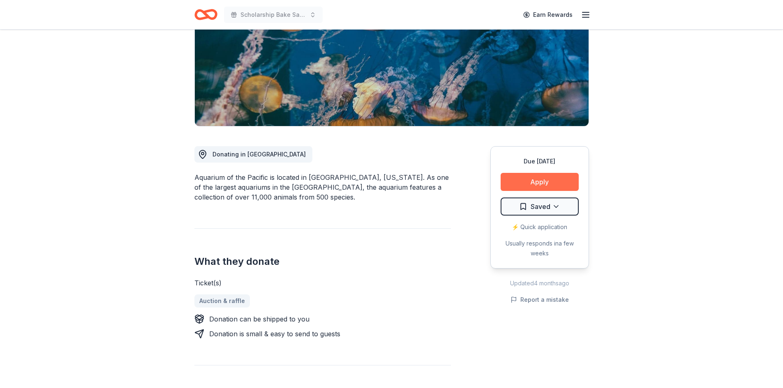
click at [546, 184] on button "Apply" at bounding box center [539, 182] width 78 height 18
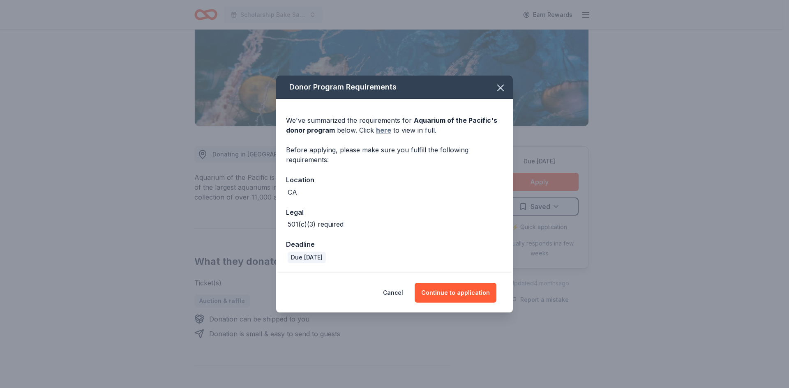
click at [381, 132] on link "here" at bounding box center [383, 130] width 15 height 10
click at [496, 87] on icon "button" at bounding box center [501, 88] width 12 height 12
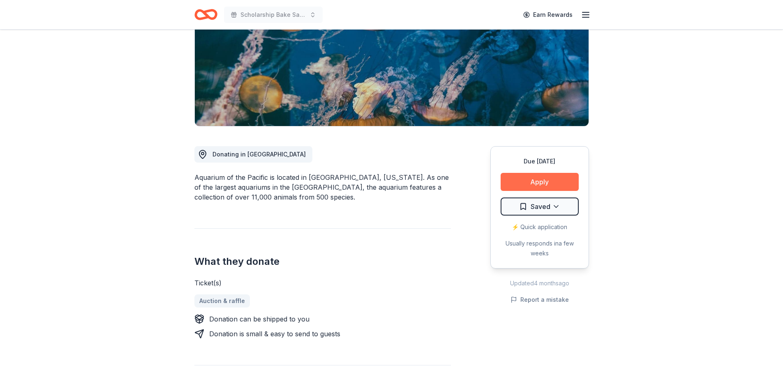
click at [544, 186] on button "Apply" at bounding box center [539, 182] width 78 height 18
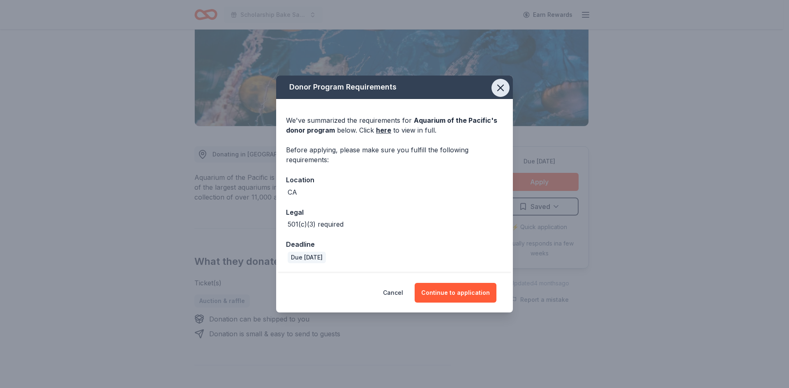
click at [498, 93] on icon "button" at bounding box center [501, 88] width 12 height 12
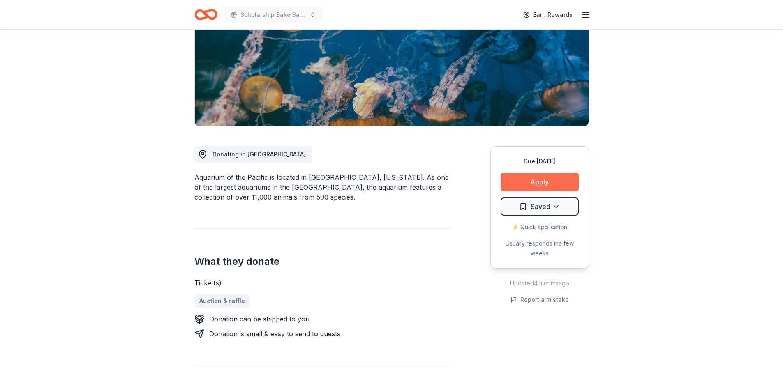
click at [551, 180] on button "Apply" at bounding box center [539, 182] width 78 height 18
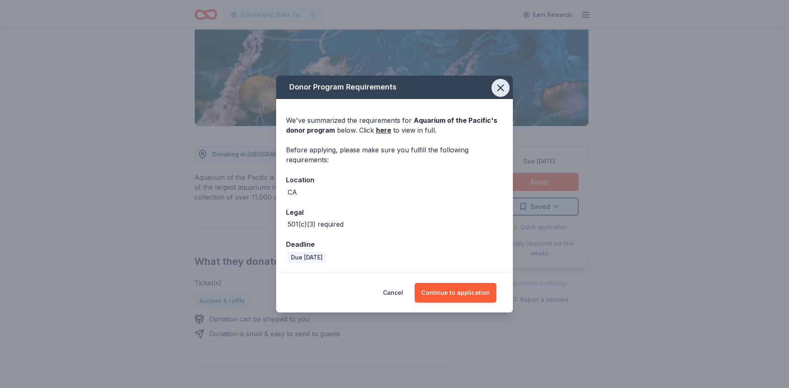
click at [499, 92] on icon "button" at bounding box center [501, 88] width 12 height 12
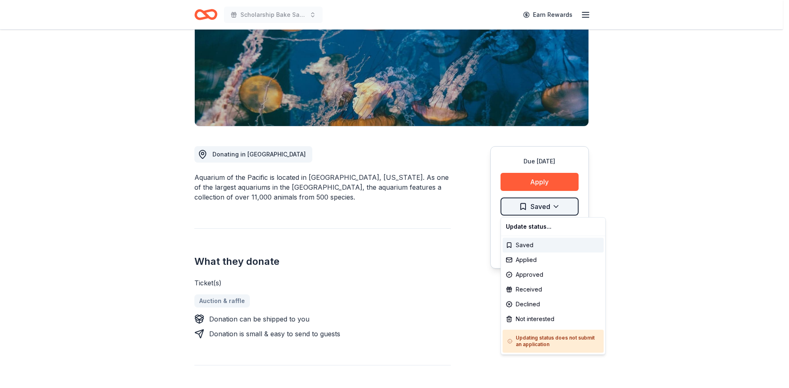
click at [552, 207] on html "Scholarship Bake Sale and Raffle Earn Rewards Due in 48 days Share Aquarium of …" at bounding box center [394, 71] width 789 height 388
click at [527, 262] on div "Applied" at bounding box center [552, 260] width 101 height 15
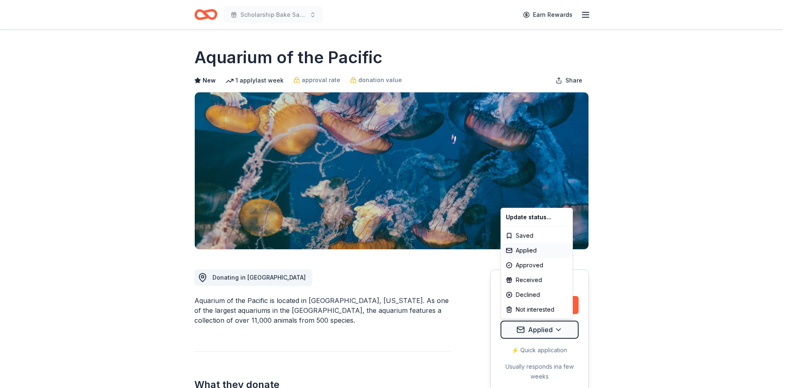
scroll to position [0, 0]
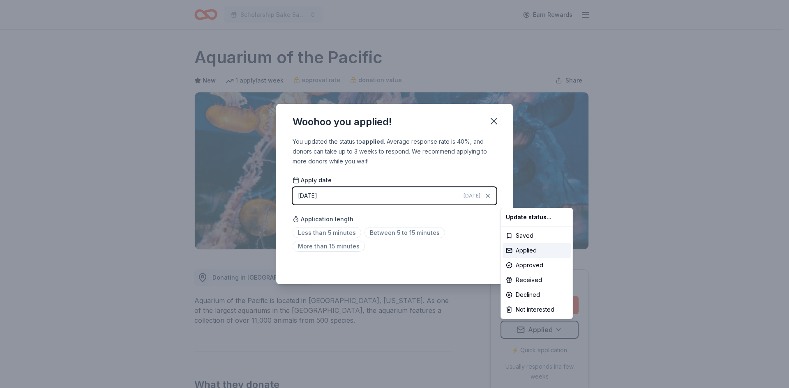
click at [428, 318] on html "Scholarship Bake Sale and Raffle Earn Rewards Due in 48 days Share Aquarium of …" at bounding box center [394, 194] width 789 height 388
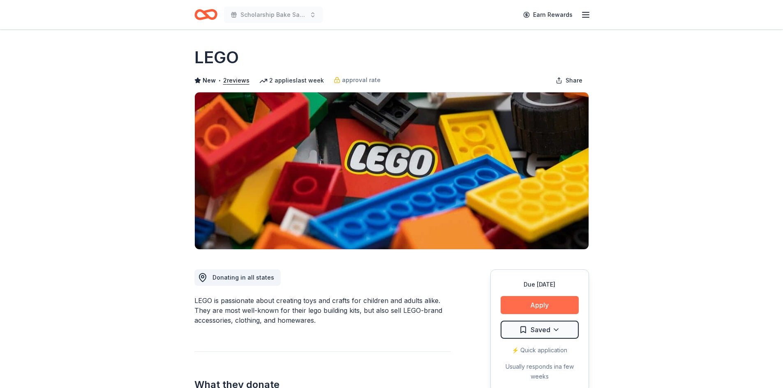
click at [531, 309] on button "Apply" at bounding box center [539, 305] width 78 height 18
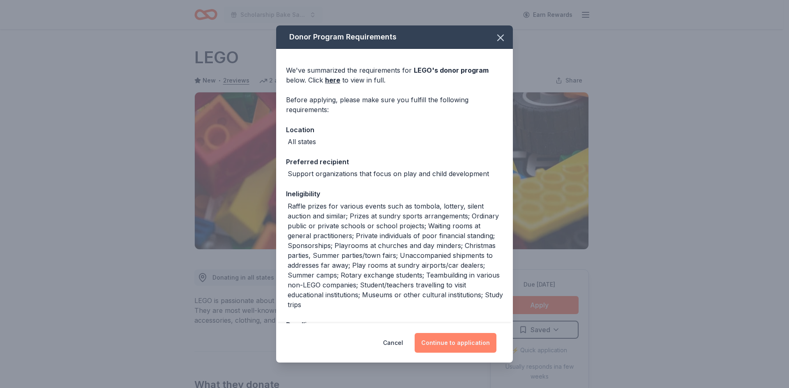
click at [473, 340] on button "Continue to application" at bounding box center [455, 343] width 82 height 20
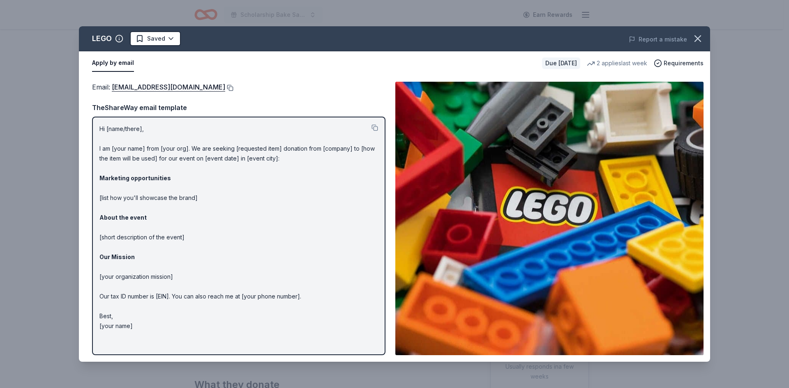
click at [225, 86] on button at bounding box center [229, 88] width 8 height 7
click at [692, 39] on icon "button" at bounding box center [698, 39] width 12 height 12
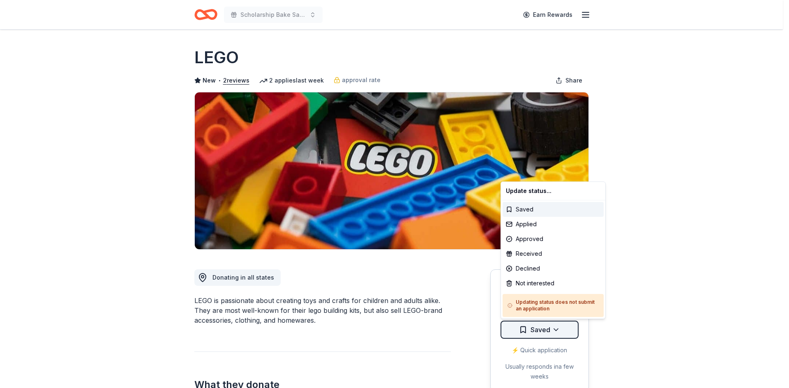
click at [552, 329] on html "Scholarship Bake Sale and Raffle Earn Rewards Due in 48 days Share LEGO New • 2…" at bounding box center [394, 194] width 789 height 388
click at [525, 225] on div "Applied" at bounding box center [552, 224] width 101 height 15
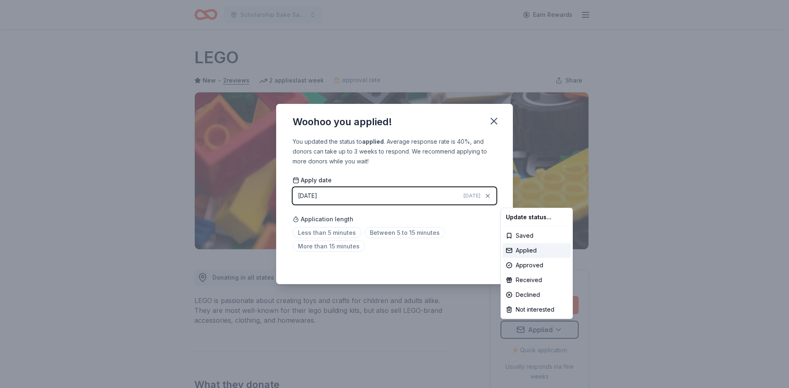
click at [493, 121] on html "Scholarship Bake Sale and Raffle Earn Rewards Due in 48 days Share LEGO New • 2…" at bounding box center [394, 194] width 789 height 388
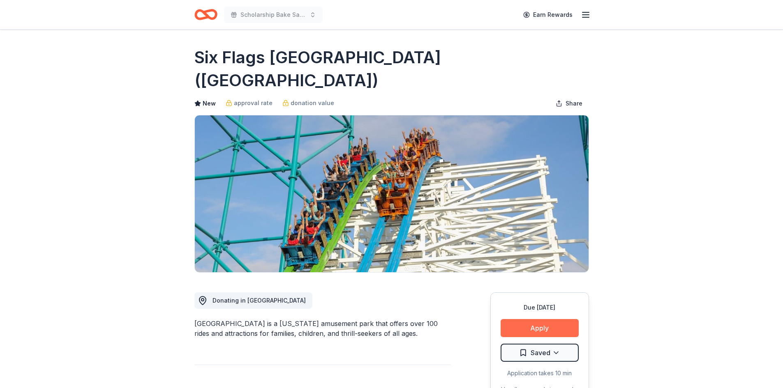
click at [548, 319] on button "Apply" at bounding box center [539, 328] width 78 height 18
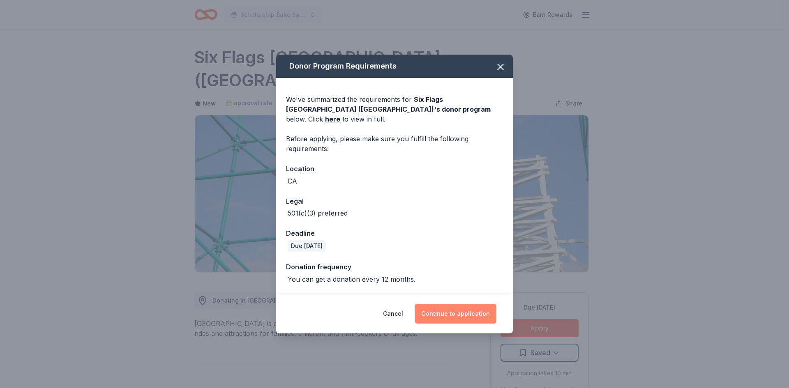
click at [435, 310] on button "Continue to application" at bounding box center [455, 314] width 82 height 20
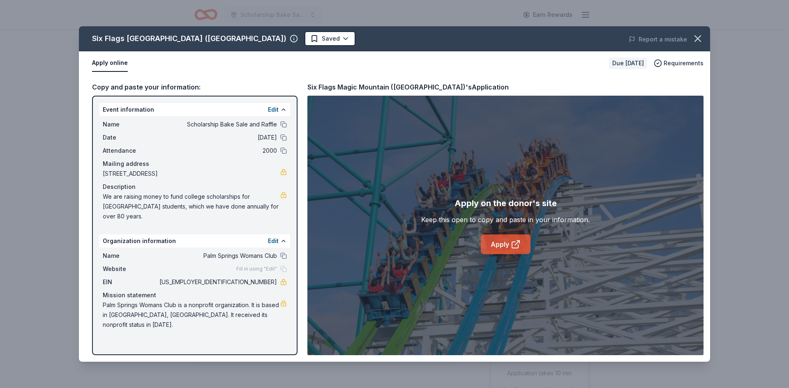
click at [500, 246] on link "Apply" at bounding box center [506, 245] width 50 height 20
click at [700, 39] on icon "button" at bounding box center [698, 39] width 12 height 12
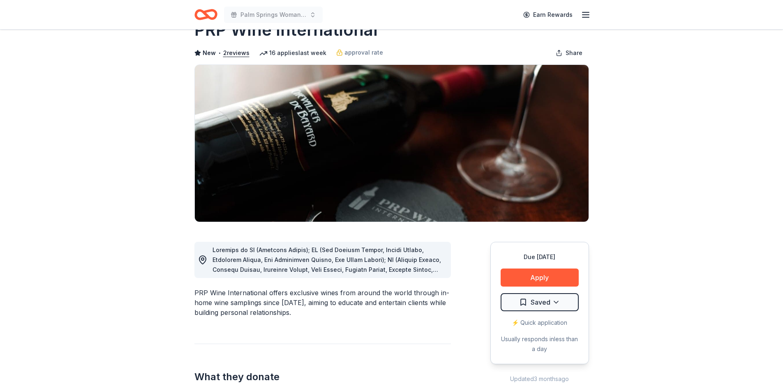
scroll to position [41, 0]
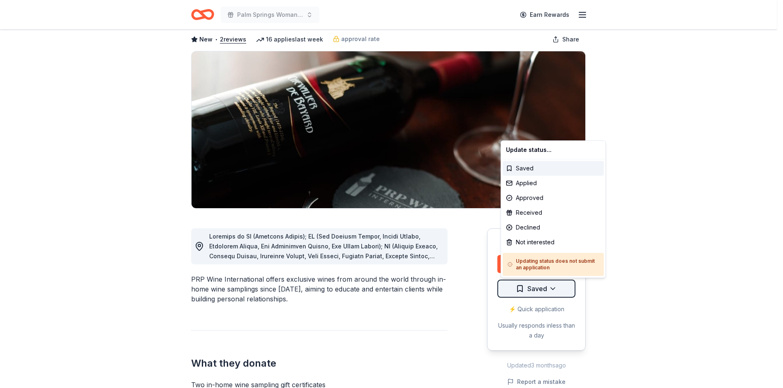
click at [526, 289] on html "Palm Springs Woman's Club Scholarship Event Earn Rewards Due [DATE] Share PRP W…" at bounding box center [391, 153] width 783 height 388
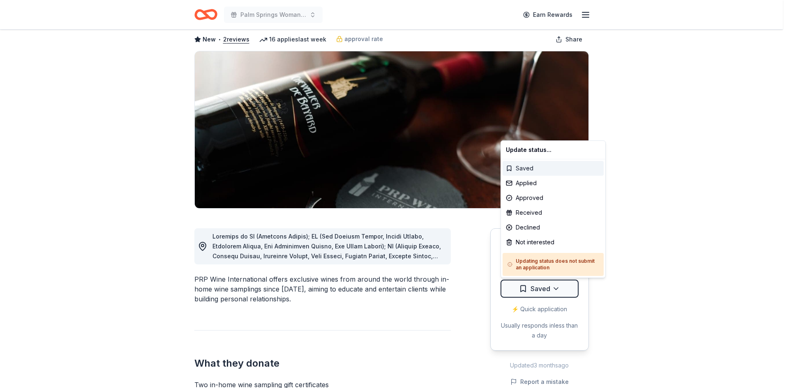
click at [525, 166] on div "Saved" at bounding box center [552, 168] width 101 height 15
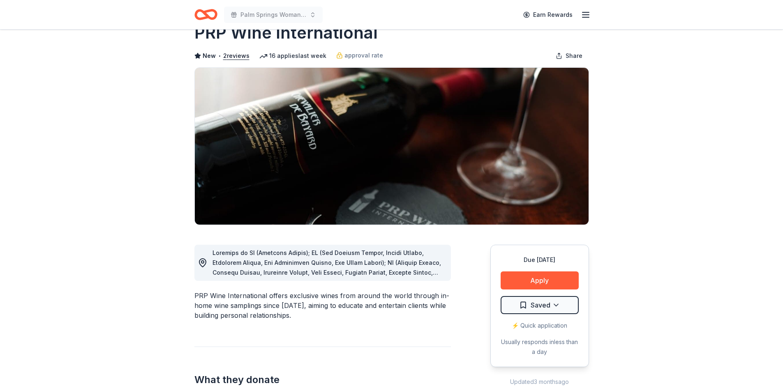
scroll to position [0, 0]
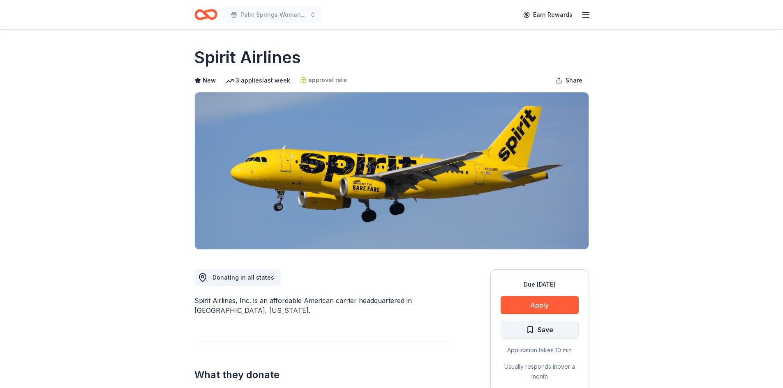
click at [545, 328] on span "Save" at bounding box center [545, 330] width 16 height 11
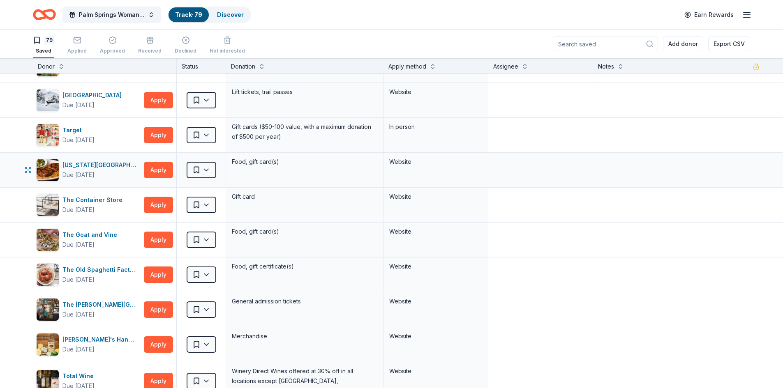
scroll to position [2177, 0]
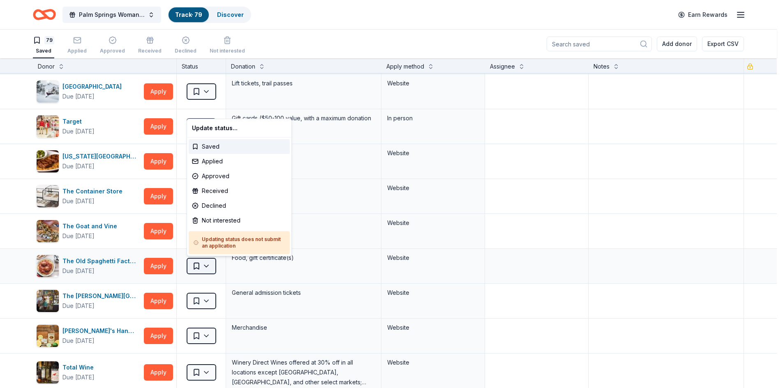
click at [206, 265] on html "10% Save Palm Springs Woman's Club Scholarship Event Track · 79 Discover Earn R…" at bounding box center [391, 194] width 783 height 388
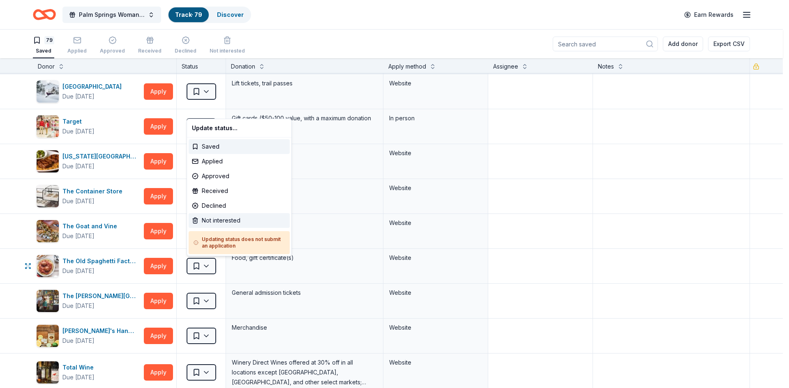
click at [205, 221] on div "Not interested" at bounding box center [239, 220] width 101 height 15
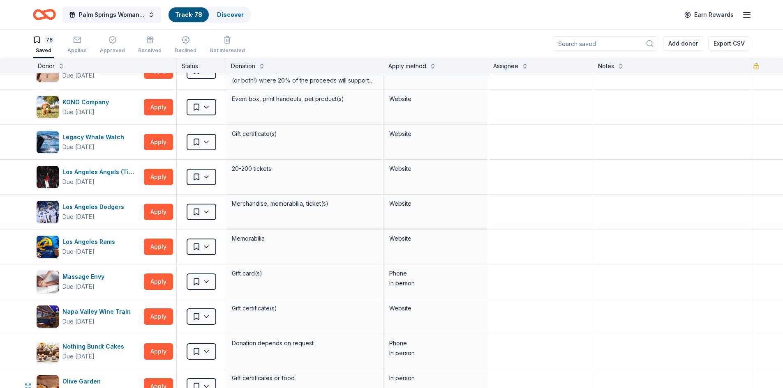
scroll to position [1347, 0]
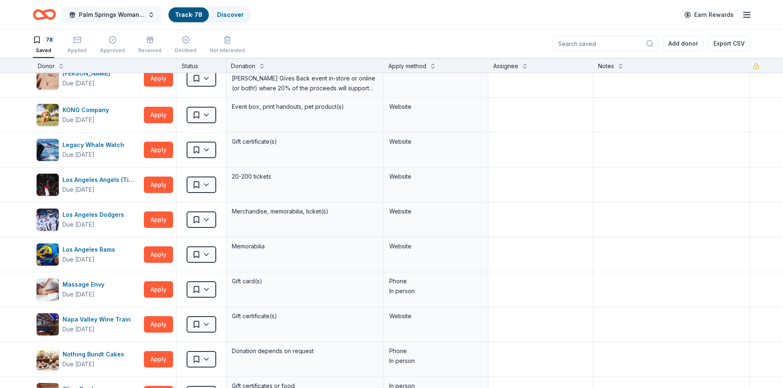
click at [143, 14] on span "Palm Springs Woman's Club Scholarship Event" at bounding box center [112, 15] width 66 height 10
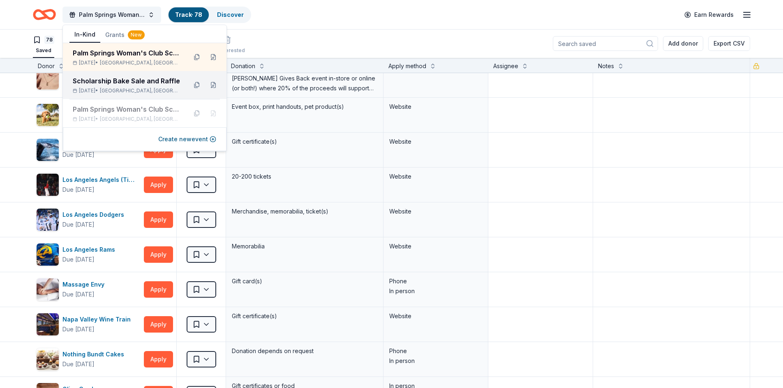
click at [104, 79] on div "Scholarship Bake Sale and Raffle" at bounding box center [127, 81] width 108 height 10
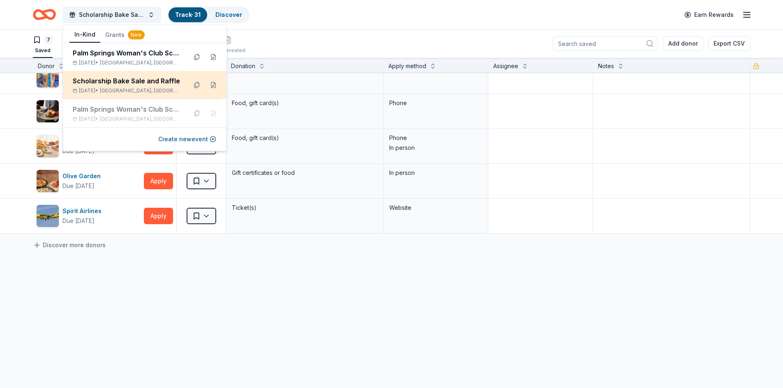
scroll to position [84, 0]
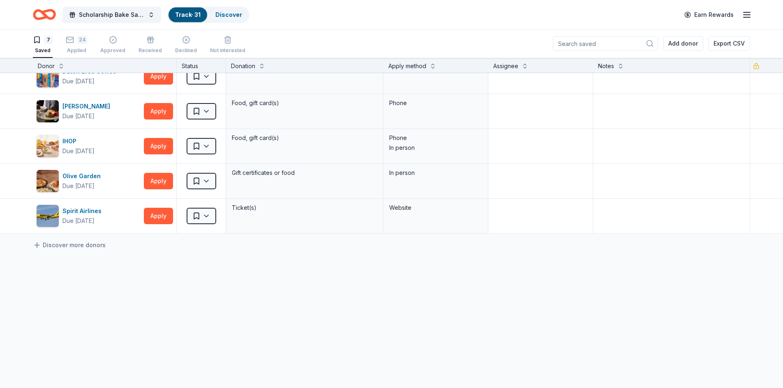
click at [141, 292] on div "Barnes & Noble Due in 48 days Apply Saved Books, gift card(s) Phone In person C…" at bounding box center [391, 188] width 783 height 399
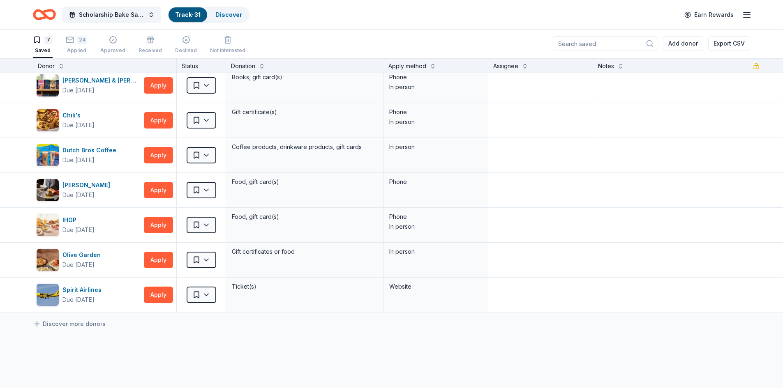
scroll to position [0, 0]
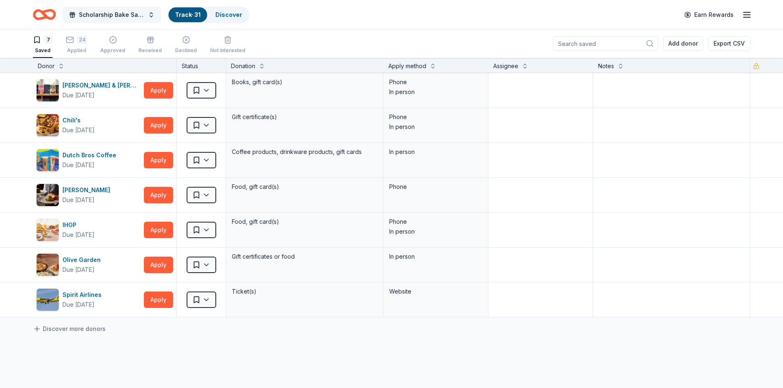
click at [147, 14] on button "Scholarship Bake Sale and Raffle" at bounding box center [111, 15] width 99 height 16
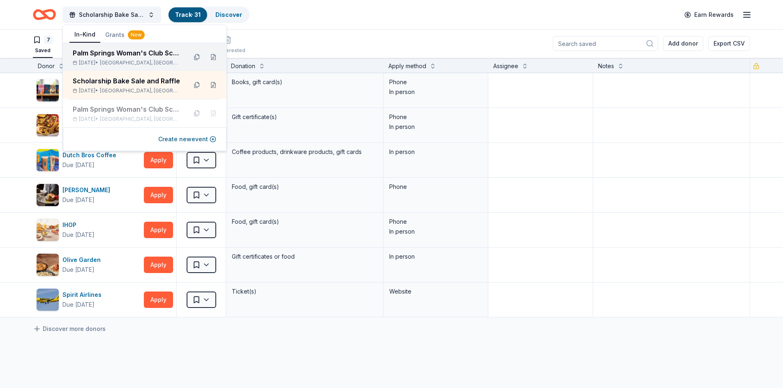
click at [110, 58] on div "Palm Springs Woman's Club Scholarship Event" at bounding box center [127, 53] width 108 height 10
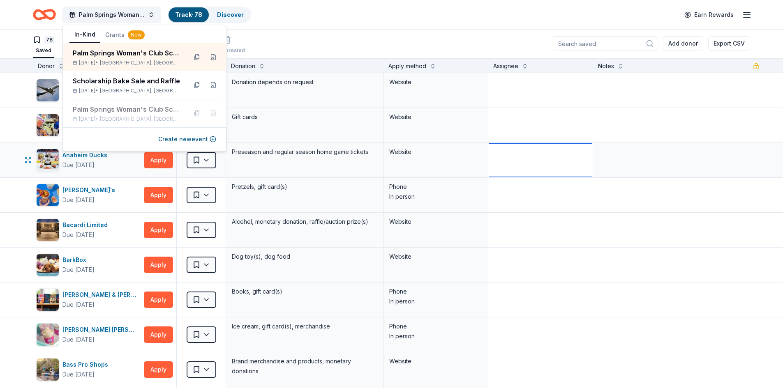
click at [521, 152] on textarea at bounding box center [540, 160] width 103 height 33
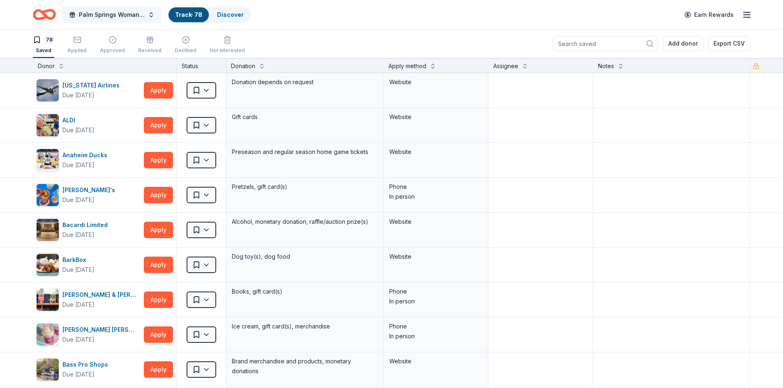
click at [151, 13] on button "Palm Springs Woman's Club Scholarship Event" at bounding box center [111, 15] width 99 height 16
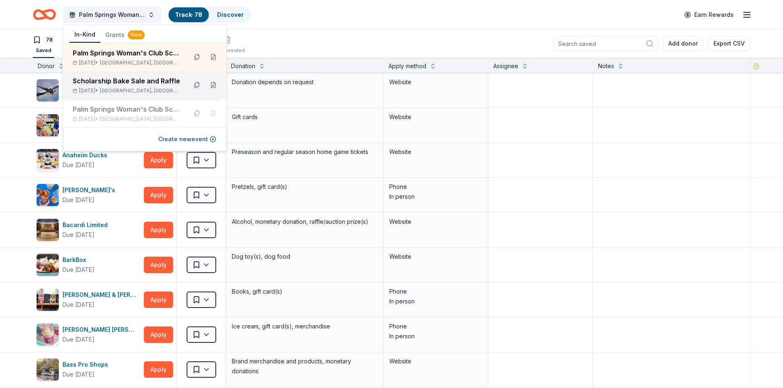
click at [117, 80] on div "Scholarship Bake Sale and Raffle" at bounding box center [127, 81] width 108 height 10
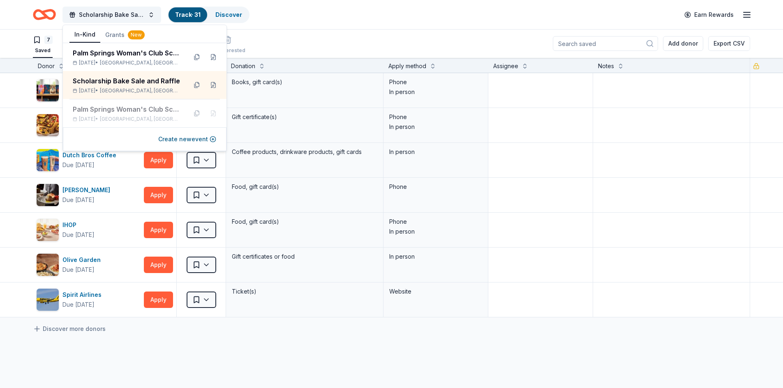
click at [299, 336] on div "Discover more donors" at bounding box center [391, 329] width 783 height 23
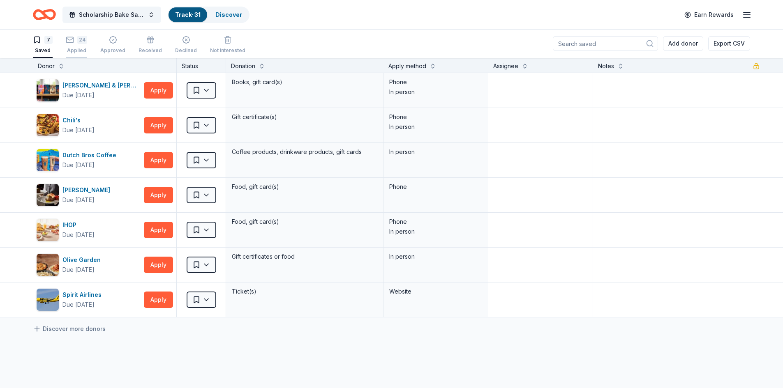
click at [70, 41] on icon "button" at bounding box center [70, 40] width 8 height 8
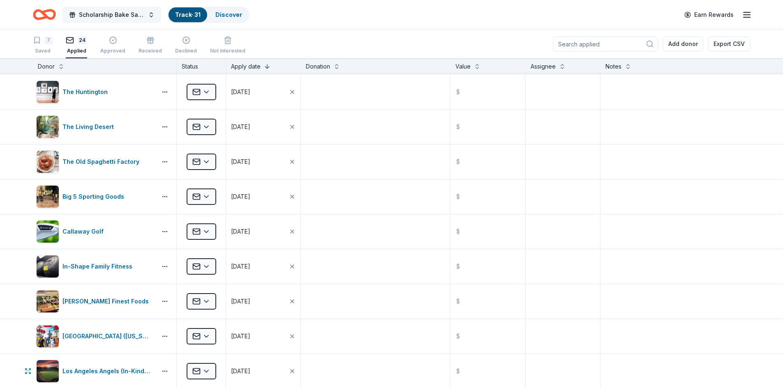
scroll to position [452, 0]
click at [115, 13] on span "Scholarship Bake Sale and Raffle" at bounding box center [112, 15] width 66 height 10
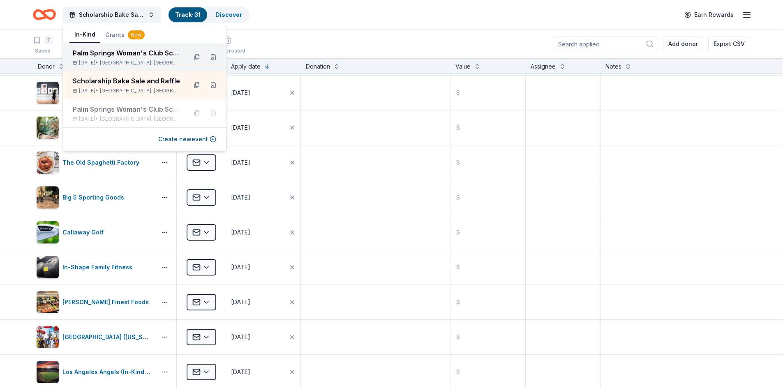
click at [118, 58] on div "Palm Springs Woman's Club Scholarship Event Mar 26, 2026 • Palm Springs, CA" at bounding box center [127, 57] width 108 height 18
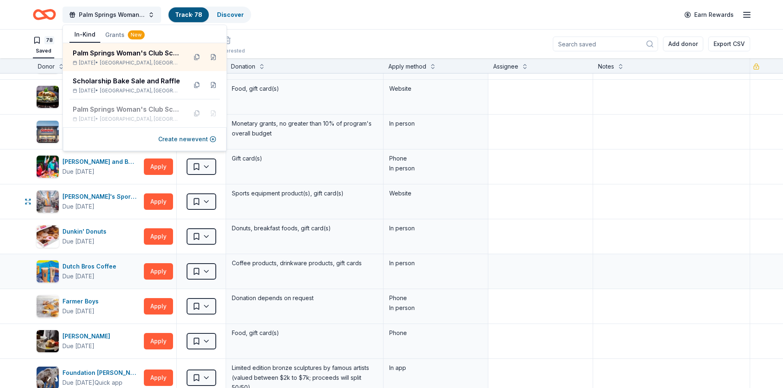
scroll to position [822, 0]
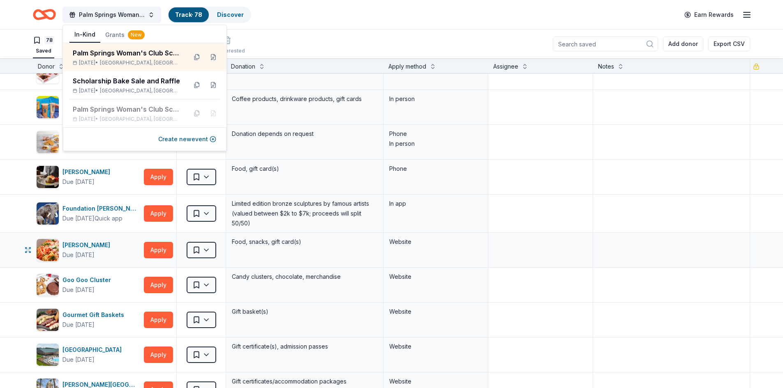
click at [588, 263] on div at bounding box center [540, 250] width 105 height 35
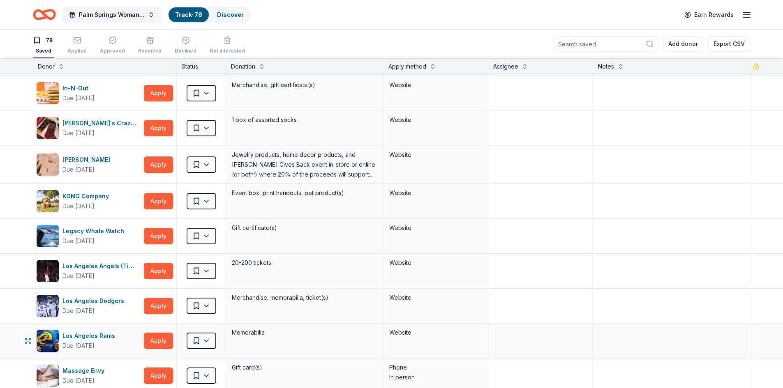
scroll to position [1273, 0]
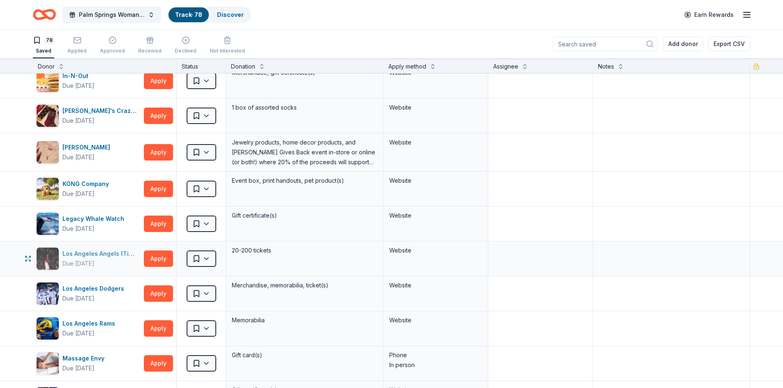
click at [77, 256] on div "Los Angeles Angels (Ticket Donation)" at bounding box center [101, 254] width 78 height 10
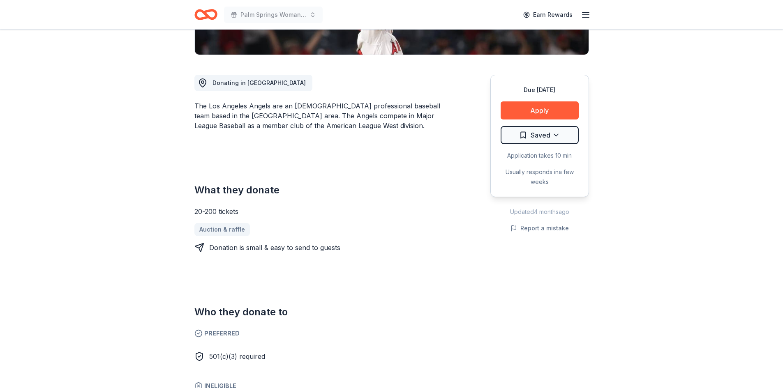
scroll to position [123, 0]
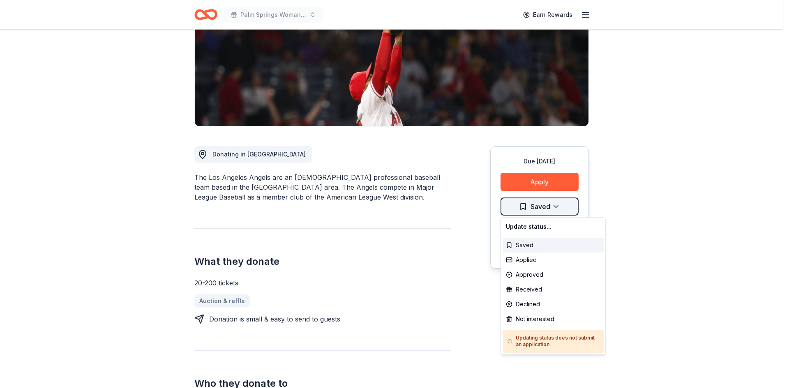
click at [553, 208] on html "Palm Springs Woman's Club Scholarship Event Earn Rewards Due [DATE] Share Los A…" at bounding box center [394, 71] width 789 height 388
click at [525, 320] on div "Not interested" at bounding box center [552, 319] width 101 height 15
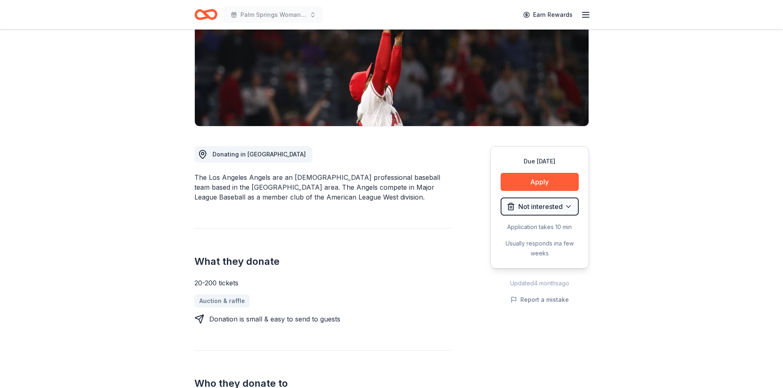
click at [205, 16] on icon "Home" at bounding box center [205, 14] width 23 height 19
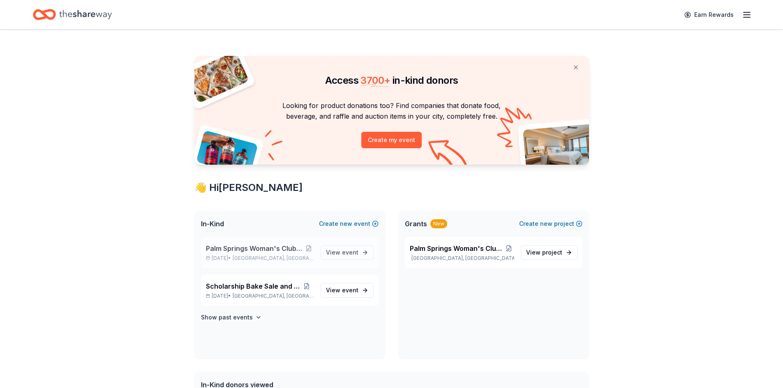
click at [260, 256] on span "[GEOGRAPHIC_DATA], [GEOGRAPHIC_DATA]" at bounding box center [273, 258] width 81 height 7
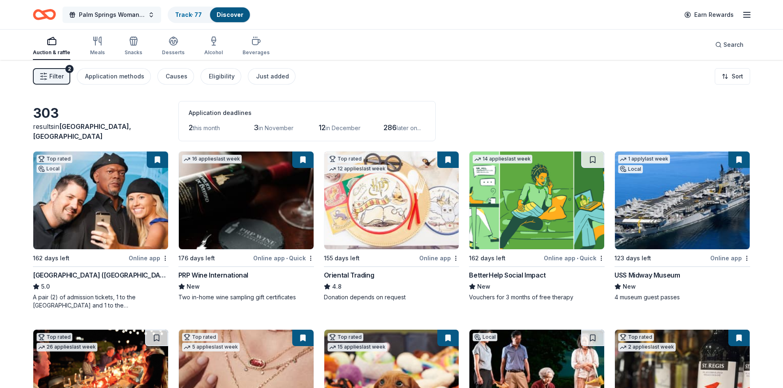
click at [120, 14] on span "Palm Springs Woman's Club Scholarship Event" at bounding box center [112, 15] width 66 height 10
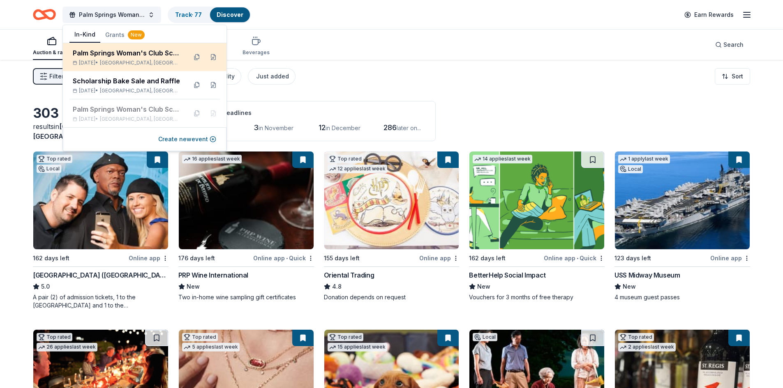
click at [124, 57] on div "Palm Springs Woman's Club Scholarship Event" at bounding box center [127, 53] width 108 height 10
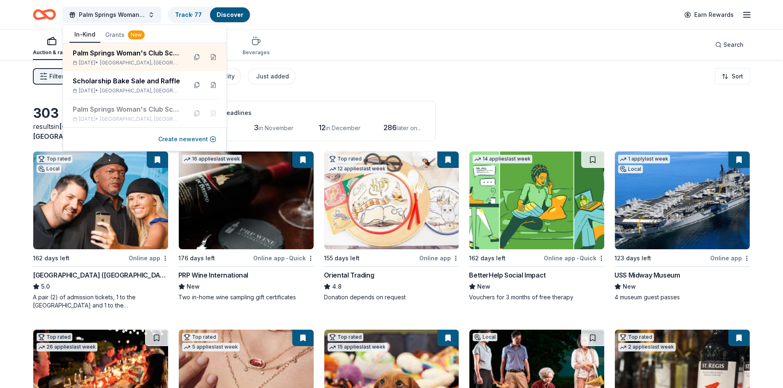
click at [116, 35] on button "Grants New" at bounding box center [124, 35] width 49 height 15
click at [81, 35] on button "In-Kind" at bounding box center [84, 35] width 31 height 16
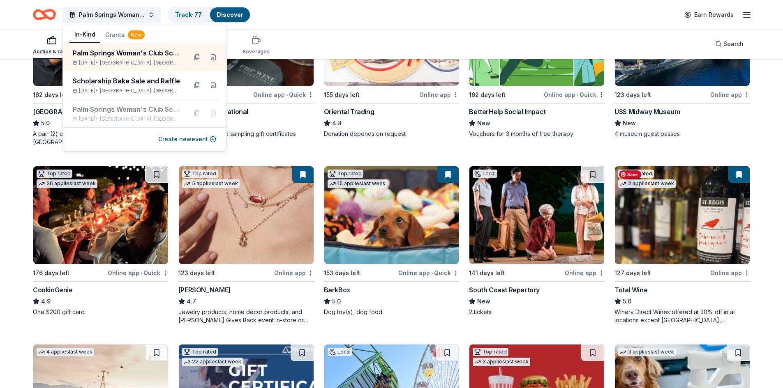
scroll to position [164, 0]
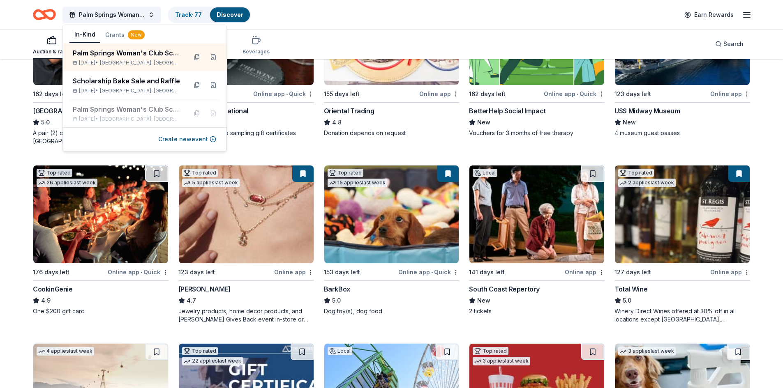
click at [437, 32] on div "Auction & raffle Meals Snacks Desserts Alcohol Beverages Search" at bounding box center [391, 44] width 717 height 30
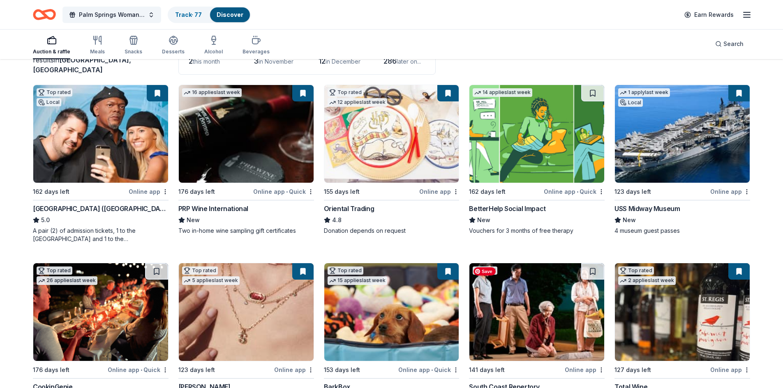
scroll to position [0, 0]
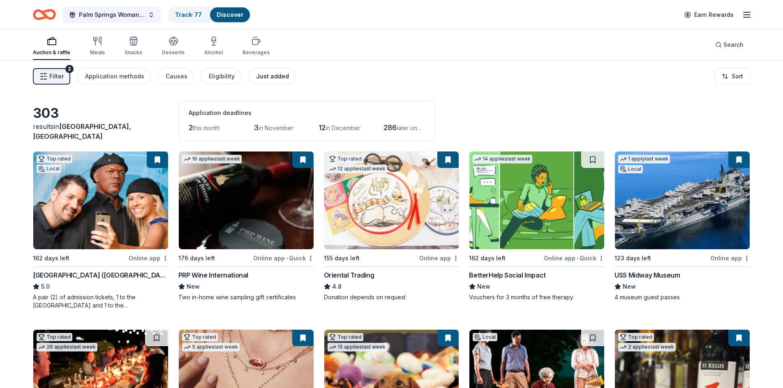
click at [269, 76] on div "Just added" at bounding box center [272, 76] width 33 height 10
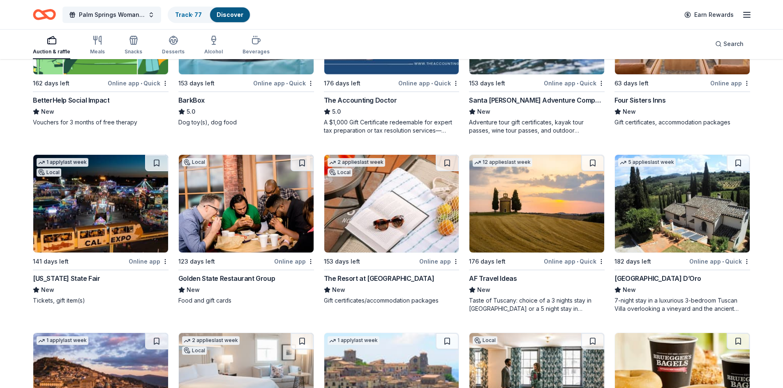
scroll to position [205, 0]
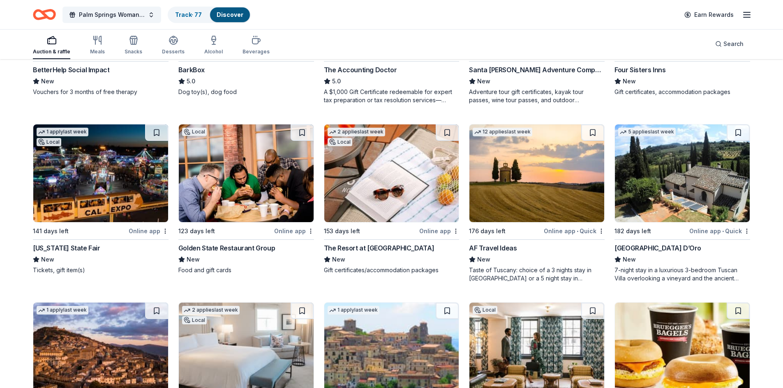
click at [382, 250] on div "The Resort at [GEOGRAPHIC_DATA]" at bounding box center [379, 248] width 111 height 10
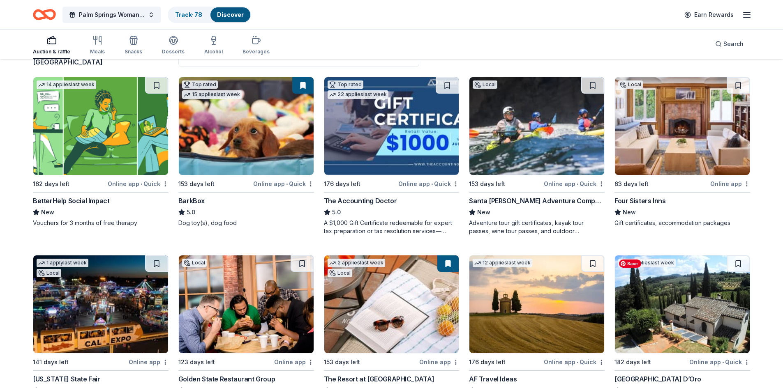
scroll to position [21, 0]
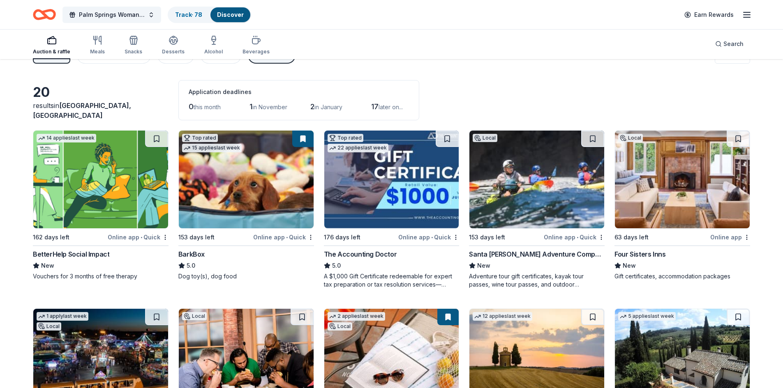
click at [659, 265] on div "New" at bounding box center [682, 266] width 136 height 10
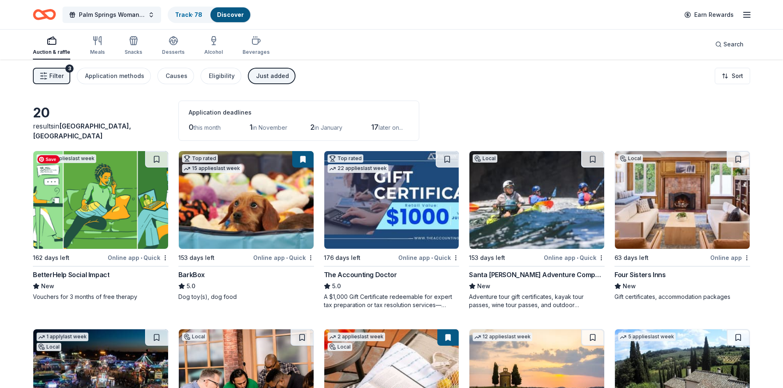
scroll to position [0, 0]
click at [192, 14] on link "Track · 78" at bounding box center [188, 14] width 27 height 7
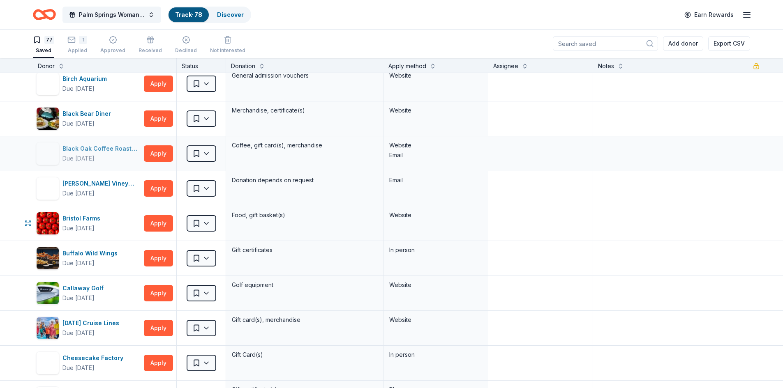
scroll to position [205, 0]
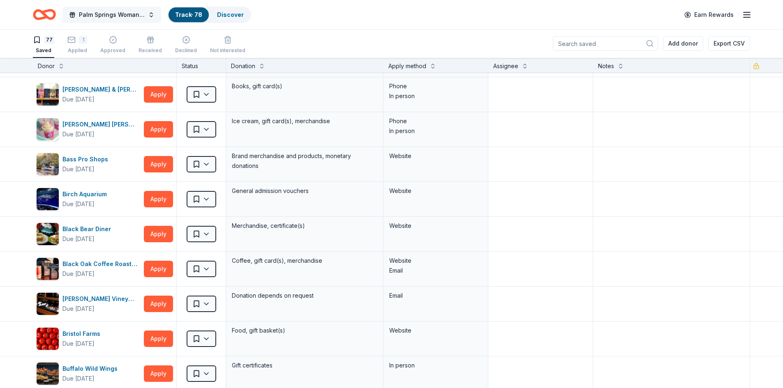
click at [108, 16] on span "Palm Springs Woman's Club Scholarship Event" at bounding box center [112, 15] width 66 height 10
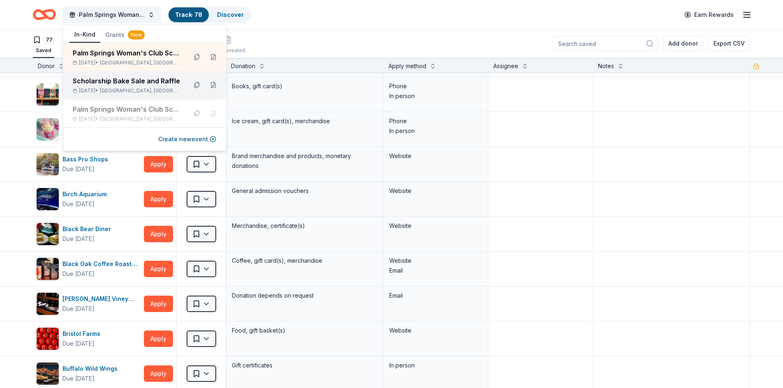
click at [116, 81] on div "Scholarship Bake Sale and Raffle" at bounding box center [127, 81] width 108 height 10
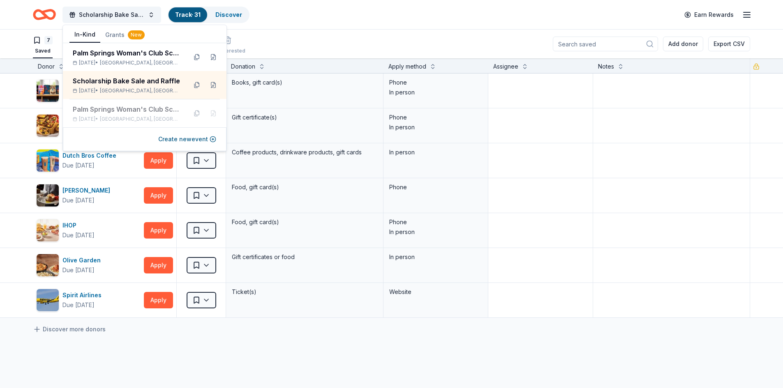
click at [297, 335] on div "Discover more donors" at bounding box center [391, 329] width 783 height 23
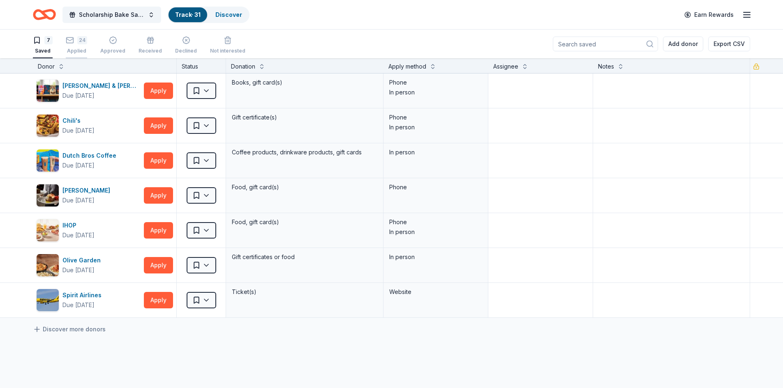
click at [81, 40] on div "24" at bounding box center [82, 40] width 10 height 8
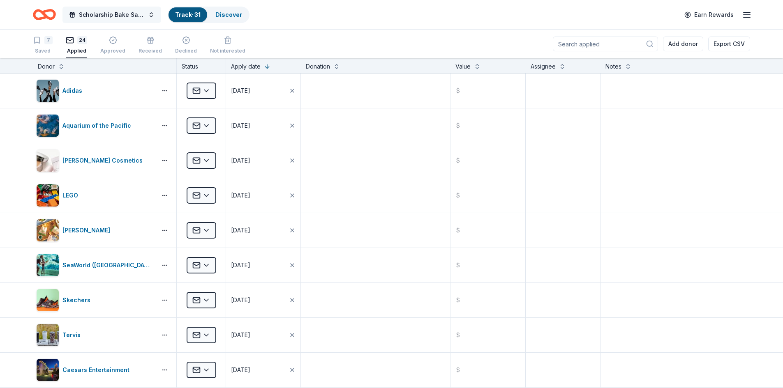
click at [130, 11] on span "Scholarship Bake Sale and Raffle" at bounding box center [112, 15] width 66 height 10
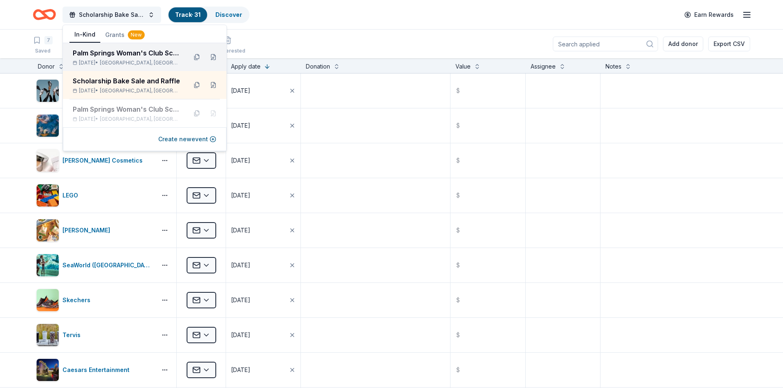
click at [124, 56] on div "Palm Springs Woman's Club Scholarship Event" at bounding box center [127, 53] width 108 height 10
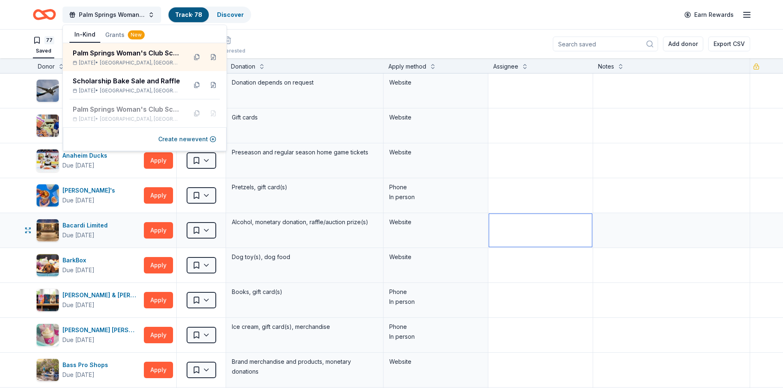
click at [530, 242] on textarea at bounding box center [540, 230] width 103 height 33
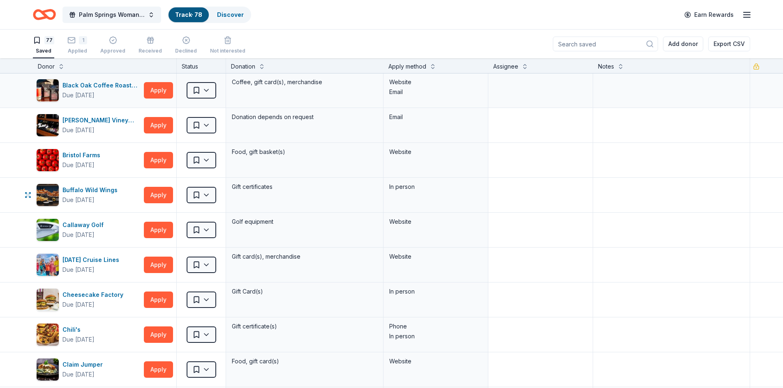
scroll to position [411, 0]
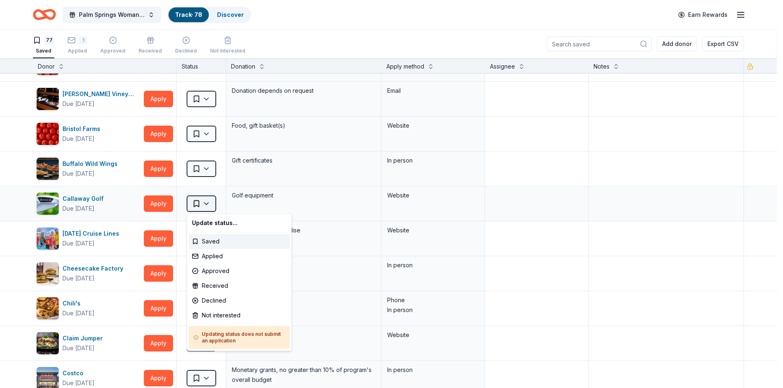
click at [204, 205] on html "10% Save Palm Springs Woman's Club Scholarship Event Track · 78 Discover Earn R…" at bounding box center [391, 194] width 783 height 388
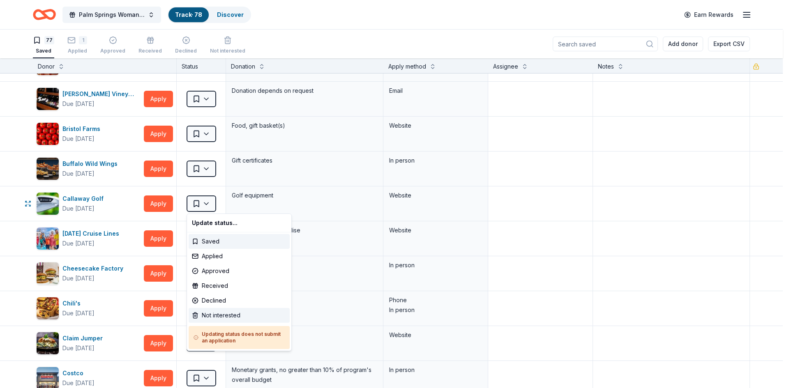
click at [216, 315] on div "Not interested" at bounding box center [239, 315] width 101 height 15
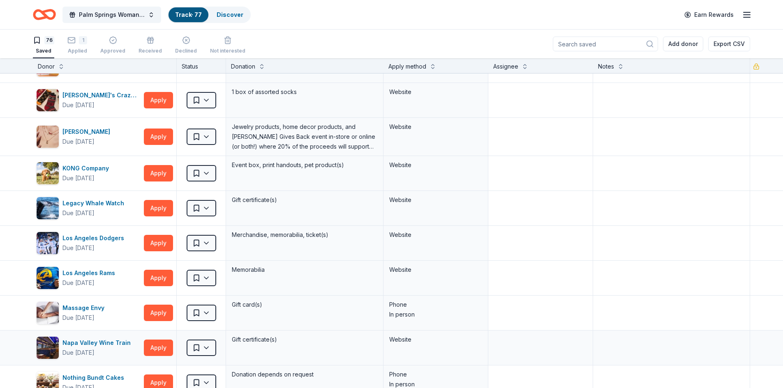
scroll to position [1232, 0]
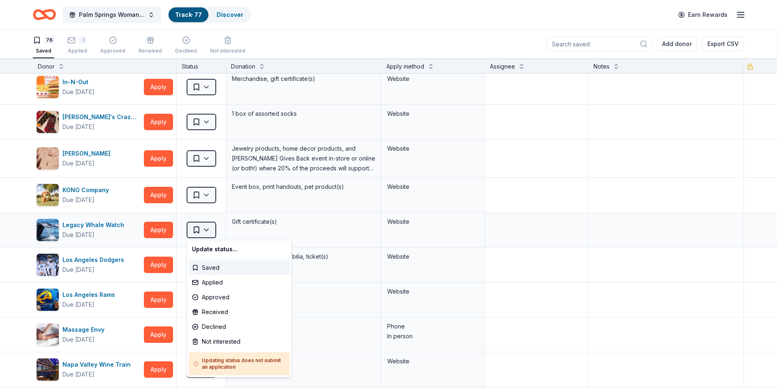
click at [205, 229] on html "10% Save Palm Springs Woman's Club Scholarship Event Track · 77 Discover Earn R…" at bounding box center [391, 194] width 783 height 388
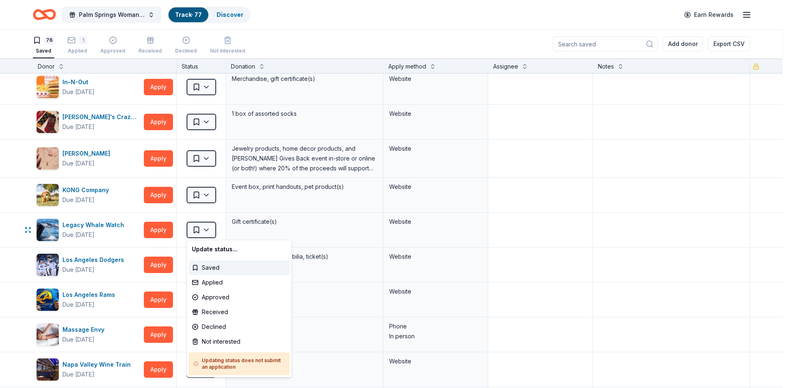
click at [95, 227] on html "10% Save Palm Springs Woman's Club Scholarship Event Track · 77 Discover Earn R…" at bounding box center [394, 194] width 789 height 388
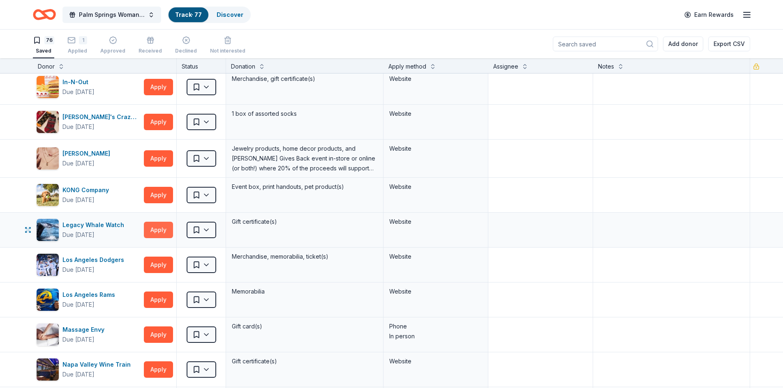
click at [161, 232] on button "Apply" at bounding box center [158, 230] width 29 height 16
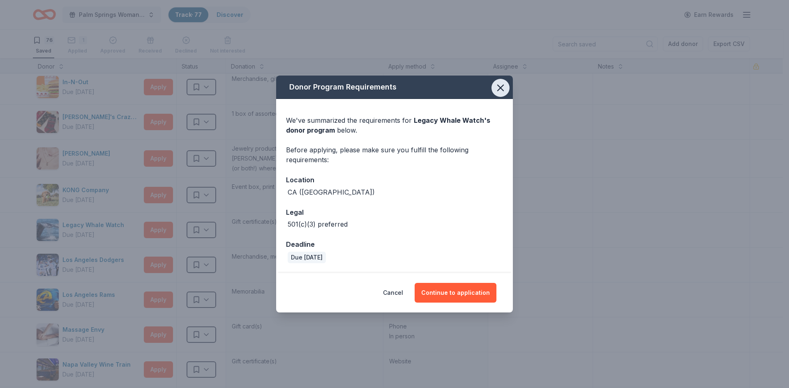
click at [495, 88] on icon "button" at bounding box center [501, 88] width 12 height 12
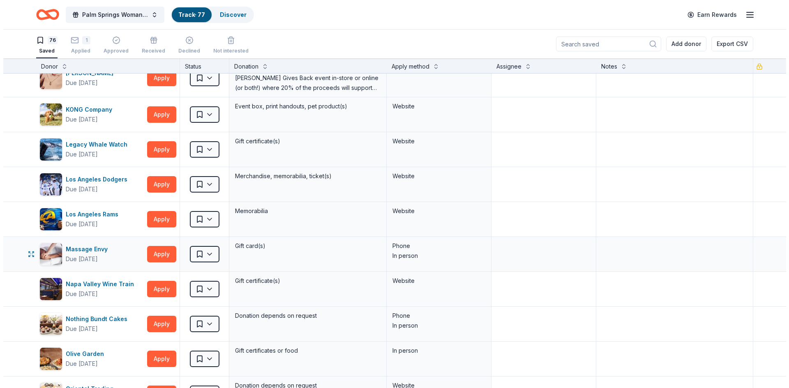
scroll to position [1315, 0]
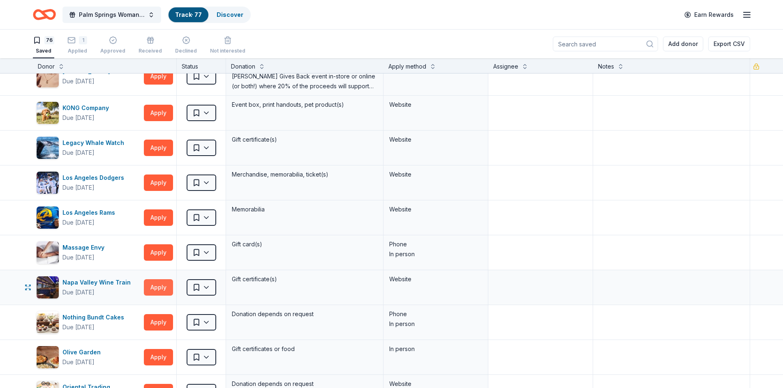
click at [158, 288] on button "Apply" at bounding box center [158, 287] width 29 height 16
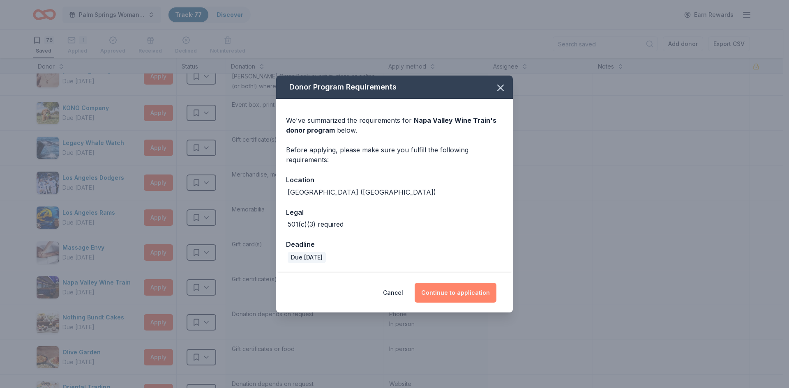
click at [459, 298] on button "Continue to application" at bounding box center [455, 293] width 82 height 20
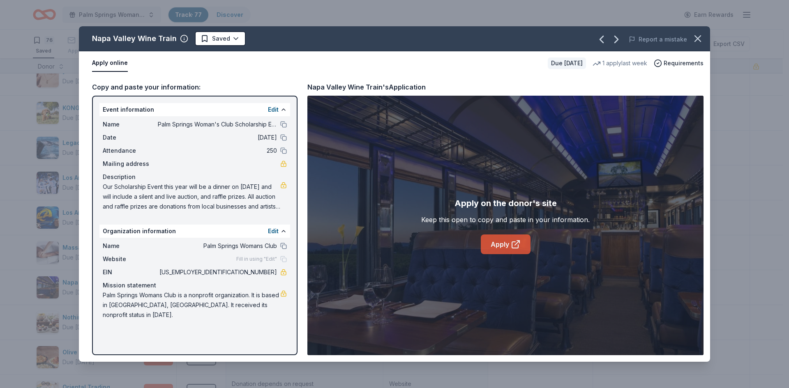
click at [500, 241] on link "Apply" at bounding box center [506, 245] width 50 height 20
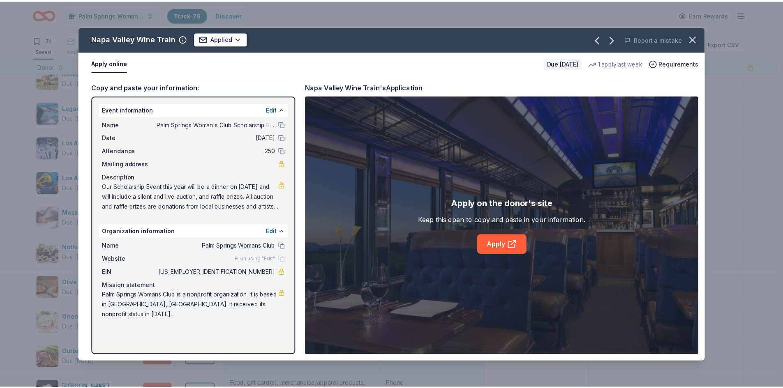
scroll to position [1280, 0]
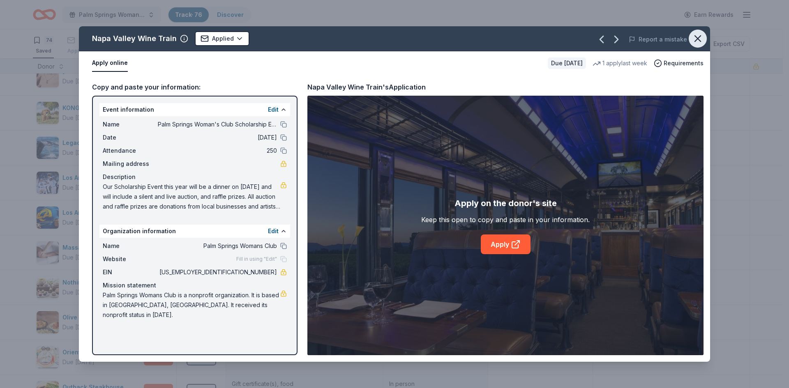
click at [698, 39] on icon "button" at bounding box center [698, 39] width 6 height 6
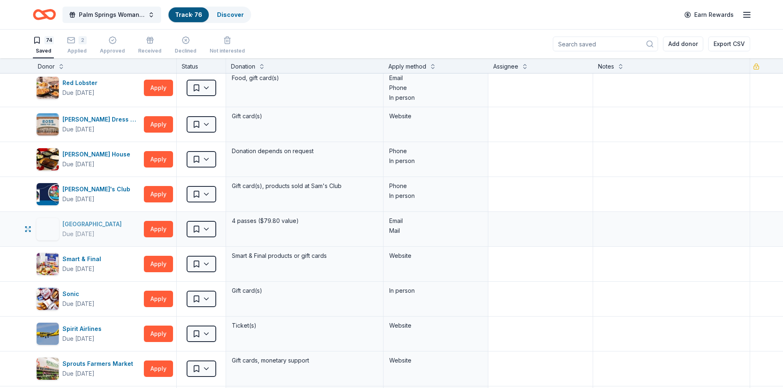
scroll to position [1773, 0]
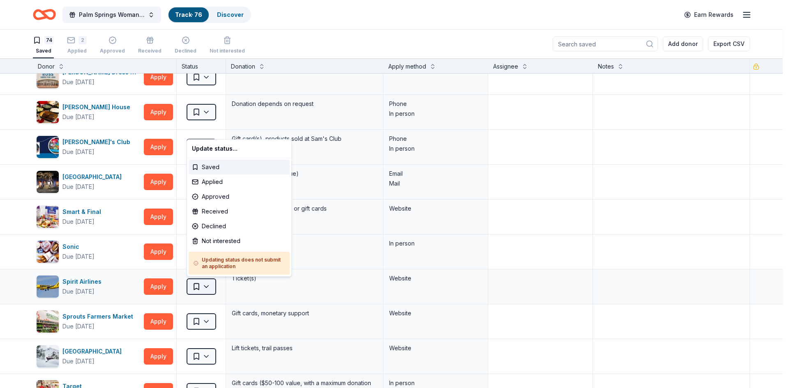
click at [206, 288] on html "10% Save Palm Springs Woman's Club Scholarship Event Track · 76 Discover Earn R…" at bounding box center [394, 194] width 789 height 388
click at [215, 180] on div "Applied" at bounding box center [239, 182] width 101 height 15
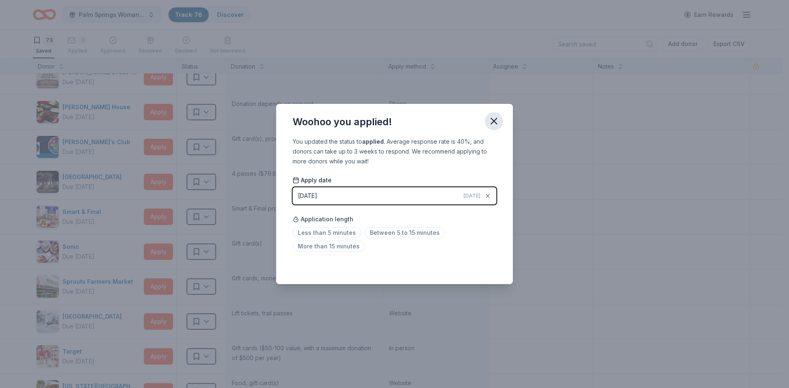
click at [497, 122] on icon "button" at bounding box center [494, 121] width 12 height 12
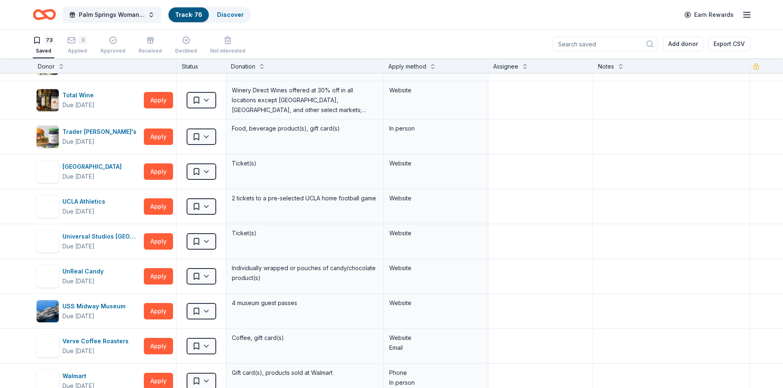
scroll to position [2224, 0]
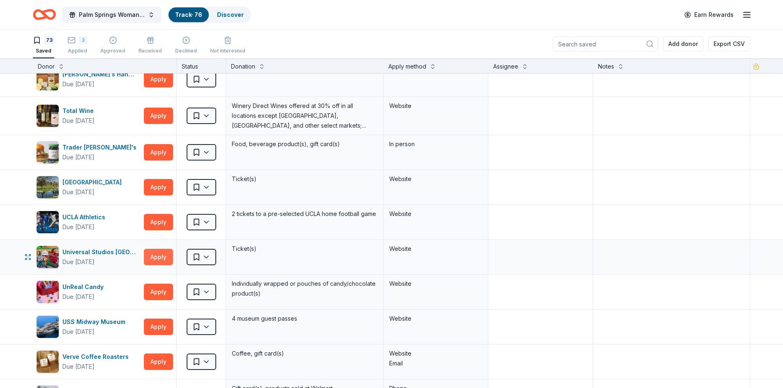
click at [151, 258] on button "Apply" at bounding box center [158, 257] width 29 height 16
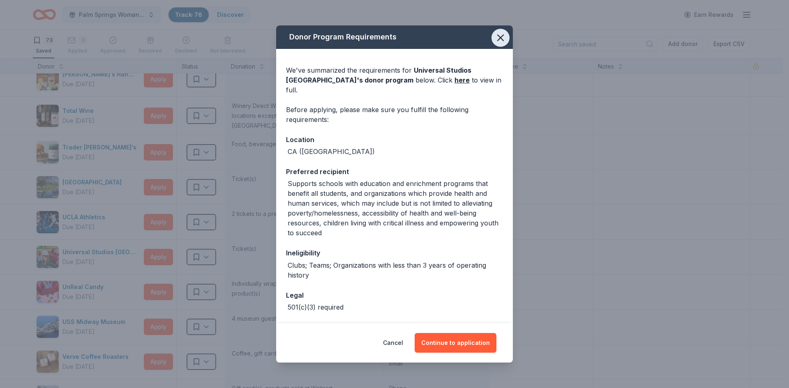
click at [497, 40] on icon "button" at bounding box center [500, 38] width 6 height 6
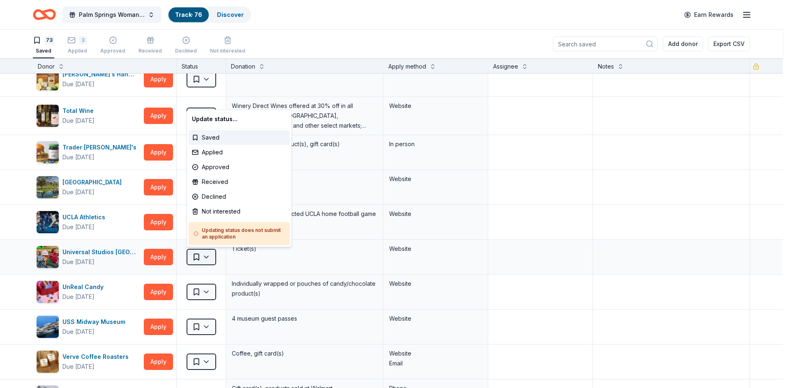
click at [207, 259] on html "10% Save Palm Springs Woman's Club Scholarship Event Track · 76 Discover Earn R…" at bounding box center [394, 194] width 789 height 388
click at [224, 211] on div "Not interested" at bounding box center [239, 211] width 101 height 15
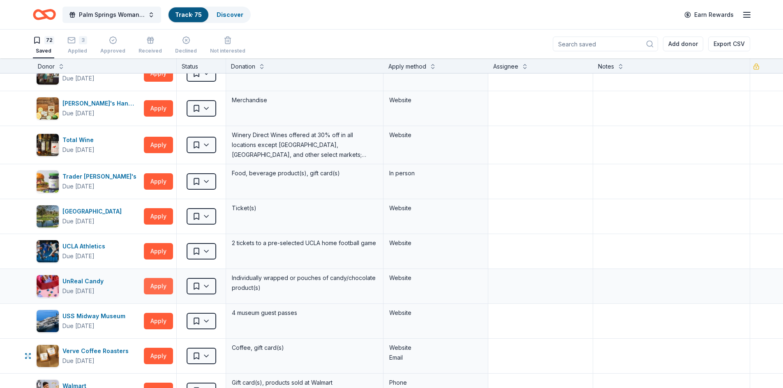
scroll to position [2183, 0]
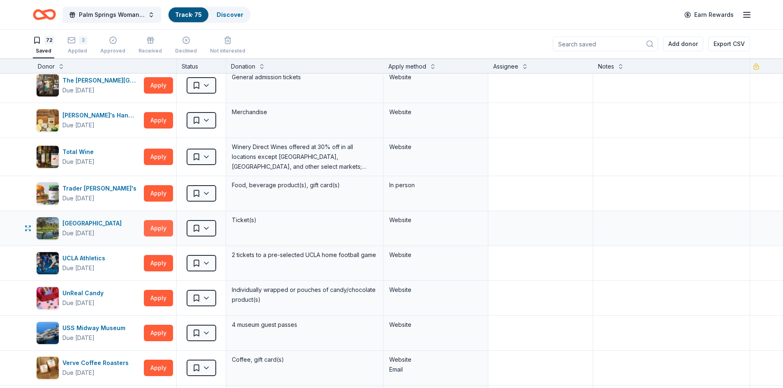
click at [162, 230] on button "Apply" at bounding box center [158, 228] width 29 height 16
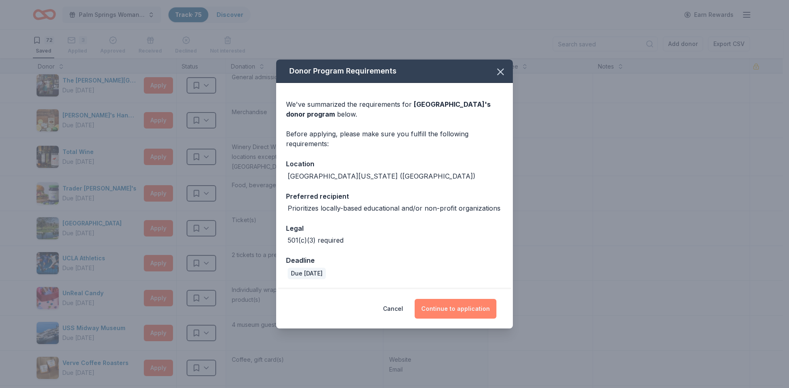
click at [460, 307] on button "Continue to application" at bounding box center [455, 309] width 82 height 20
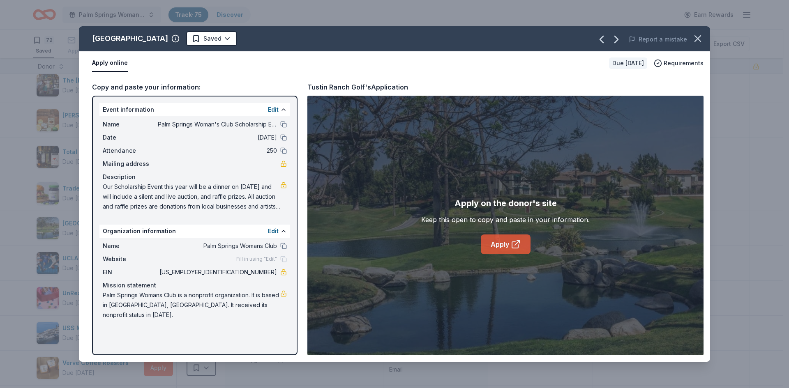
click at [504, 246] on link "Apply" at bounding box center [506, 245] width 50 height 20
click at [695, 38] on icon "button" at bounding box center [698, 39] width 12 height 12
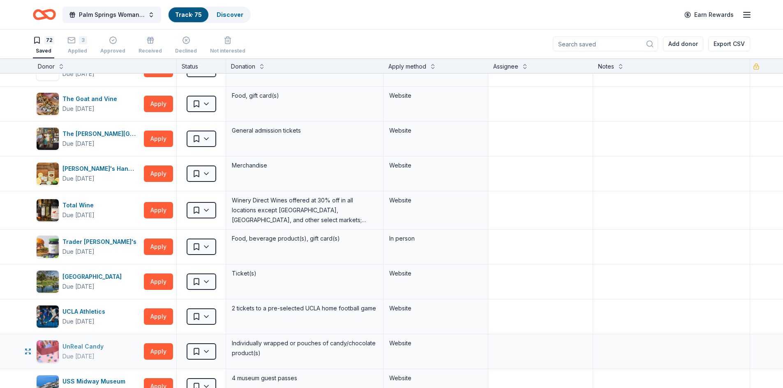
scroll to position [2142, 0]
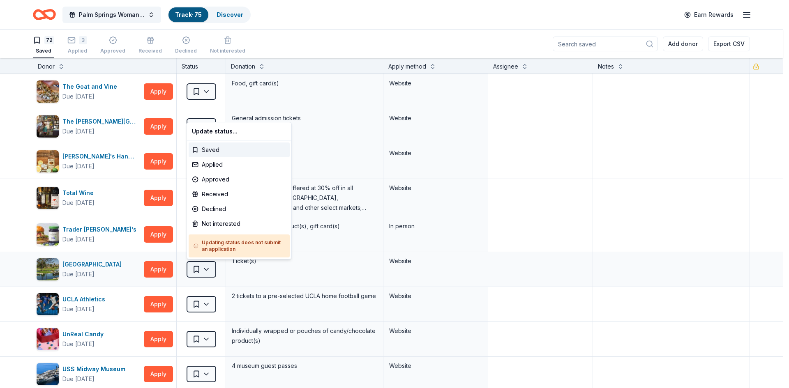
click at [206, 270] on html "10% Save Palm Springs Woman's Club Scholarship Event Track · 75 Discover Earn R…" at bounding box center [394, 194] width 789 height 388
click at [212, 164] on div "Applied" at bounding box center [239, 164] width 101 height 15
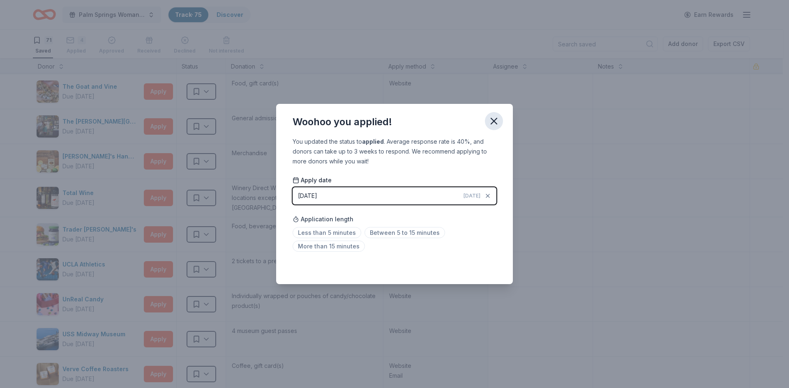
click at [493, 118] on icon "button" at bounding box center [494, 121] width 12 height 12
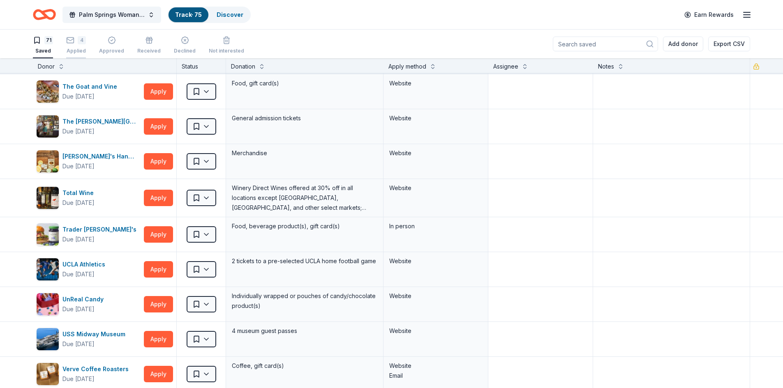
click at [71, 44] on div "4 Applied" at bounding box center [76, 41] width 20 height 18
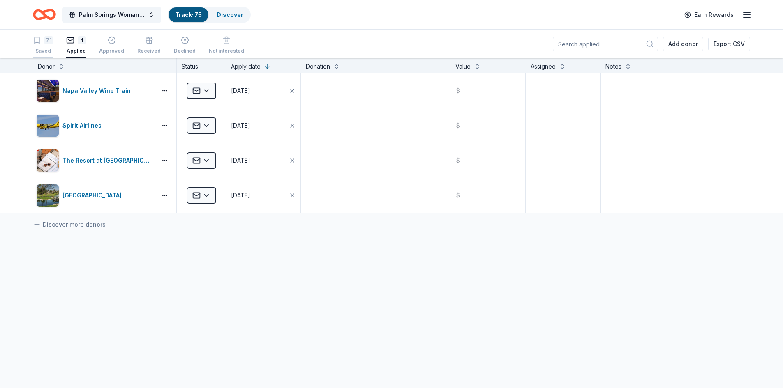
click at [44, 49] on div "Saved" at bounding box center [43, 51] width 20 height 7
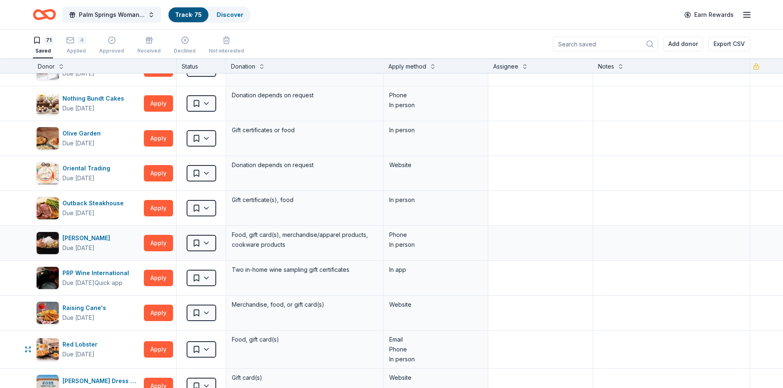
scroll to position [1438, 0]
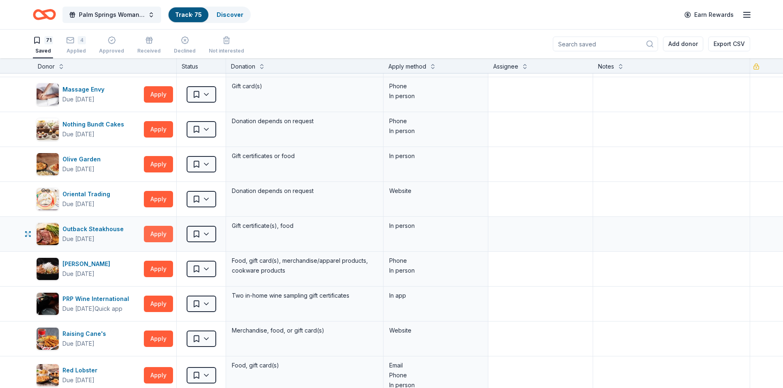
click at [155, 237] on button "Apply" at bounding box center [158, 234] width 29 height 16
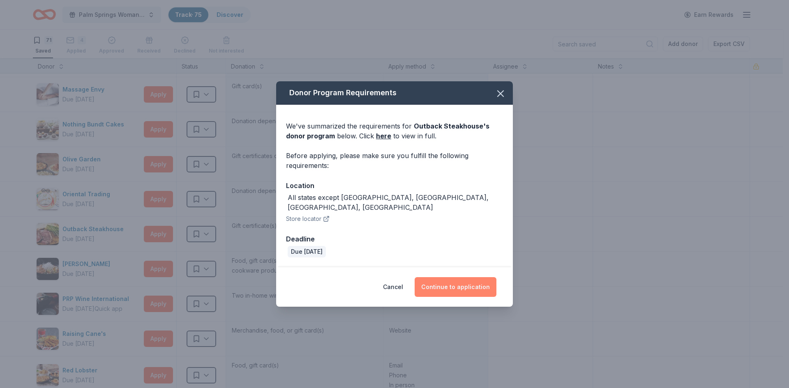
click at [443, 284] on button "Continue to application" at bounding box center [455, 287] width 82 height 20
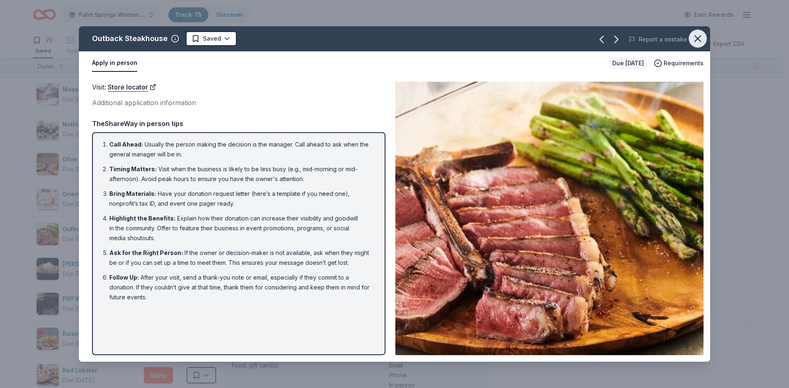
click at [699, 39] on icon "button" at bounding box center [698, 39] width 12 height 12
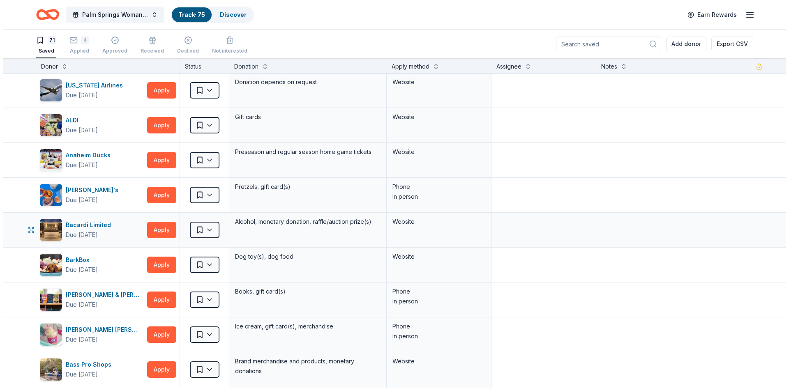
scroll to position [0, 0]
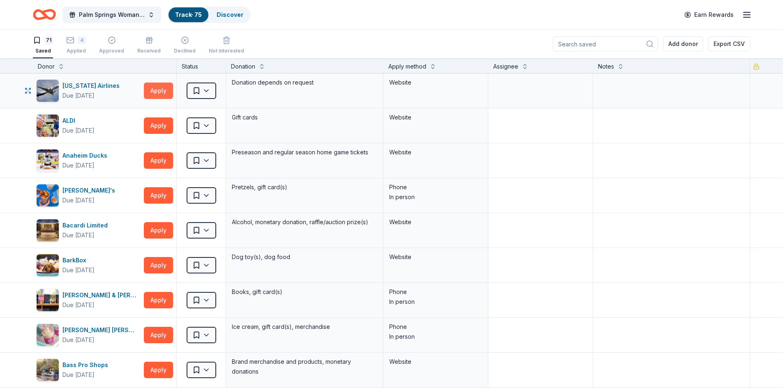
click at [154, 90] on button "Apply" at bounding box center [158, 91] width 29 height 16
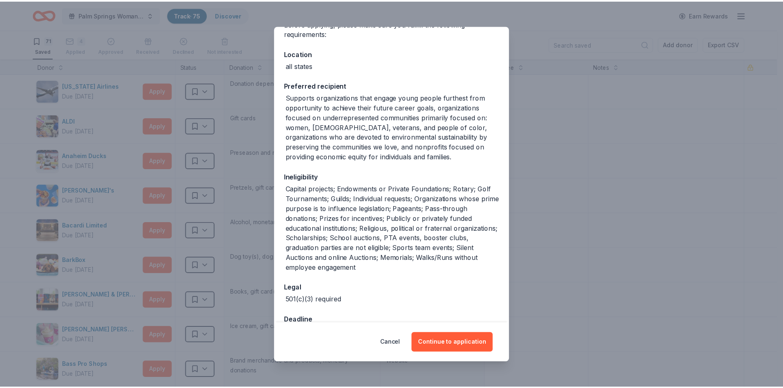
scroll to position [101, 0]
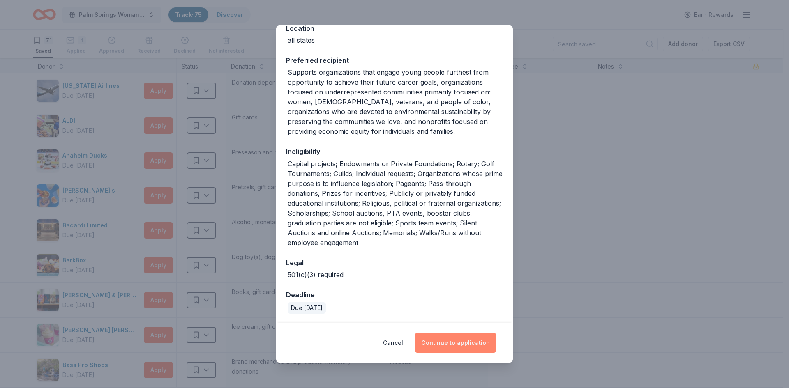
click at [453, 344] on button "Continue to application" at bounding box center [455, 343] width 82 height 20
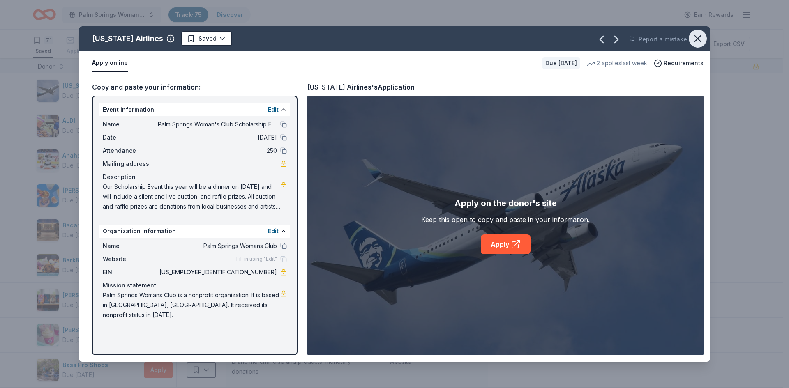
click at [696, 38] on icon "button" at bounding box center [698, 39] width 6 height 6
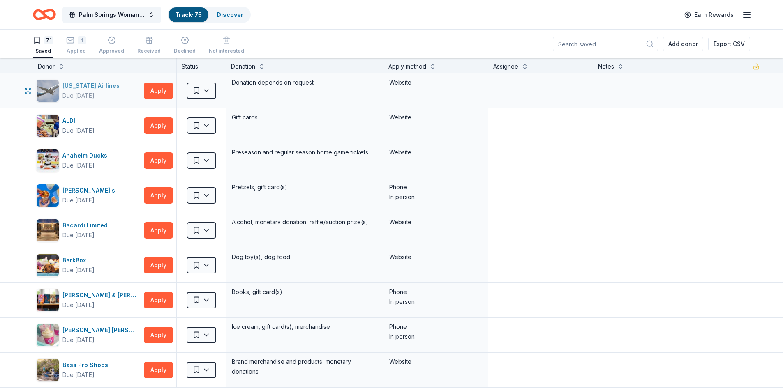
click at [86, 90] on div "[US_STATE] Airlines" at bounding box center [92, 86] width 60 height 10
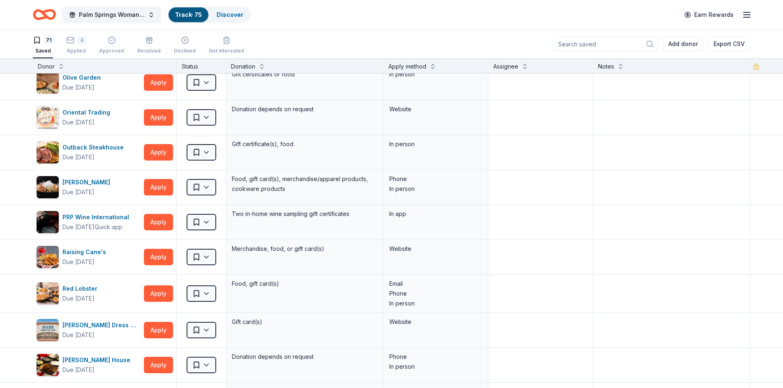
scroll to position [1520, 0]
click at [75, 219] on div "PRP Wine International" at bounding box center [97, 217] width 70 height 10
click at [123, 14] on span "Palm Springs Woman's Club Scholarship Event" at bounding box center [112, 15] width 66 height 10
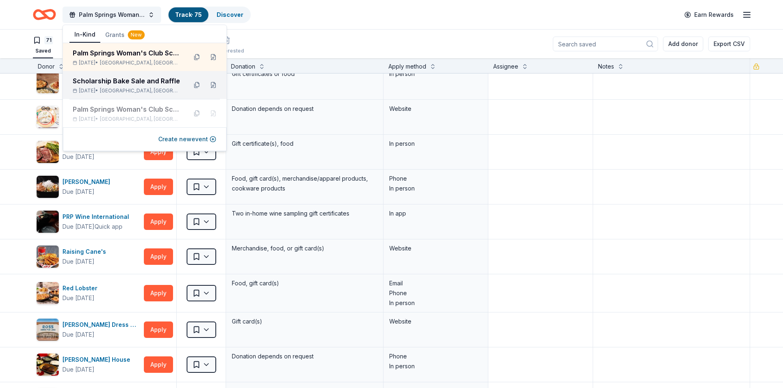
click at [117, 79] on div "Scholarship Bake Sale and Raffle" at bounding box center [127, 81] width 108 height 10
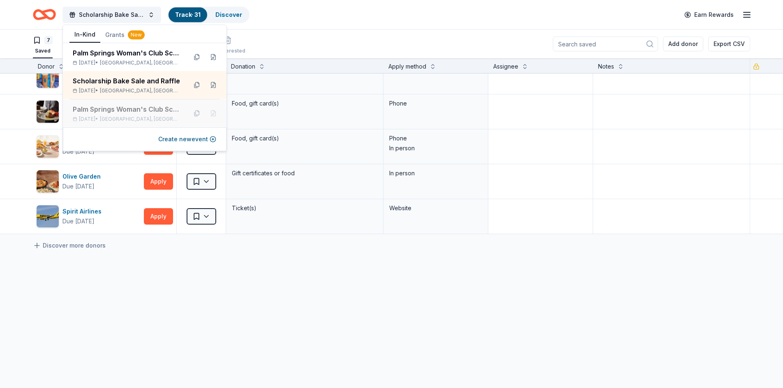
scroll to position [84, 0]
click at [127, 297] on div "Barnes & Noble Due in 48 days Apply Saved Books, gift card(s) Phone In person C…" at bounding box center [391, 189] width 783 height 399
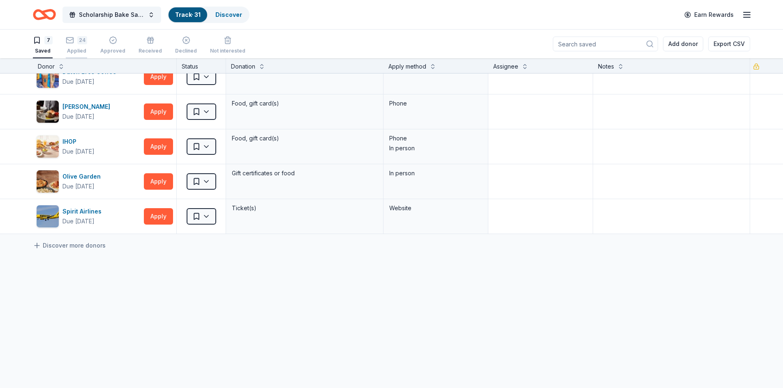
click at [79, 40] on div "24" at bounding box center [82, 36] width 10 height 8
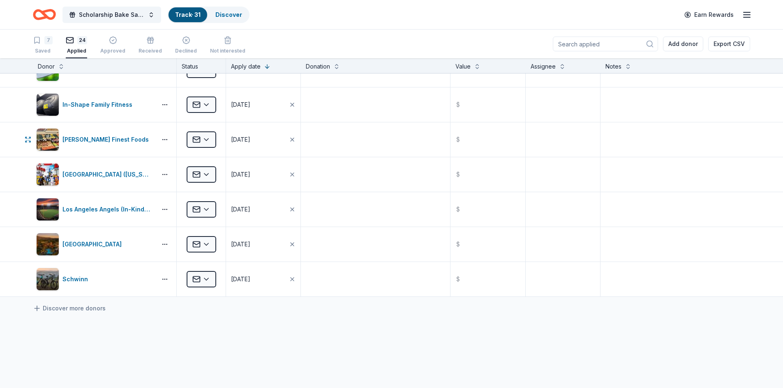
scroll to position [657, 0]
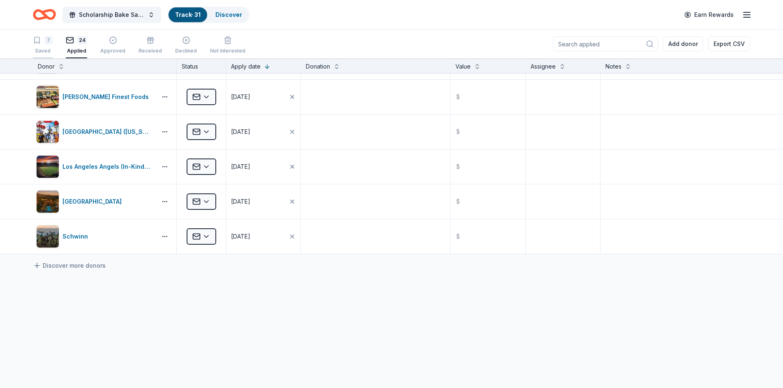
click at [44, 47] on div "7 Saved" at bounding box center [43, 45] width 20 height 18
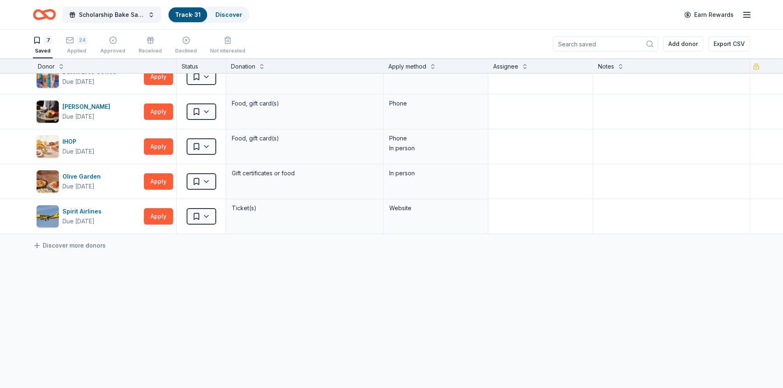
scroll to position [64, 0]
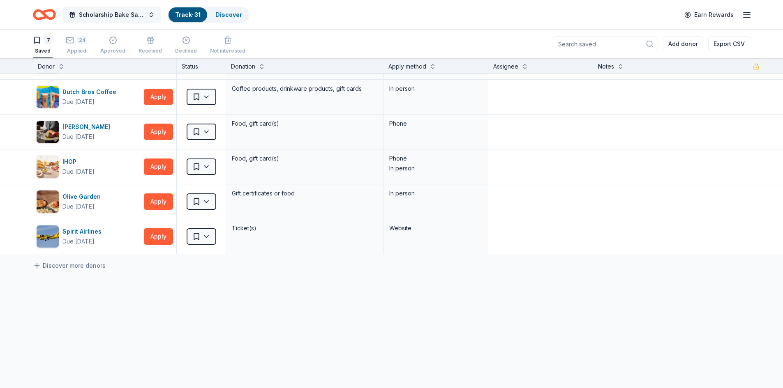
click at [103, 15] on span "Scholarship Bake Sale and Raffle" at bounding box center [112, 15] width 66 height 10
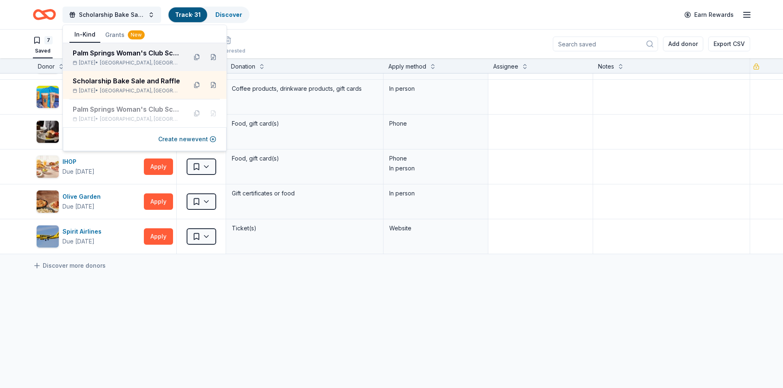
click at [107, 57] on div "Palm Springs Woman's Club Scholarship Event" at bounding box center [127, 53] width 108 height 10
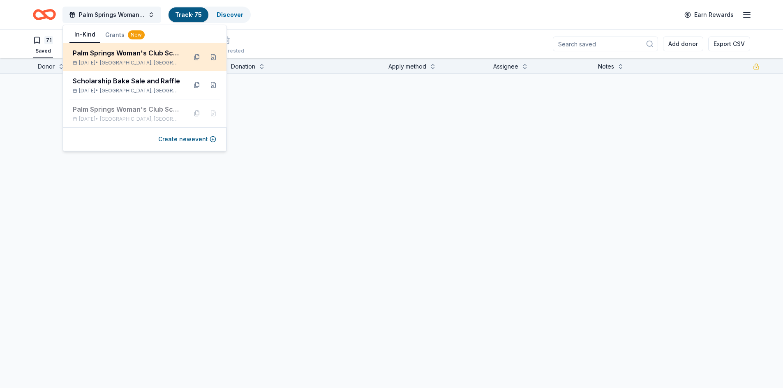
scroll to position [2315, 0]
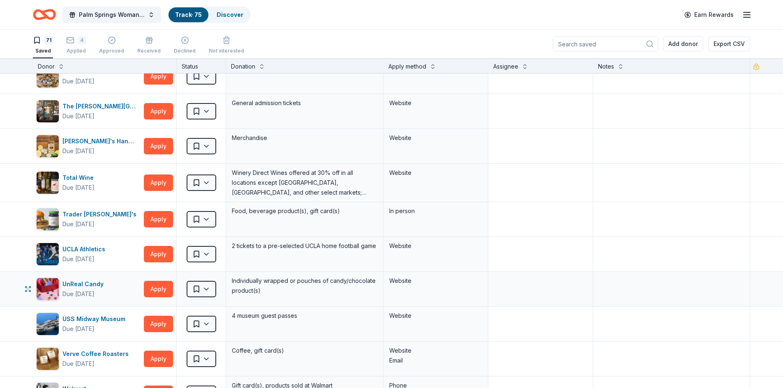
scroll to position [2233, 0]
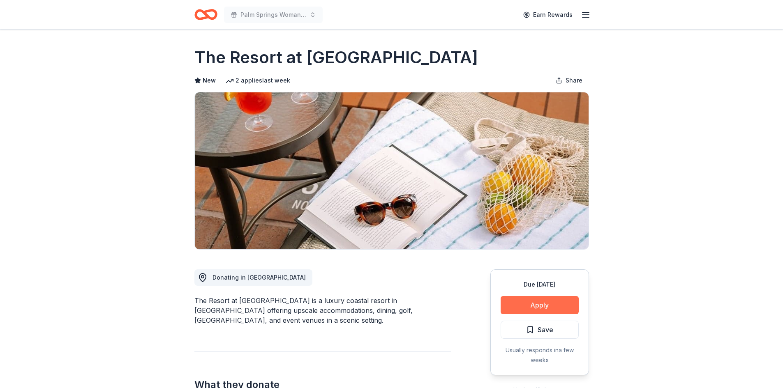
click at [530, 300] on button "Apply" at bounding box center [539, 305] width 78 height 18
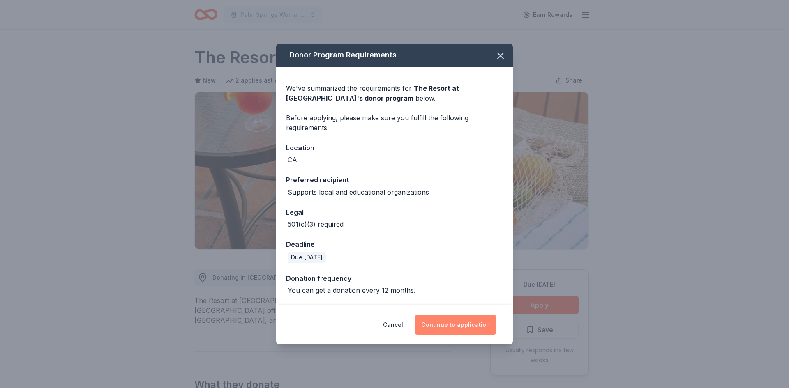
click at [463, 326] on button "Continue to application" at bounding box center [455, 325] width 82 height 20
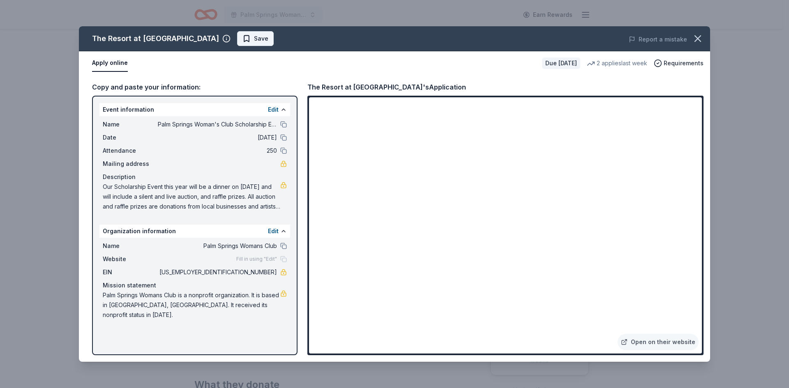
click at [254, 39] on span "Save" at bounding box center [261, 39] width 14 height 10
click at [240, 40] on html "Palm Springs Woman's Club Scholarship Event Earn Rewards Due [DATE] Share The R…" at bounding box center [394, 194] width 789 height 388
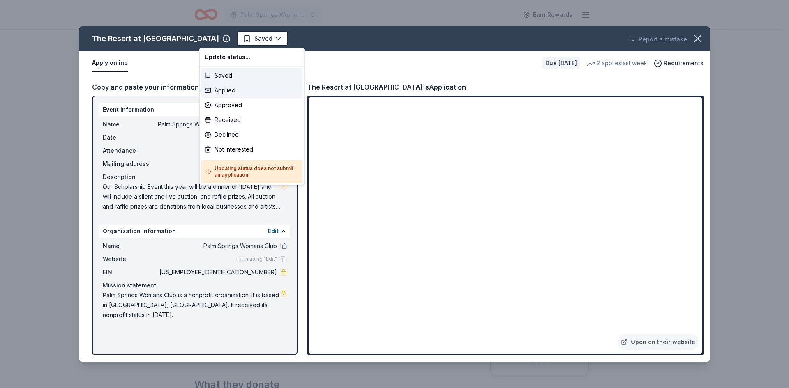
click at [225, 90] on div "Applied" at bounding box center [251, 90] width 101 height 15
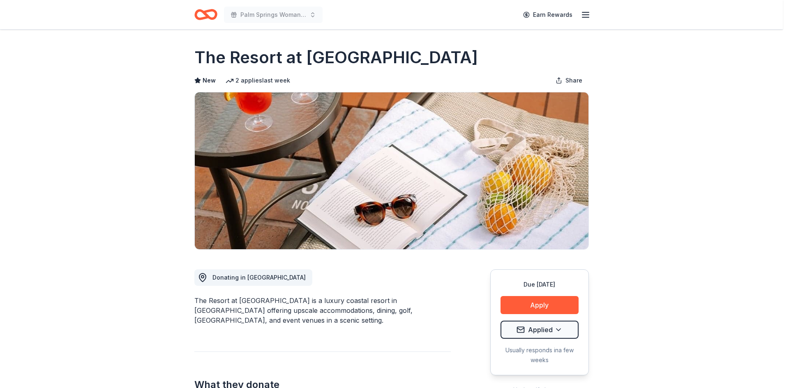
click at [696, 41] on div "Woohoo you applied! You updated the status to applied . Average response rate i…" at bounding box center [394, 194] width 789 height 388
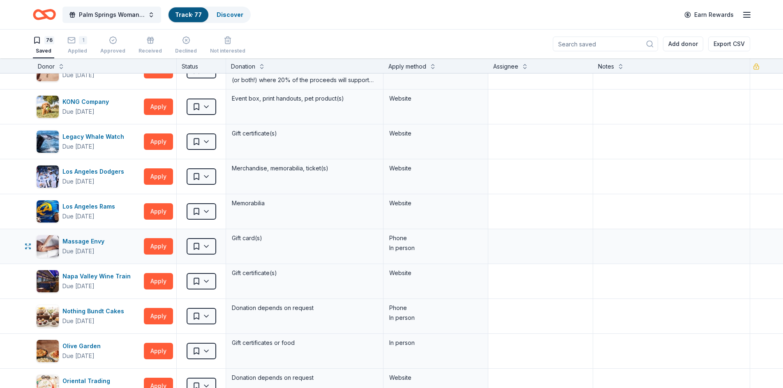
scroll to position [1362, 0]
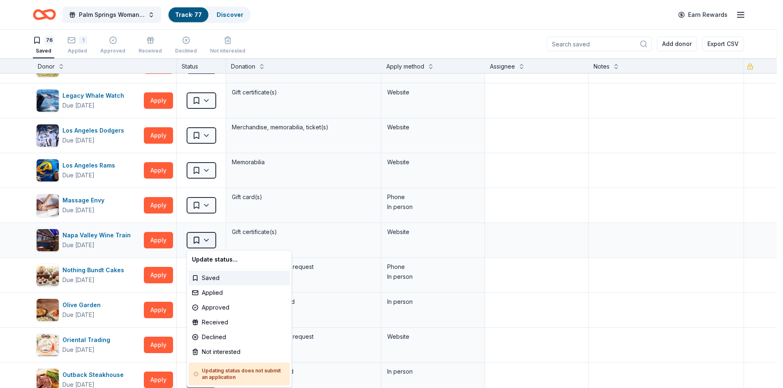
click at [207, 242] on html "10% Save Palm Springs Woman's Club Scholarship Event Track · 77 Discover Earn R…" at bounding box center [391, 194] width 783 height 388
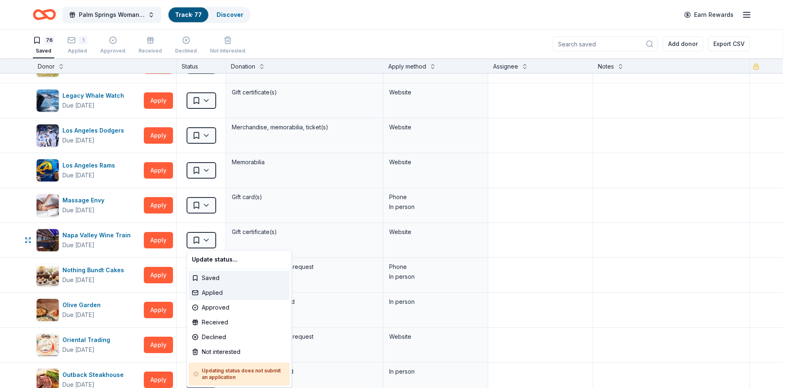
click at [209, 292] on div "Applied" at bounding box center [239, 293] width 101 height 15
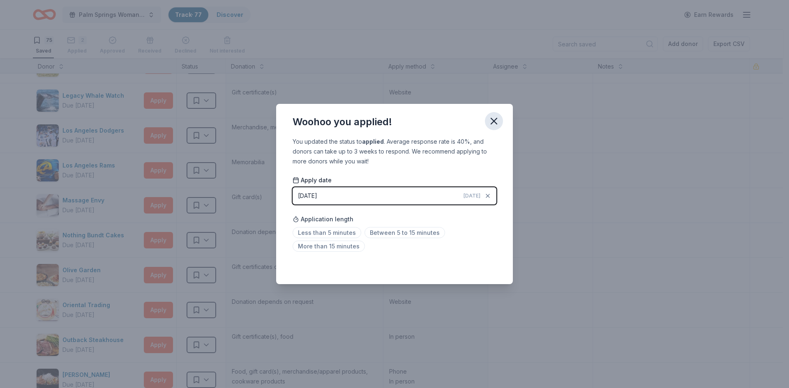
click at [493, 121] on icon "button" at bounding box center [494, 121] width 12 height 12
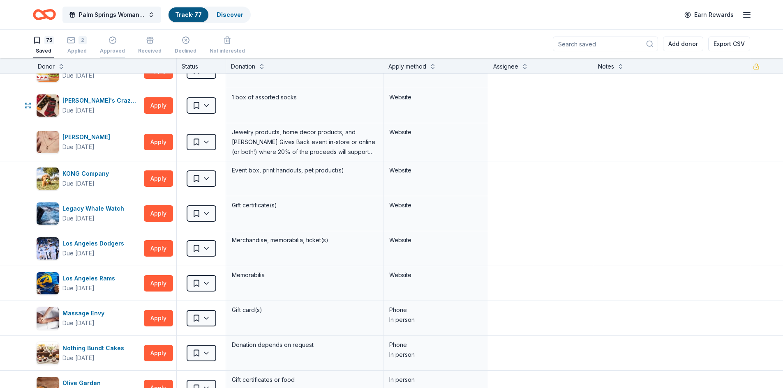
scroll to position [1239, 0]
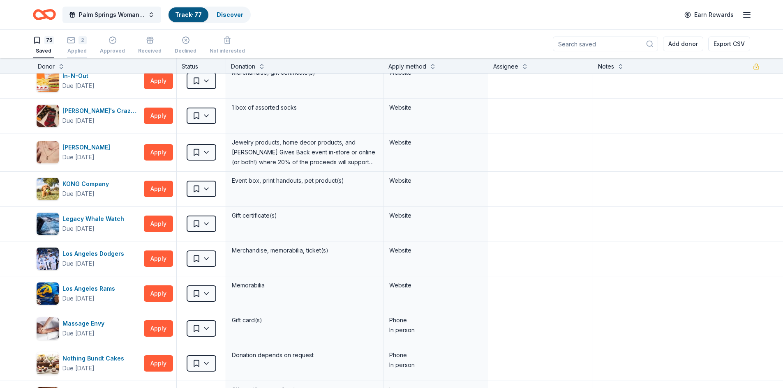
click at [75, 40] on icon "button" at bounding box center [71, 36] width 8 height 8
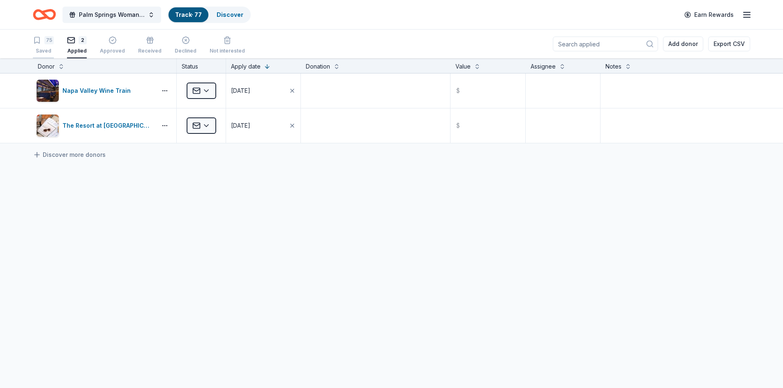
click at [48, 44] on div "75 Saved" at bounding box center [43, 45] width 21 height 18
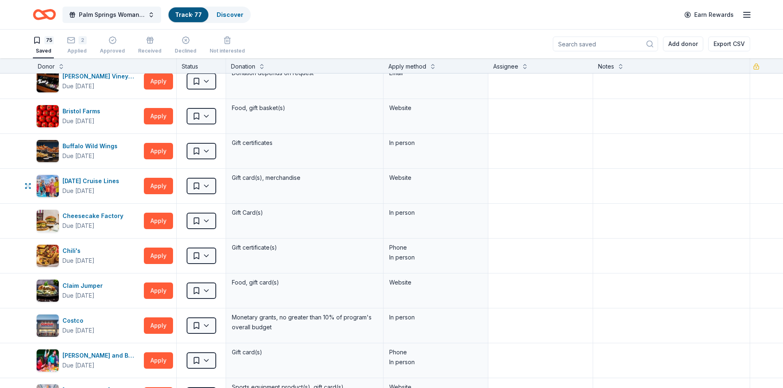
scroll to position [452, 0]
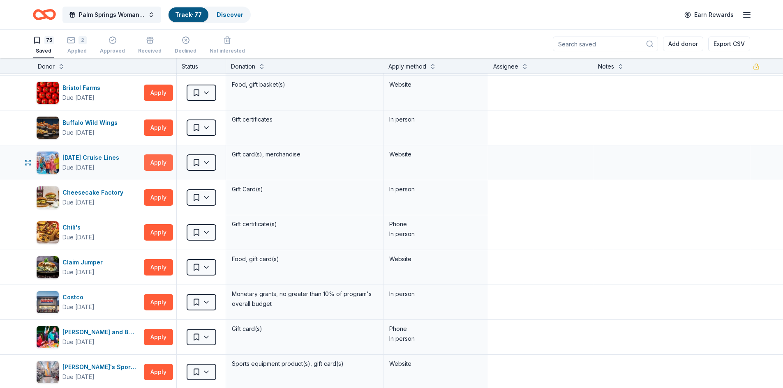
click at [160, 164] on button "Apply" at bounding box center [158, 162] width 29 height 16
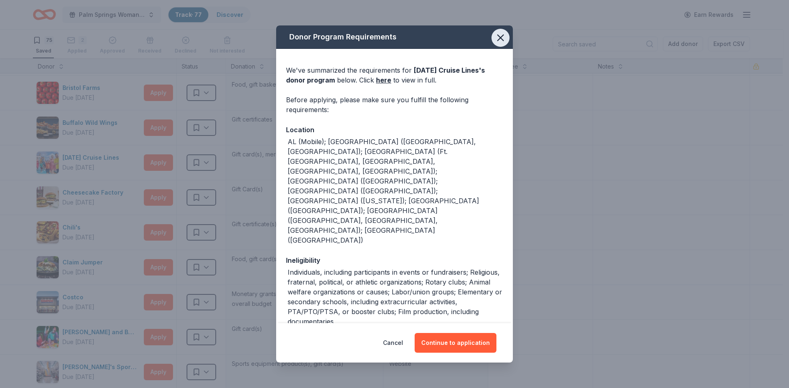
click at [495, 41] on icon "button" at bounding box center [501, 38] width 12 height 12
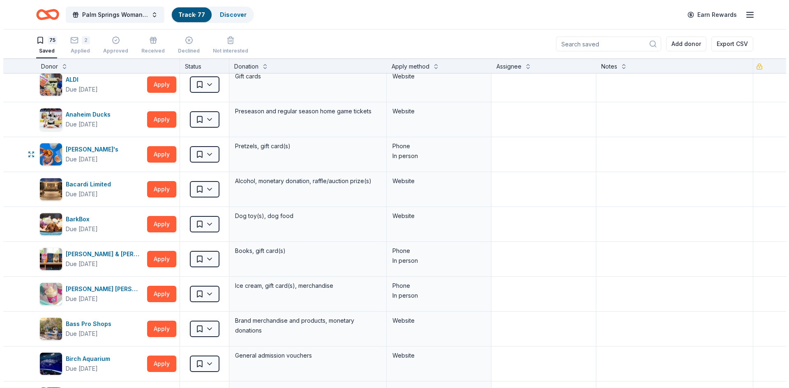
scroll to position [0, 0]
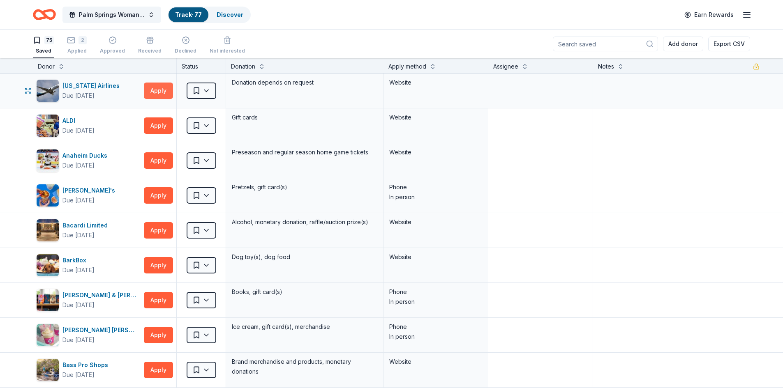
click at [157, 91] on button "Apply" at bounding box center [158, 91] width 29 height 16
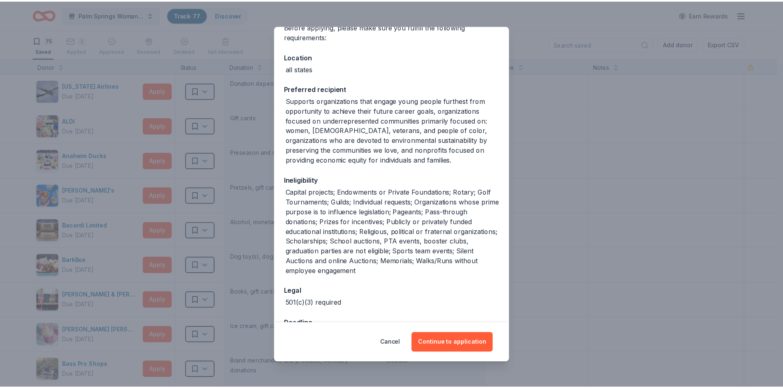
scroll to position [82, 0]
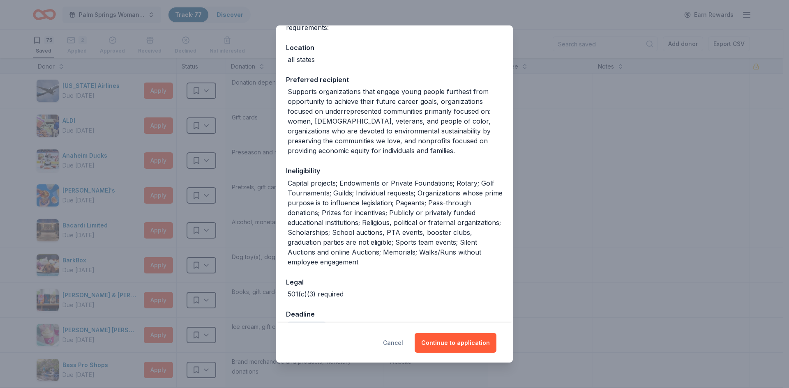
click at [394, 342] on button "Cancel" at bounding box center [393, 343] width 20 height 20
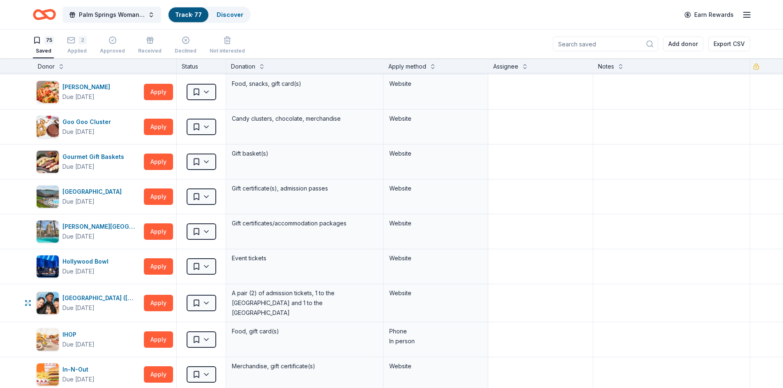
scroll to position [863, 0]
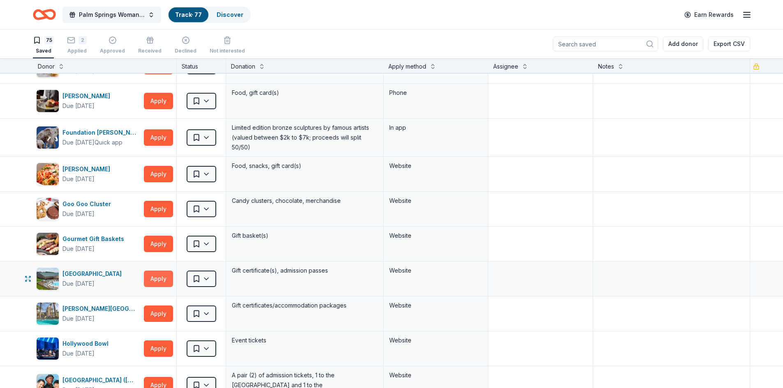
click at [156, 279] on button "Apply" at bounding box center [158, 279] width 29 height 16
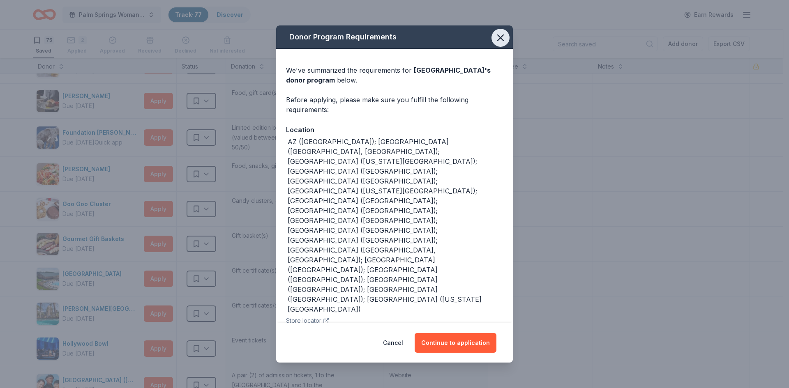
click at [500, 41] on icon "button" at bounding box center [500, 38] width 6 height 6
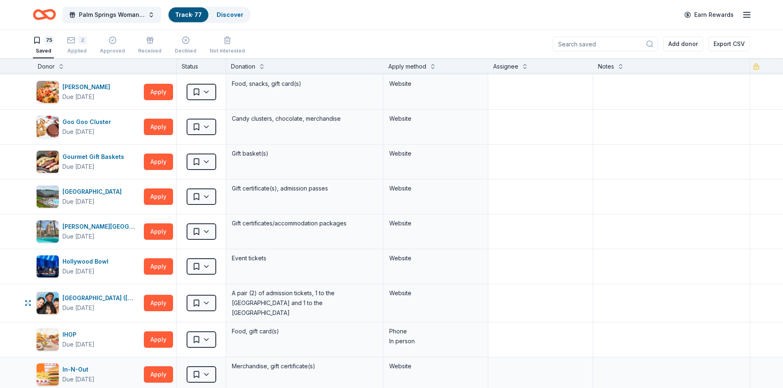
scroll to position [986, 0]
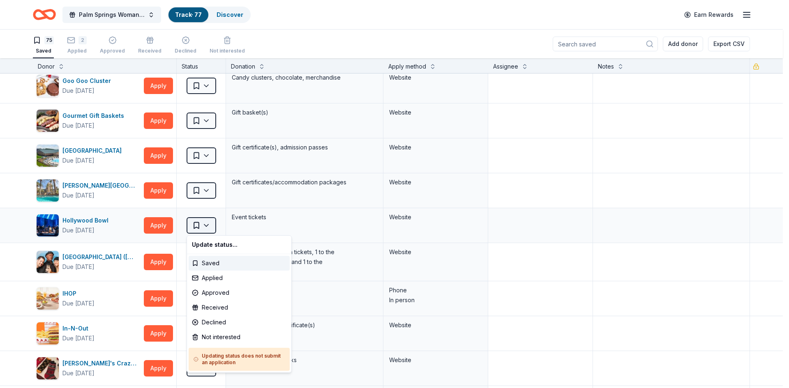
click at [205, 226] on html "10% Save Palm Springs Woman's Club Scholarship Event Track · 77 Discover Earn R…" at bounding box center [394, 194] width 789 height 388
click at [208, 338] on div "Not interested" at bounding box center [239, 337] width 101 height 15
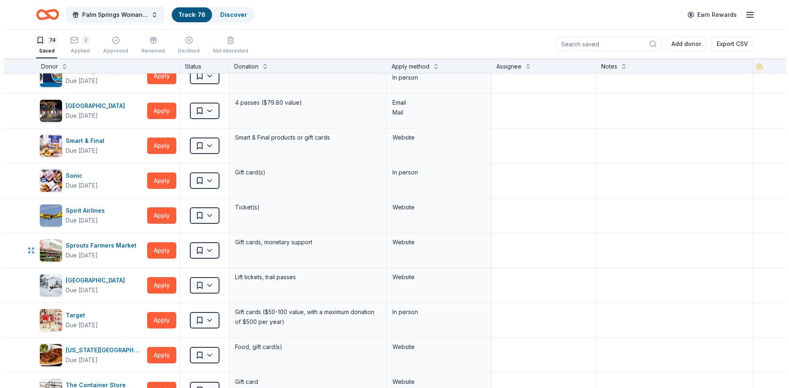
scroll to position [1849, 0]
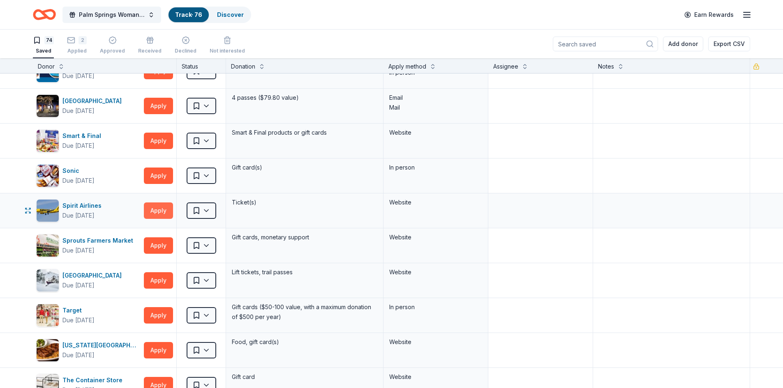
click at [157, 212] on button "Apply" at bounding box center [158, 211] width 29 height 16
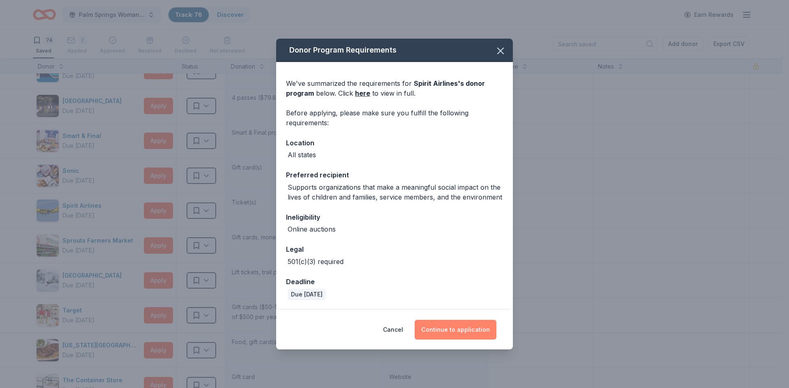
click at [463, 327] on button "Continue to application" at bounding box center [455, 330] width 82 height 20
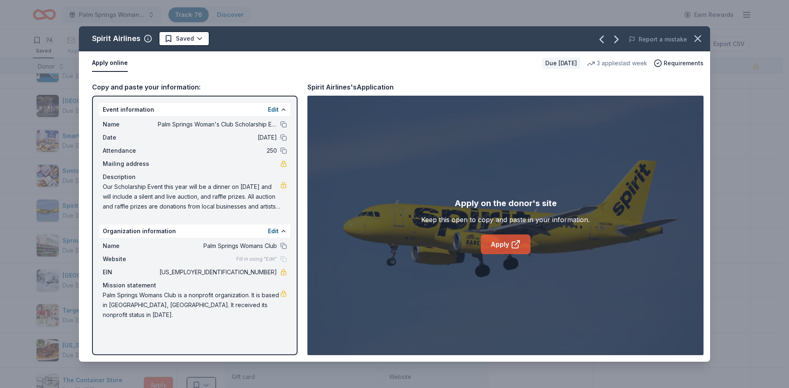
click at [498, 242] on link "Apply" at bounding box center [506, 245] width 50 height 20
